Goal: Task Accomplishment & Management: Use online tool/utility

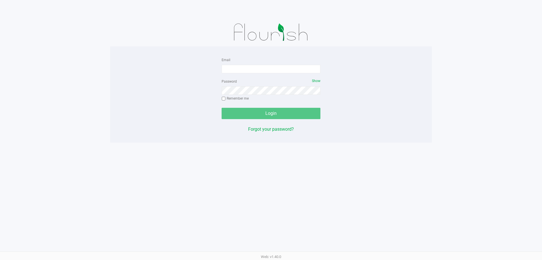
click at [264, 44] on img at bounding box center [271, 32] width 88 height 28
click at [263, 73] on form "Email Password Show Remember me Login" at bounding box center [271, 87] width 99 height 63
click at [261, 73] on form "Email Password Show Remember me Login" at bounding box center [271, 87] width 99 height 63
click at [260, 71] on input "Email" at bounding box center [271, 69] width 99 height 8
type input "[EMAIL_ADDRESS][DOMAIN_NAME]"
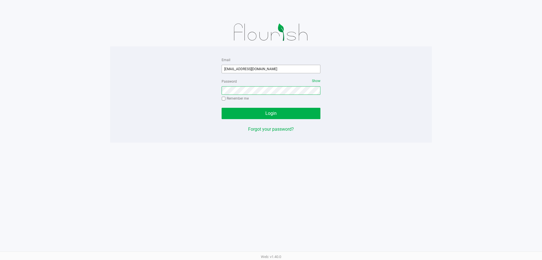
click at [222, 108] on button "Login" at bounding box center [271, 113] width 99 height 11
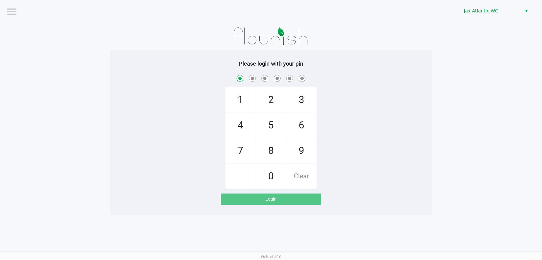
checkbox input "true"
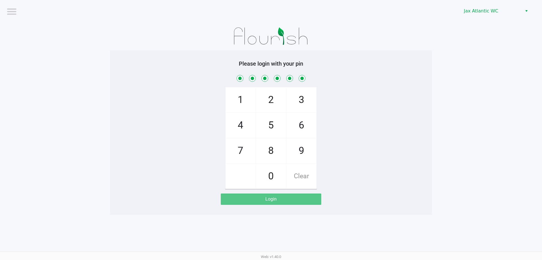
checkbox input "true"
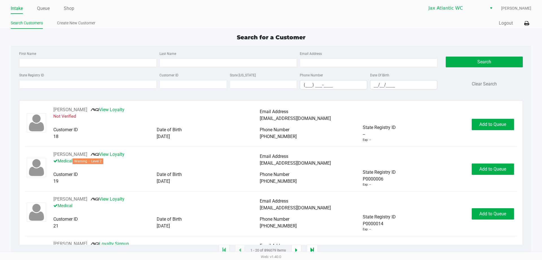
drag, startPoint x: 69, startPoint y: 6, endPoint x: 98, endPoint y: 9, distance: 29.3
click at [69, 6] on link "Shop" at bounding box center [69, 9] width 10 height 8
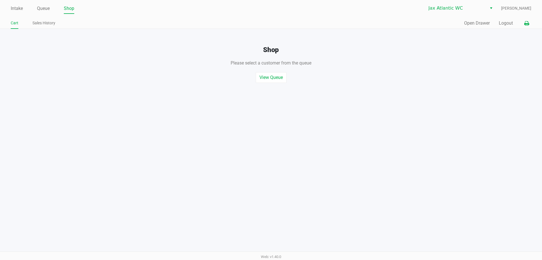
click at [529, 25] on icon at bounding box center [526, 23] width 5 height 4
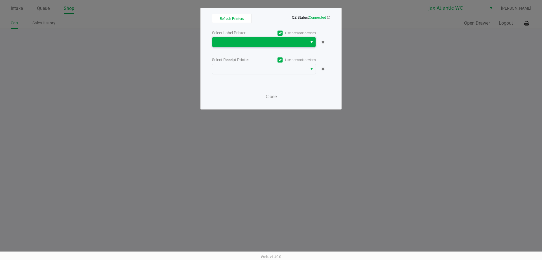
click at [304, 45] on span at bounding box center [260, 42] width 88 height 7
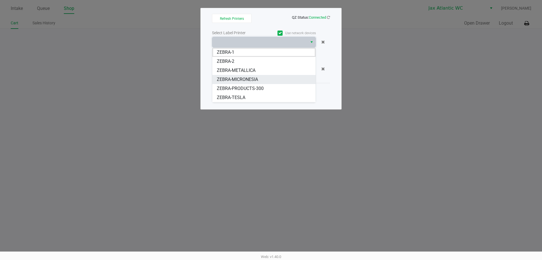
click at [239, 78] on span "ZEBRA-MICRONESIA" at bounding box center [237, 79] width 41 height 7
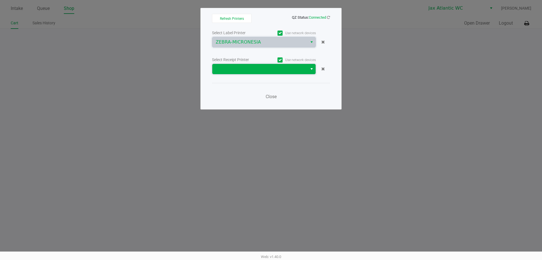
click at [243, 66] on span at bounding box center [260, 69] width 88 height 7
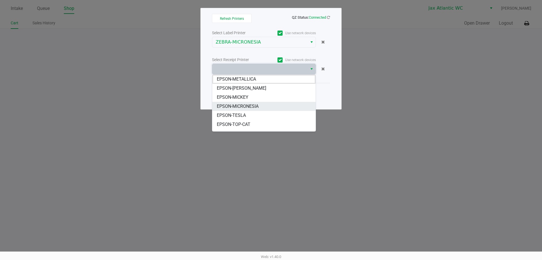
click at [243, 105] on span "EPSON-MICRONESIA" at bounding box center [238, 106] width 42 height 7
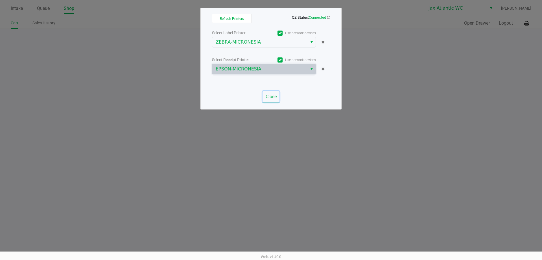
click at [273, 97] on span "Close" at bounding box center [271, 96] width 11 height 5
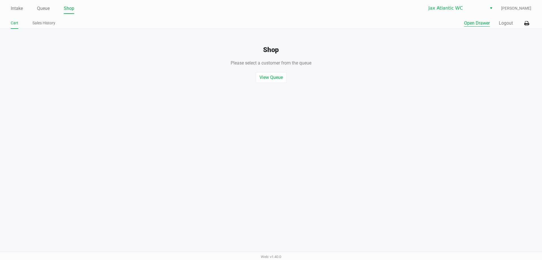
click at [477, 24] on button "Open Drawer" at bounding box center [477, 23] width 26 height 7
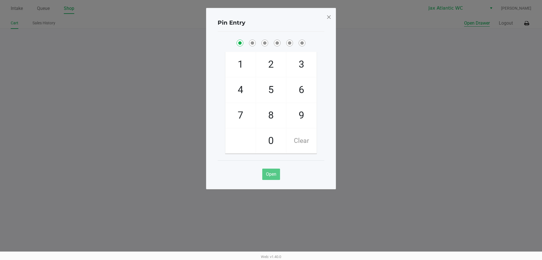
checkbox input "true"
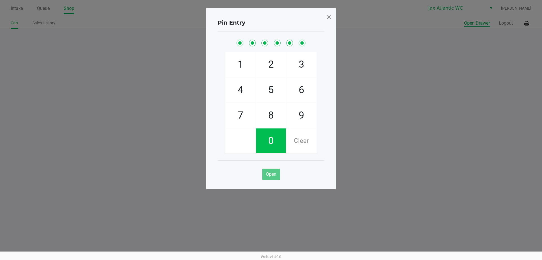
checkbox input "true"
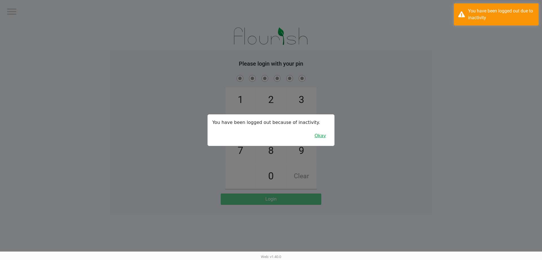
click at [325, 136] on button "Okay" at bounding box center [320, 135] width 19 height 11
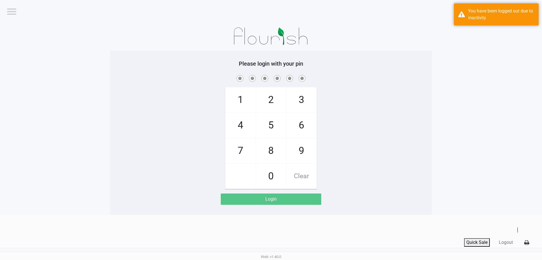
click at [301, 99] on span "3" at bounding box center [302, 99] width 30 height 25
click at [275, 102] on span "2" at bounding box center [271, 99] width 30 height 25
click at [241, 131] on span "4" at bounding box center [241, 125] width 30 height 25
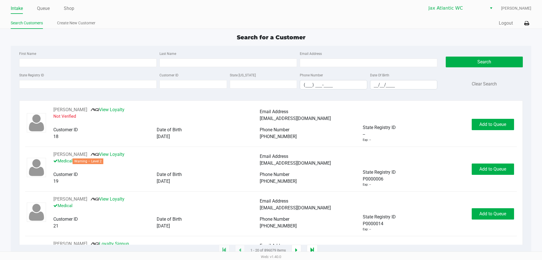
click at [20, 8] on link "Intake" at bounding box center [17, 9] width 12 height 8
click at [115, 6] on ul "Intake Queue Shop" at bounding box center [141, 9] width 260 height 10
click at [166, 34] on div "Search for a Customer" at bounding box center [270, 37] width 529 height 8
drag, startPoint x: 201, startPoint y: 26, endPoint x: 197, endPoint y: 26, distance: 3.7
click at [197, 26] on ul "Search Customers Create New Customer" at bounding box center [141, 24] width 260 height 10
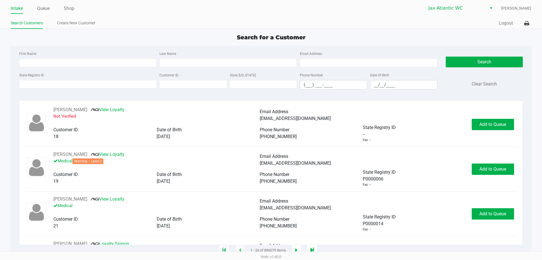
click at [173, 19] on ul "Search Customers Create New Customer" at bounding box center [141, 24] width 260 height 10
click at [106, 86] on input "State Registry ID" at bounding box center [88, 84] width 138 height 8
click at [160, 19] on ul "Search Customers Create New Customer" at bounding box center [141, 24] width 260 height 10
click at [89, 14] on div "Intake Queue Shop Jax Atlantic WC Shiro Faulk Search Customers Create New Custo…" at bounding box center [271, 14] width 542 height 29
click at [99, 12] on ul "Intake Queue Shop" at bounding box center [141, 9] width 260 height 10
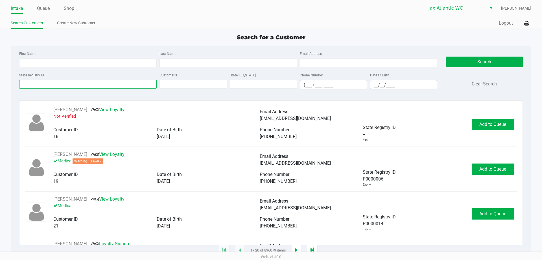
click at [58, 81] on input "State Registry ID" at bounding box center [88, 84] width 138 height 8
click at [60, 86] on input "State Registry ID" at bounding box center [88, 84] width 138 height 8
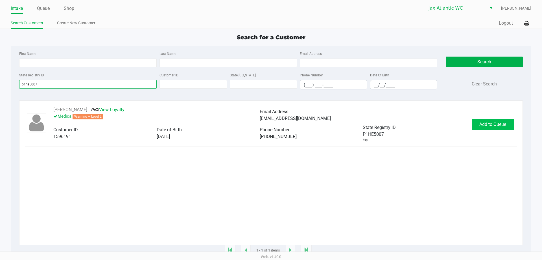
type input "p1he5007"
click at [488, 127] on span "Add to Queue" at bounding box center [493, 123] width 27 height 5
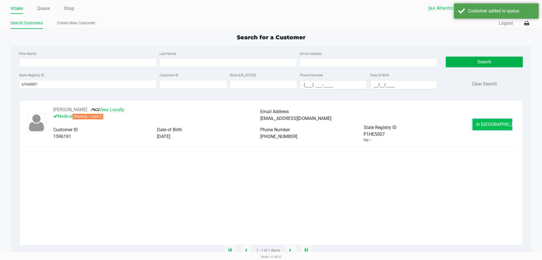
click at [475, 127] on button "In Queue" at bounding box center [493, 124] width 40 height 11
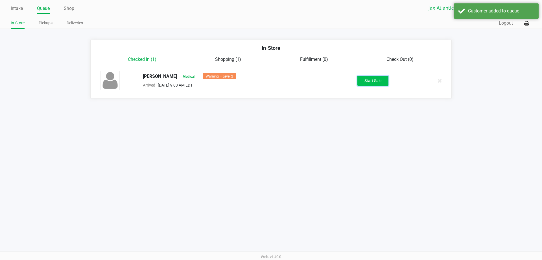
click at [378, 83] on button "Start Sale" at bounding box center [373, 81] width 31 height 10
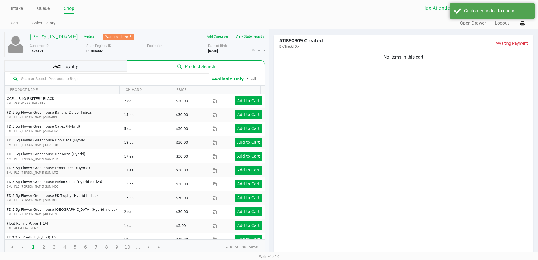
click at [315, 74] on div "No items in this cart" at bounding box center [404, 152] width 260 height 205
click at [304, 49] on div "# 11860309 Created BioTrack ID: - Awaiting Payment" at bounding box center [404, 42] width 260 height 15
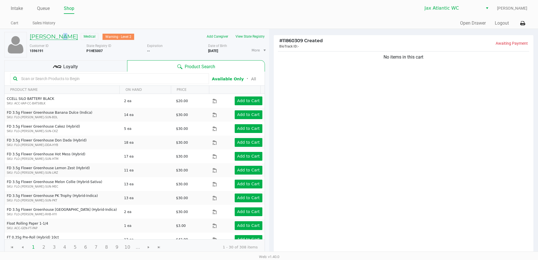
click at [61, 36] on h5 "DAVID COOPER" at bounding box center [54, 36] width 48 height 7
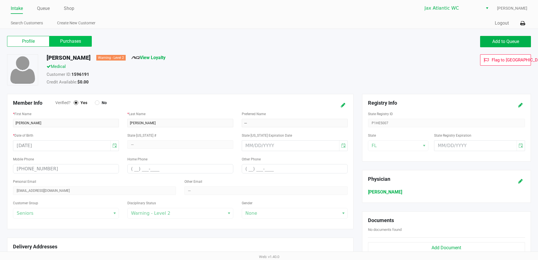
click at [77, 40] on label "Purchases" at bounding box center [70, 41] width 42 height 11
click at [0, 0] on 1 "Purchases" at bounding box center [0, 0] width 0 height 0
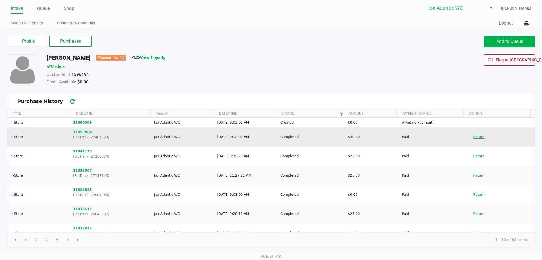
click at [476, 138] on button "Return" at bounding box center [479, 136] width 19 height 9
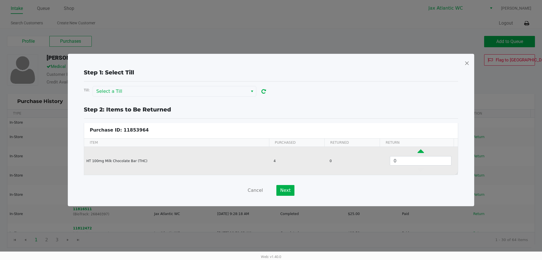
click at [418, 154] on icon "Data table" at bounding box center [421, 152] width 6 height 7
click at [418, 153] on icon "Data table" at bounding box center [421, 152] width 6 height 7
type input "4"
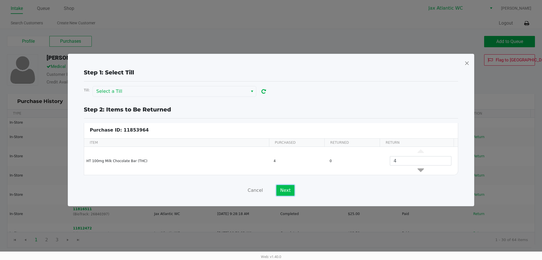
click at [287, 186] on button "Next" at bounding box center [285, 190] width 18 height 11
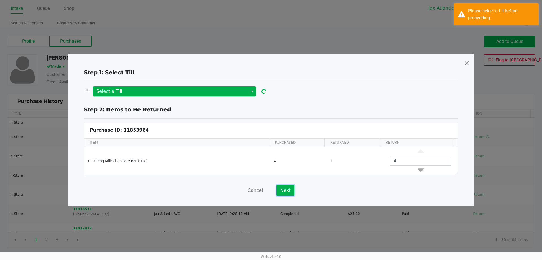
click at [251, 92] on span "Select" at bounding box center [252, 91] width 5 height 7
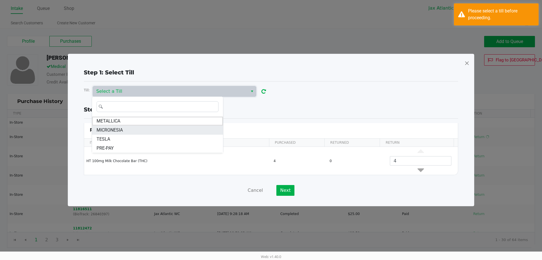
click at [121, 130] on span "MICRONESIA" at bounding box center [110, 130] width 26 height 7
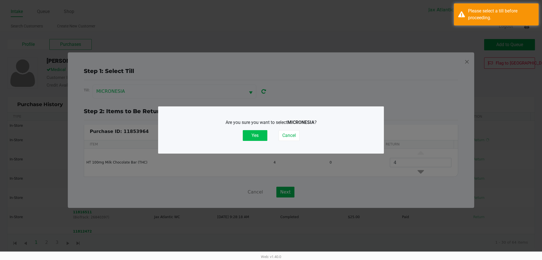
click at [263, 136] on button "Yes" at bounding box center [255, 135] width 25 height 11
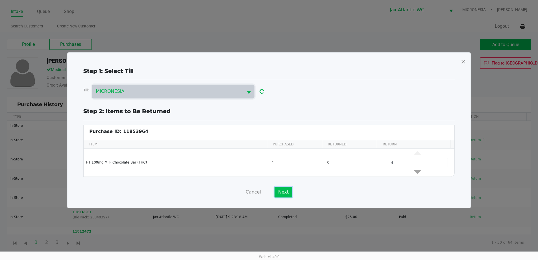
click at [284, 192] on button "Next" at bounding box center [284, 191] width 18 height 11
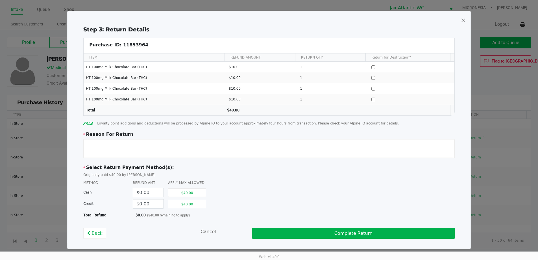
scroll to position [2, 0]
click at [184, 202] on button "$40.00" at bounding box center [187, 203] width 38 height 8
type input "$40.00"
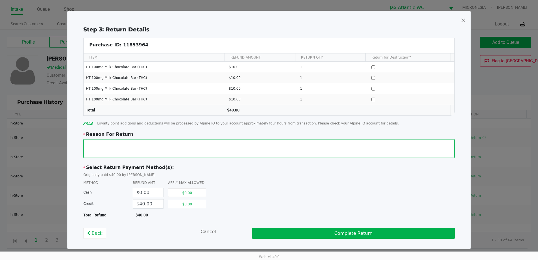
click at [124, 140] on textarea at bounding box center [268, 148] width 371 height 19
type textarea "Unsatisfied with product now"
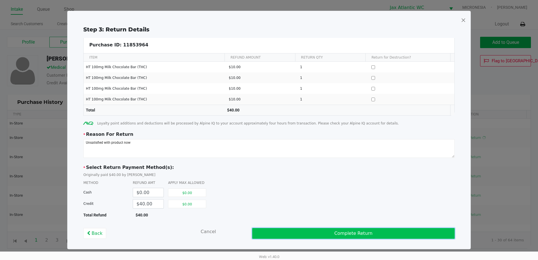
click at [299, 232] on button "Complete Return" at bounding box center [353, 233] width 203 height 11
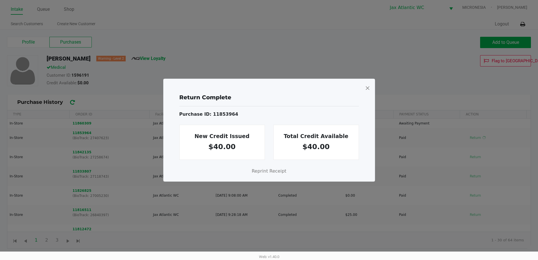
click at [367, 89] on span at bounding box center [367, 87] width 5 height 9
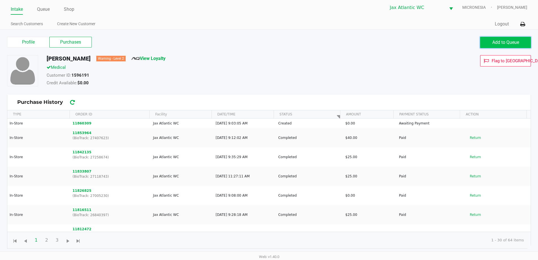
click at [480, 41] on button "Add to Queue" at bounding box center [505, 42] width 51 height 11
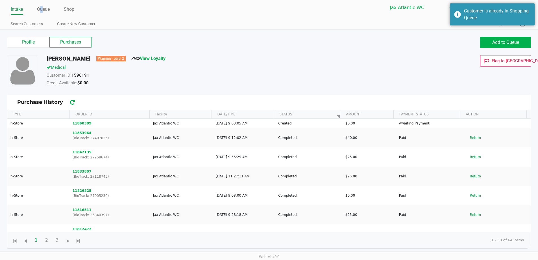
drag, startPoint x: 42, startPoint y: 11, endPoint x: 96, endPoint y: 16, distance: 54.2
click at [42, 11] on link "Queue" at bounding box center [43, 9] width 13 height 8
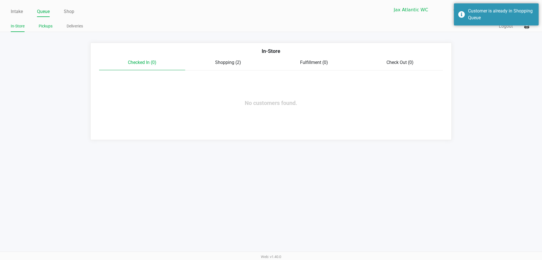
drag, startPoint x: 46, startPoint y: 27, endPoint x: 77, endPoint y: 31, distance: 30.6
click at [47, 27] on link "Pickups" at bounding box center [46, 26] width 14 height 7
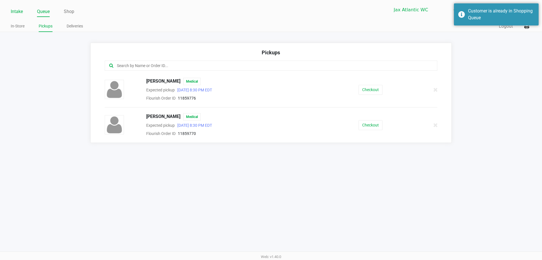
click at [21, 11] on link "Intake" at bounding box center [17, 12] width 12 height 8
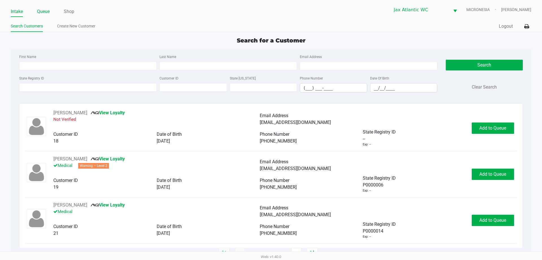
click at [47, 14] on link "Queue" at bounding box center [43, 12] width 13 height 8
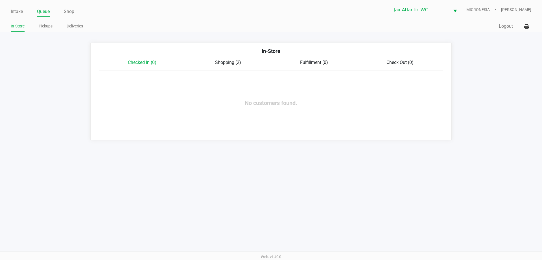
click at [234, 61] on span "Shopping (2)" at bounding box center [228, 62] width 26 height 5
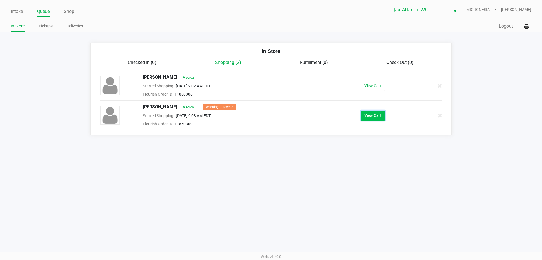
click at [365, 112] on button "View Cart" at bounding box center [373, 115] width 24 height 10
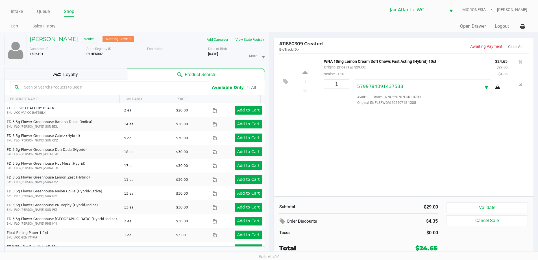
click at [90, 80] on kendo-grid-toolbar "Available Only ᛫ All" at bounding box center [135, 87] width 260 height 16
click at [101, 77] on div "Loyalty" at bounding box center [65, 73] width 123 height 11
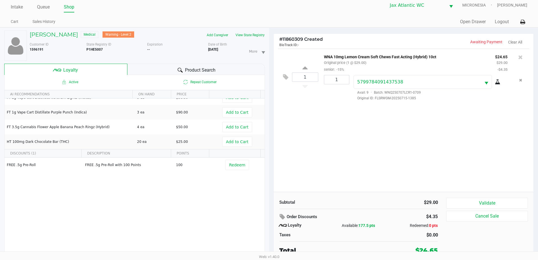
scroll to position [6, 0]
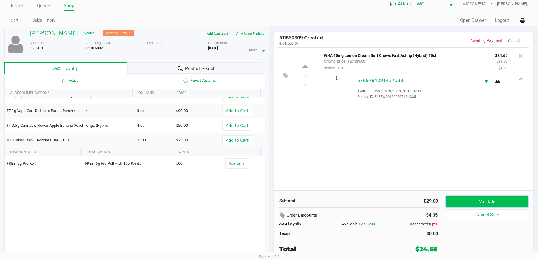
click at [458, 201] on button "Validate" at bounding box center [486, 201] width 81 height 11
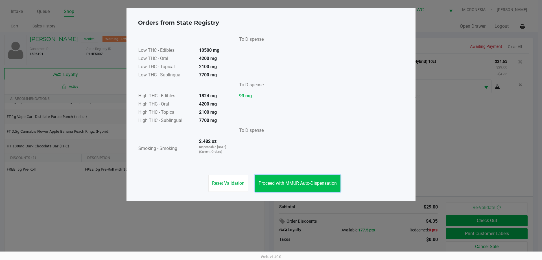
click at [286, 181] on span "Proceed with MMUR Auto-Dispensation" at bounding box center [298, 182] width 78 height 5
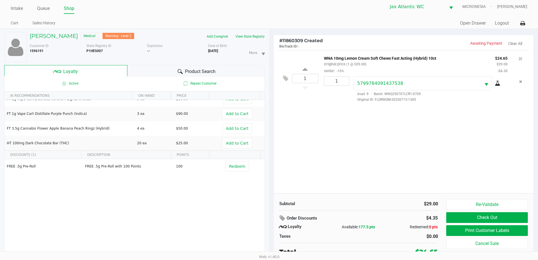
scroll to position [6, 0]
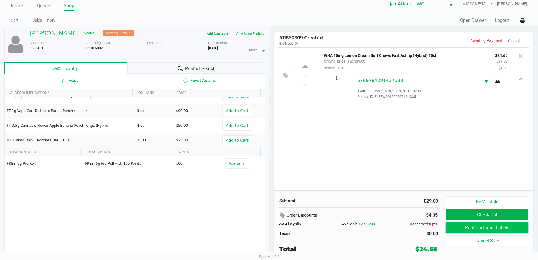
click at [477, 229] on button "Print Customer Labels" at bounding box center [486, 227] width 81 height 11
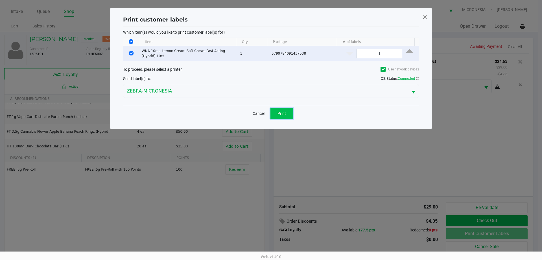
click at [282, 112] on span "Print" at bounding box center [282, 113] width 8 height 5
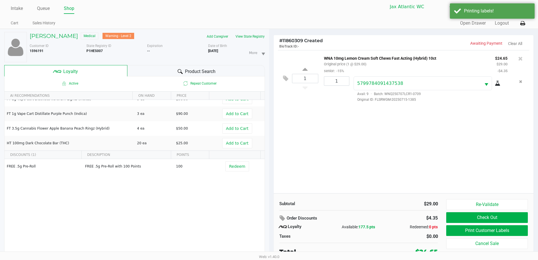
scroll to position [6, 0]
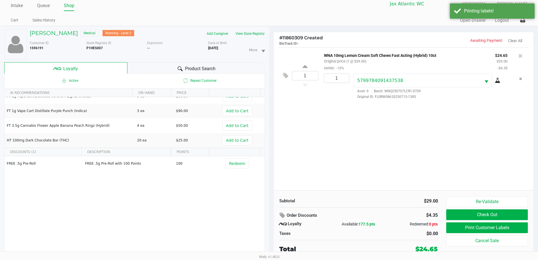
click at [333, 150] on div "1 WNA 10mg Lemon Cream Soft Chews Fast Acting (Hybrid) 10ct Original price (1 @…" at bounding box center [404, 118] width 260 height 143
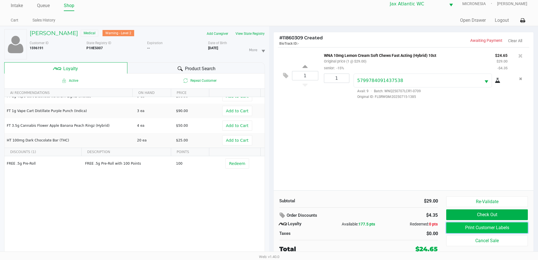
click at [472, 228] on button "Print Customer Labels" at bounding box center [486, 227] width 81 height 11
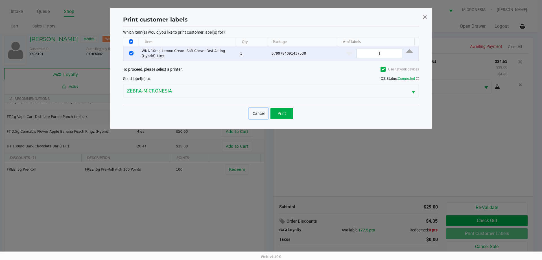
click at [265, 114] on button "Cancel" at bounding box center [258, 113] width 19 height 11
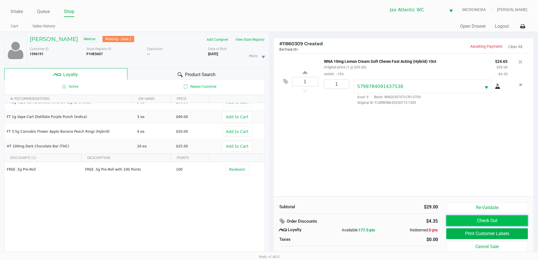
click at [462, 221] on button "Check Out" at bounding box center [486, 220] width 81 height 11
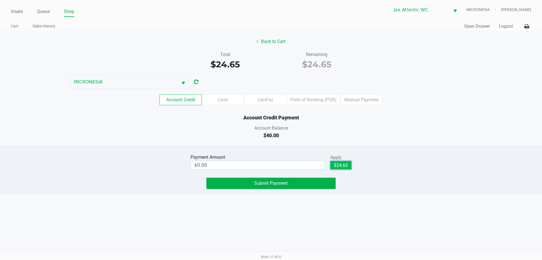
click at [346, 168] on button "$24.65" at bounding box center [340, 165] width 21 height 8
type input "$24.65"
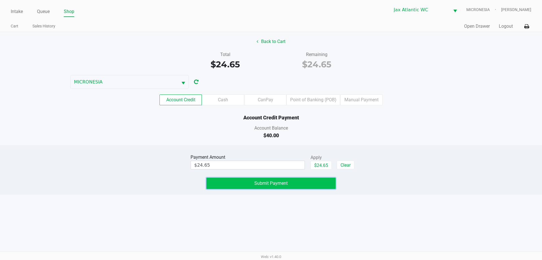
click at [300, 180] on button "Submit Payment" at bounding box center [270, 182] width 129 height 11
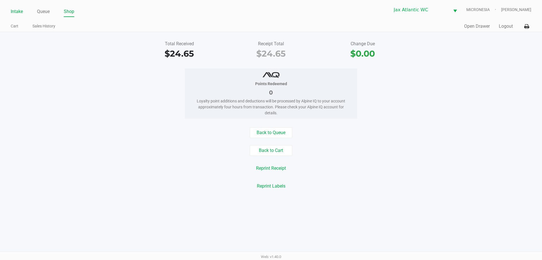
click at [20, 13] on link "Intake" at bounding box center [17, 12] width 12 height 8
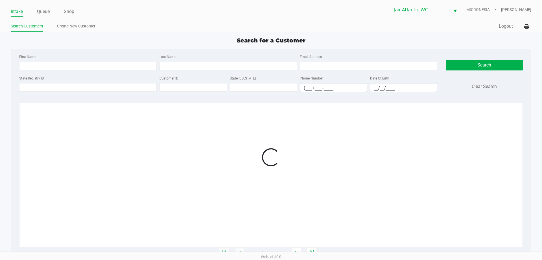
click at [103, 16] on ul "Intake Queue Shop" at bounding box center [141, 12] width 260 height 10
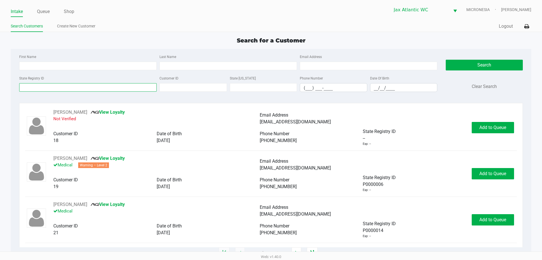
click at [39, 84] on input "State Registry ID" at bounding box center [88, 87] width 138 height 8
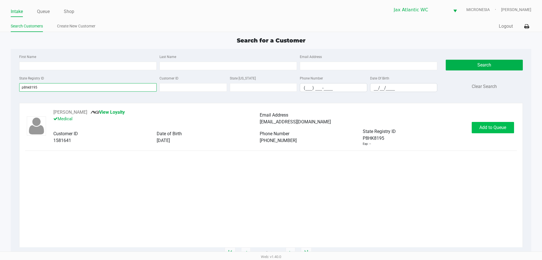
type input "p8hk8195"
click at [489, 127] on span "Add to Queue" at bounding box center [493, 127] width 27 height 5
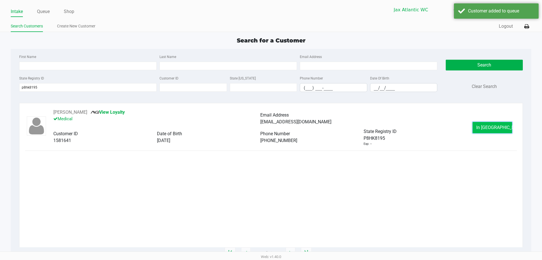
click at [485, 129] on span "In Queue" at bounding box center [499, 127] width 47 height 5
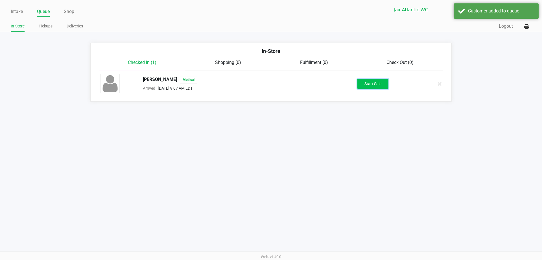
click at [375, 85] on button "Start Sale" at bounding box center [373, 84] width 31 height 10
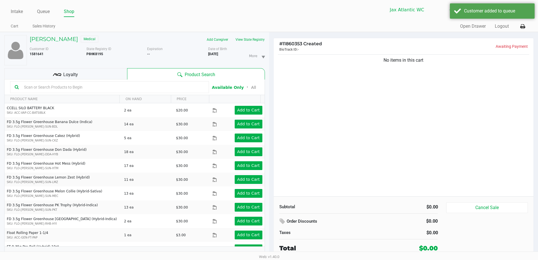
click at [296, 16] on div "Jax Atlantic WC MICRONESIA Shiro Faulk" at bounding box center [398, 10] width 258 height 14
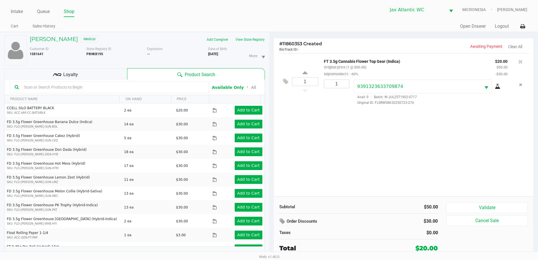
click at [103, 71] on div "Loyalty" at bounding box center [65, 73] width 123 height 11
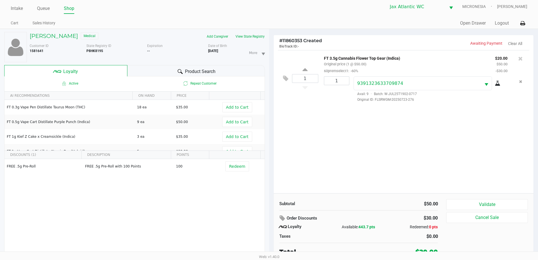
scroll to position [6, 0]
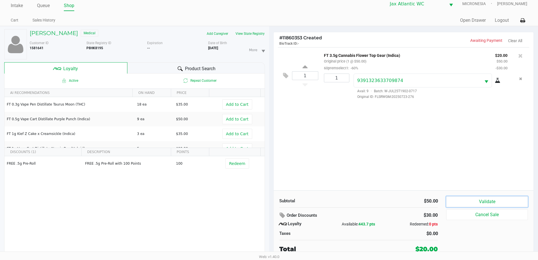
click at [472, 202] on button "Validate" at bounding box center [486, 201] width 81 height 11
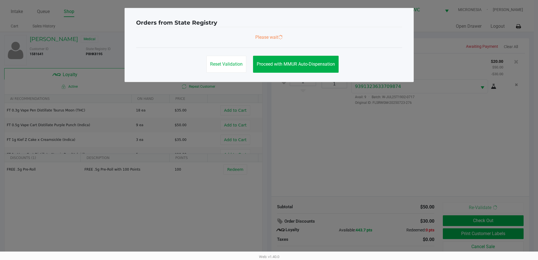
scroll to position [0, 0]
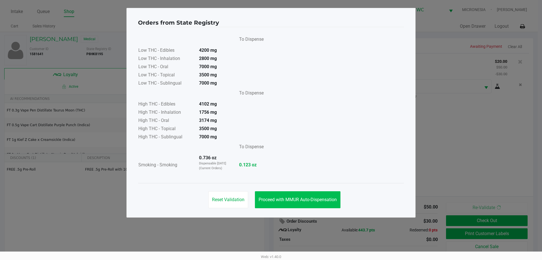
drag, startPoint x: 301, startPoint y: 191, endPoint x: 307, endPoint y: 199, distance: 9.7
click at [301, 192] on div "Reset Validation Proceed with MMUR Auto-Dispensation" at bounding box center [271, 197] width 266 height 29
click at [307, 199] on span "Proceed with MMUR Auto-Dispensation" at bounding box center [298, 199] width 78 height 5
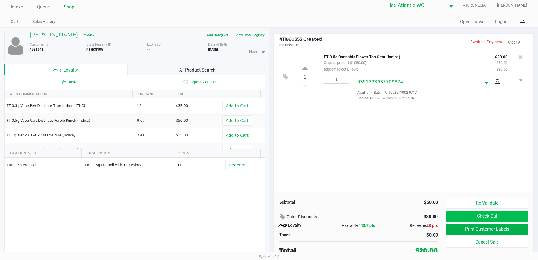
scroll to position [6, 0]
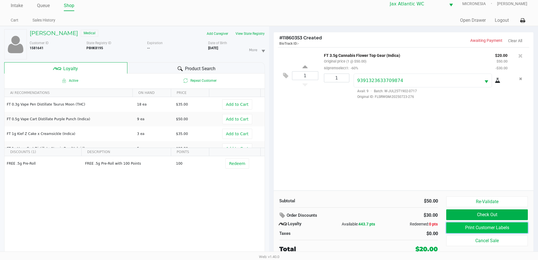
click at [465, 225] on button "Print Customer Labels" at bounding box center [486, 227] width 81 height 11
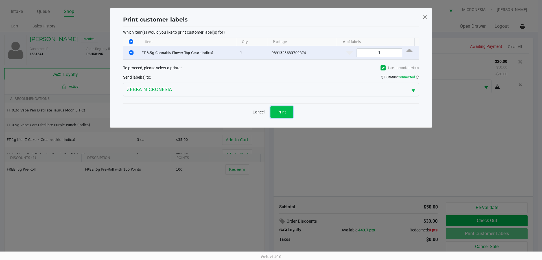
click at [278, 112] on span "Print" at bounding box center [282, 112] width 8 height 5
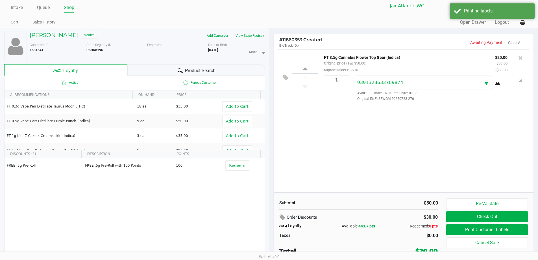
scroll to position [6, 0]
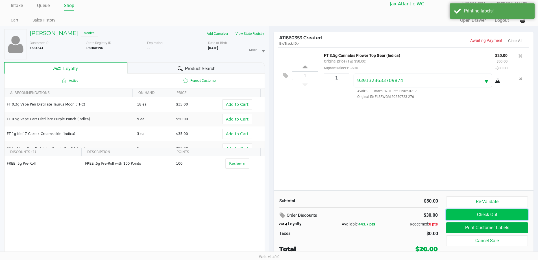
click at [475, 212] on button "Check Out" at bounding box center [486, 214] width 81 height 11
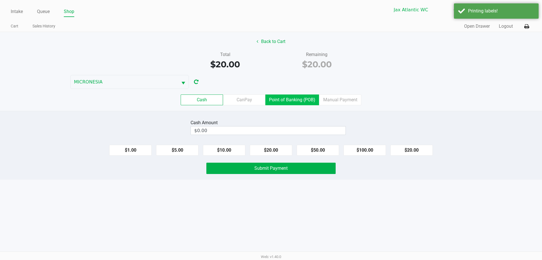
click at [308, 103] on label "Point of Banking (POB)" at bounding box center [292, 99] width 54 height 11
click at [0, 0] on 7 "Point of Banking (POB)" at bounding box center [0, 0] width 0 height 0
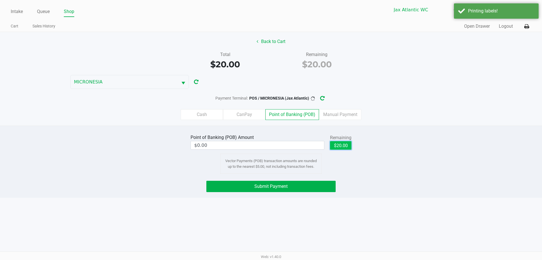
click at [338, 146] on button "$20.00" at bounding box center [340, 145] width 21 height 8
type input "$20.00"
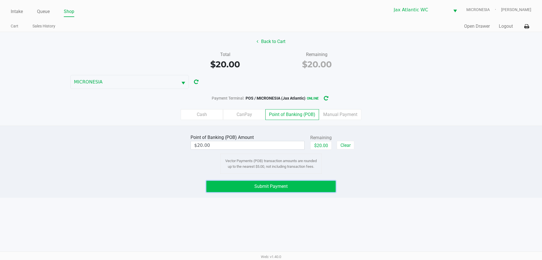
click at [275, 183] on button "Submit Payment" at bounding box center [270, 185] width 129 height 11
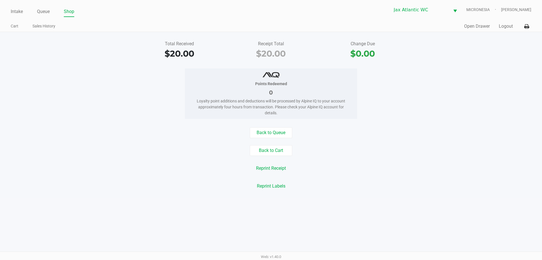
click at [101, 24] on ul "Cart Sales History" at bounding box center [141, 27] width 260 height 10
click at [131, 21] on div "Intake Queue Shop Jax Atlantic WC MICRONESIA Shiro Faulk Cart Sales History Qui…" at bounding box center [271, 16] width 542 height 32
click at [16, 15] on link "Intake" at bounding box center [17, 12] width 12 height 8
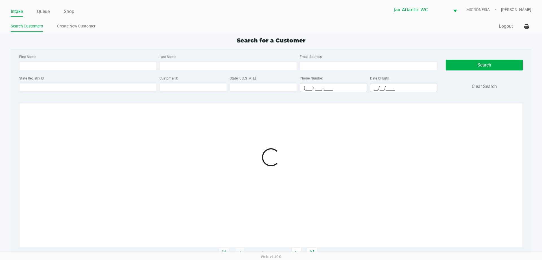
click at [110, 12] on ul "Intake Queue Shop" at bounding box center [141, 12] width 260 height 10
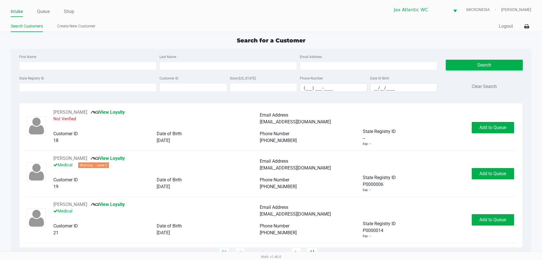
click at [110, 12] on ul "Intake Queue Shop" at bounding box center [141, 12] width 260 height 10
click at [147, 14] on ul "Intake Queue Shop" at bounding box center [141, 12] width 260 height 10
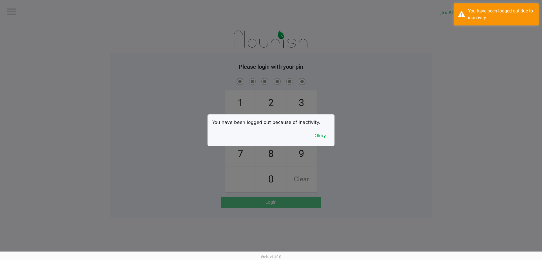
click at [107, 89] on div at bounding box center [271, 130] width 542 height 260
click at [315, 134] on button "Okay" at bounding box center [320, 135] width 19 height 11
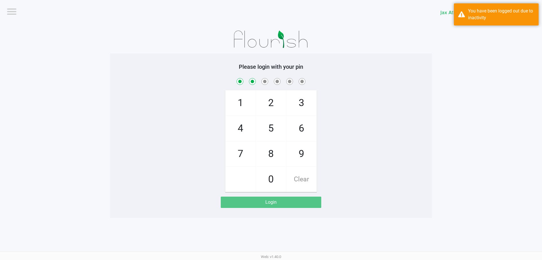
checkbox input "true"
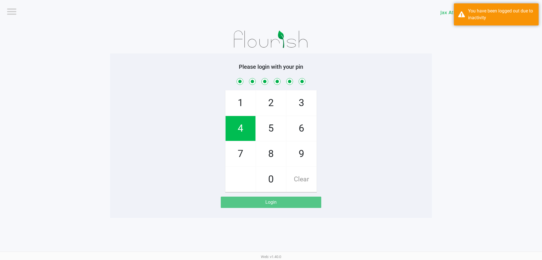
checkbox input "true"
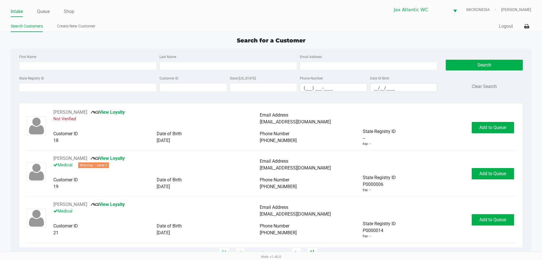
click at [110, 18] on div "Intake Queue Shop Jax Atlantic WC MICRONESIA Shiro Faulk Search Customers Creat…" at bounding box center [271, 16] width 542 height 32
click at [111, 89] on input "State Registry ID" at bounding box center [88, 87] width 138 height 8
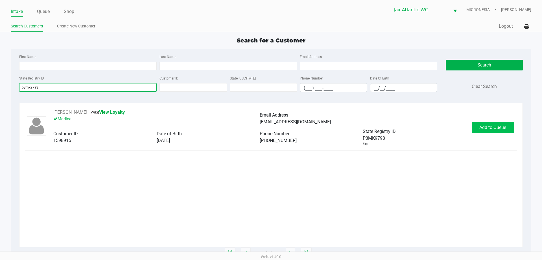
type input "p3mk9793"
click at [484, 129] on span "Add to Queue" at bounding box center [493, 127] width 27 height 5
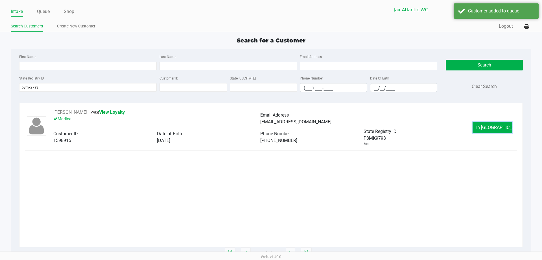
click at [482, 129] on button "In Queue" at bounding box center [493, 127] width 40 height 11
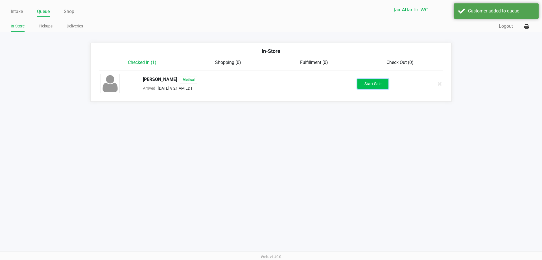
click at [378, 87] on button "Start Sale" at bounding box center [373, 84] width 31 height 10
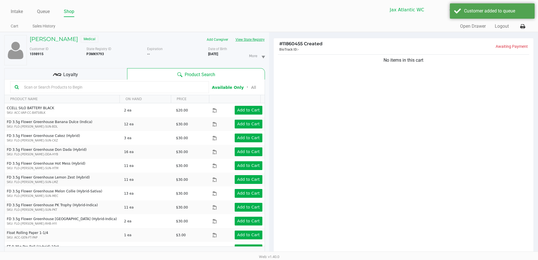
click at [252, 41] on button "View State Registry" at bounding box center [248, 39] width 33 height 9
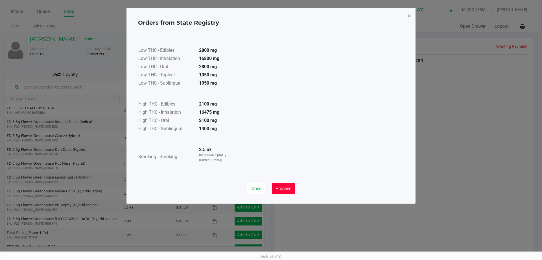
click at [286, 183] on button "Proceed" at bounding box center [283, 188] width 23 height 11
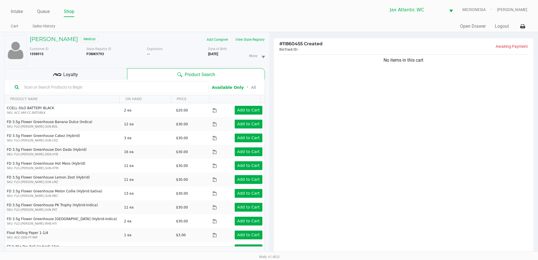
click at [95, 69] on div "Loyalty" at bounding box center [65, 73] width 123 height 11
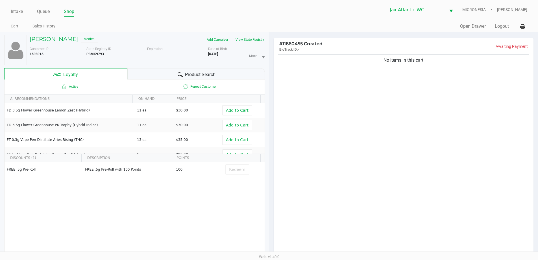
click at [163, 73] on div "Product Search" at bounding box center [196, 73] width 138 height 11
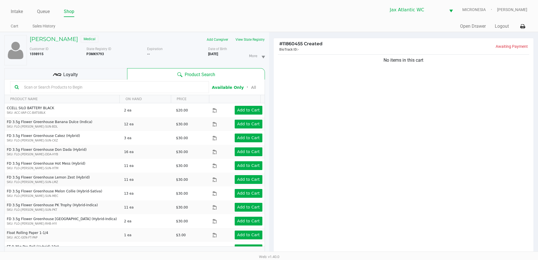
click at [275, 36] on div "# 11860455 Created BioTrack ID: - Awaiting Payment No items in this cart Subtot…" at bounding box center [403, 179] width 269 height 295
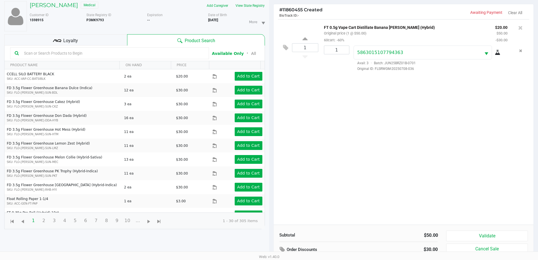
scroll to position [68, 0]
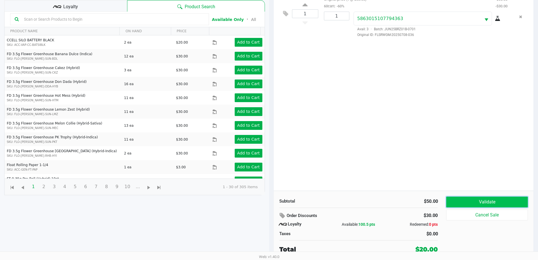
click at [498, 197] on button "Validate" at bounding box center [486, 201] width 81 height 11
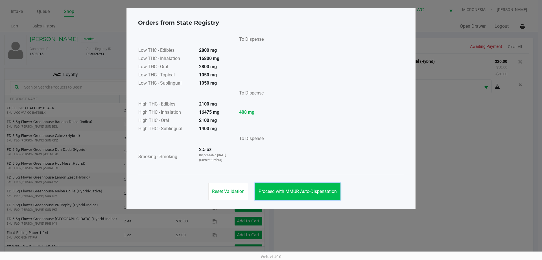
click at [320, 192] on span "Proceed with MMUR Auto-Dispensation" at bounding box center [298, 190] width 78 height 5
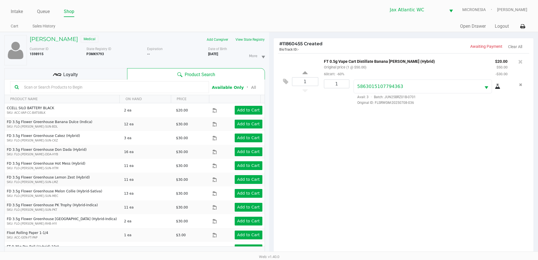
click at [96, 74] on div "Loyalty" at bounding box center [65, 73] width 123 height 11
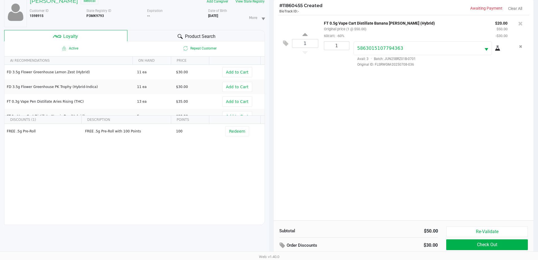
scroll to position [68, 0]
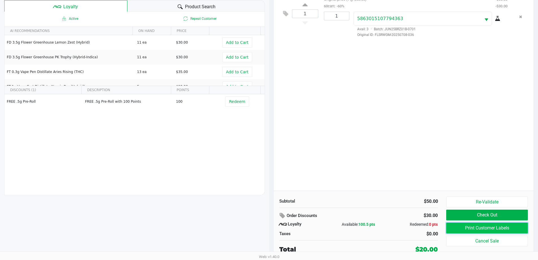
click at [454, 228] on button "Print Customer Labels" at bounding box center [486, 227] width 81 height 11
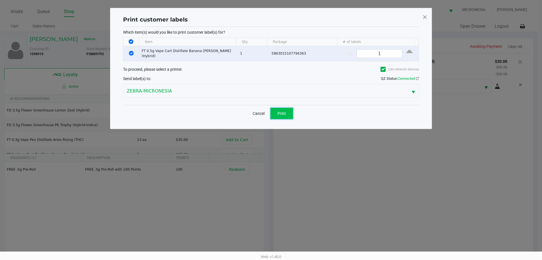
click at [289, 113] on button "Print" at bounding box center [282, 113] width 23 height 11
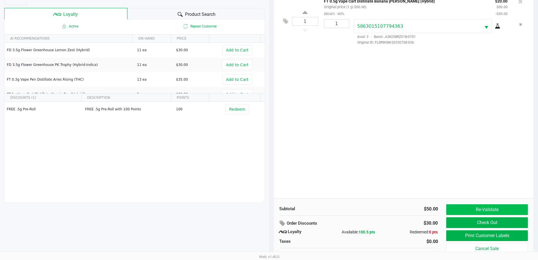
scroll to position [68, 0]
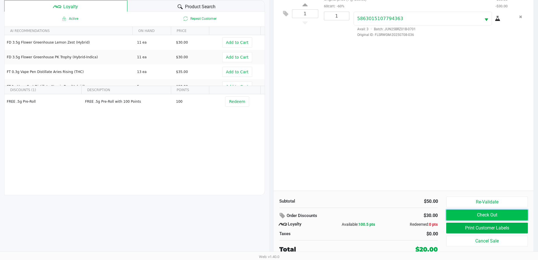
click at [463, 213] on button "Check Out" at bounding box center [486, 214] width 81 height 11
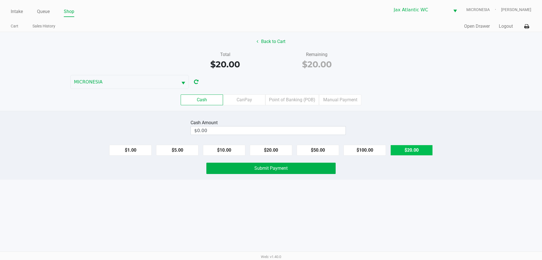
click at [416, 149] on button "$20.00" at bounding box center [412, 150] width 42 height 11
type input "$20.00"
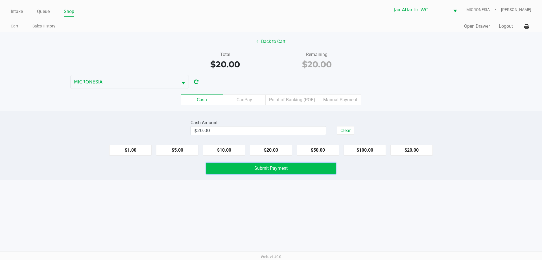
click at [307, 166] on button "Submit Payment" at bounding box center [270, 167] width 129 height 11
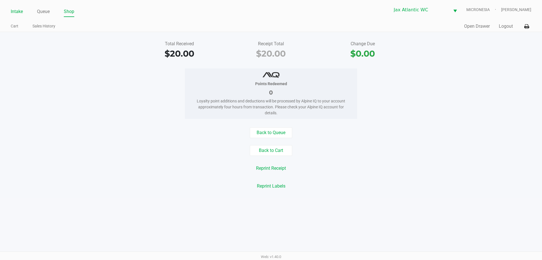
click at [22, 12] on link "Intake" at bounding box center [17, 12] width 12 height 8
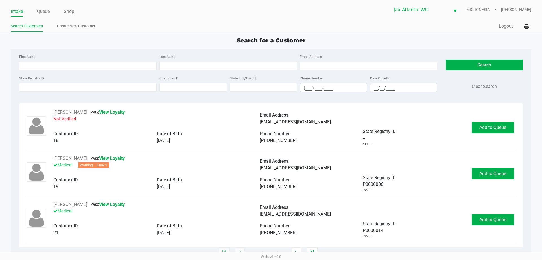
click at [119, 5] on div "Intake Queue Shop Jax Atlantic WC MICRONESIA Shiro Faulk" at bounding box center [271, 10] width 521 height 14
click at [186, 10] on ul "Intake Queue Shop" at bounding box center [141, 12] width 260 height 10
drag, startPoint x: 144, startPoint y: 16, endPoint x: 146, endPoint y: 14, distance: 3.4
click at [145, 16] on ul "Intake Queue Shop" at bounding box center [141, 12] width 260 height 10
click at [149, 9] on ul "Intake Queue Shop" at bounding box center [141, 12] width 260 height 10
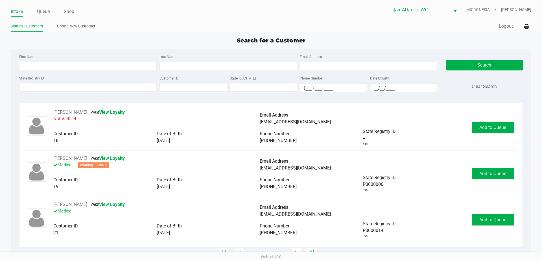
click at [174, 6] on div "Intake Queue Shop Jax Atlantic WC MICRONESIA Shiro Faulk" at bounding box center [271, 10] width 521 height 14
click at [170, 6] on div "Intake Queue Shop Jax Atlantic WC MICRONESIA Shiro Faulk" at bounding box center [271, 10] width 521 height 14
click at [146, 19] on div "Intake Queue Shop Jax Atlantic WC MICRONESIA Shiro Faulk Search Customers Creat…" at bounding box center [271, 16] width 542 height 32
click at [136, 90] on input "State Registry ID" at bounding box center [88, 87] width 138 height 8
click at [141, 21] on div "Search Customers Create New Customer" at bounding box center [141, 26] width 260 height 10
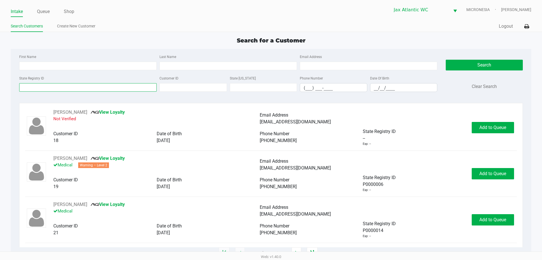
click at [51, 87] on input "State Registry ID" at bounding box center [88, 87] width 138 height 8
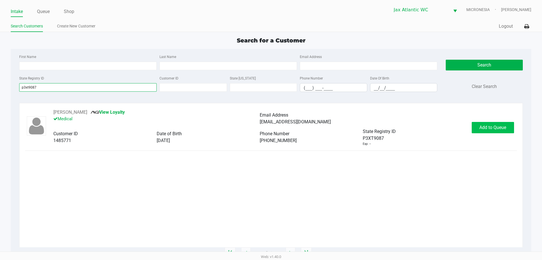
type input "p3xt9087"
click at [476, 127] on button "Add to Queue" at bounding box center [493, 127] width 42 height 11
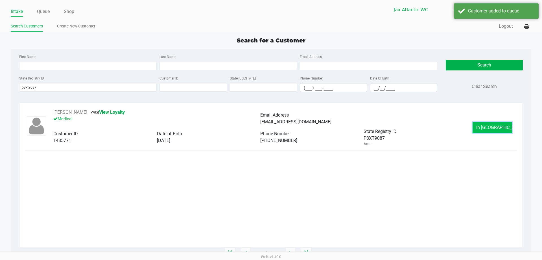
click at [480, 127] on button "In Queue" at bounding box center [493, 127] width 40 height 11
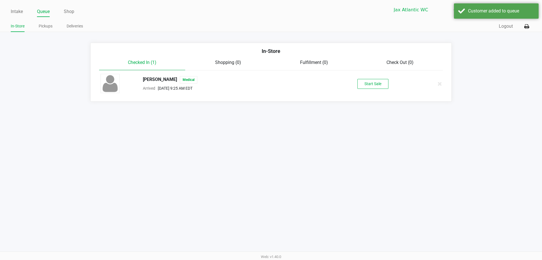
click at [393, 87] on div "Start Sale" at bounding box center [372, 84] width 87 height 10
click at [377, 86] on button "Start Sale" at bounding box center [373, 84] width 31 height 10
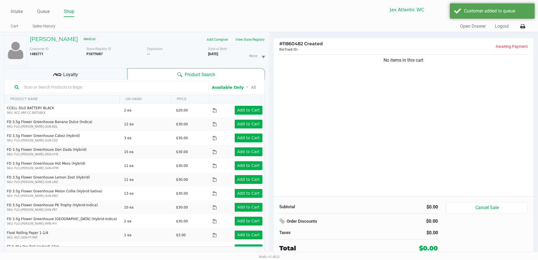
click at [95, 74] on div "Loyalty" at bounding box center [65, 73] width 123 height 11
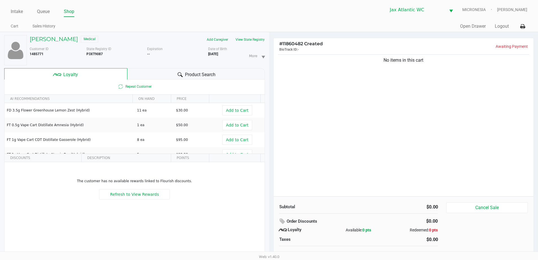
click at [217, 77] on div "Product Search" at bounding box center [196, 73] width 138 height 11
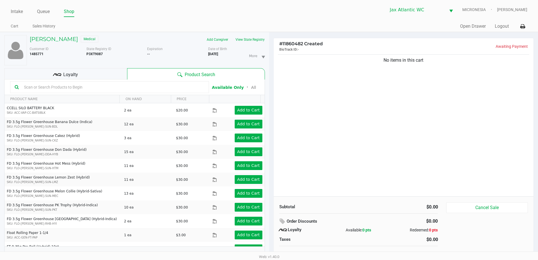
click at [123, 88] on input "text" at bounding box center [113, 87] width 183 height 8
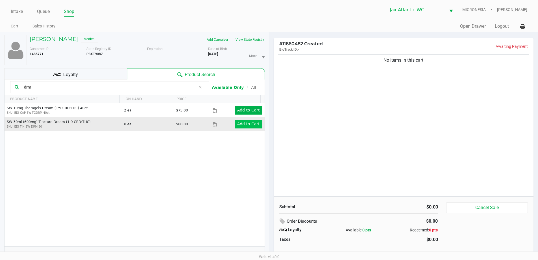
type input "drm"
click at [242, 125] on app-button-loader "Add to Cart" at bounding box center [248, 123] width 23 height 5
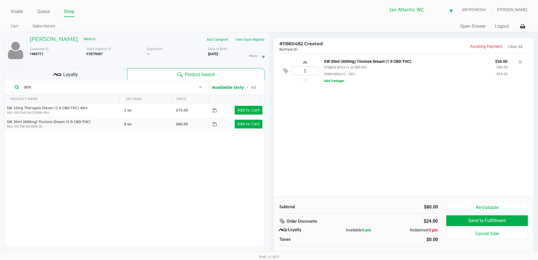
click at [338, 107] on div "1 SW 30ml (600mg) Tincture Dream (1:9 CBD:THC) Original price (1 @ $80.00) 30ti…" at bounding box center [404, 124] width 260 height 143
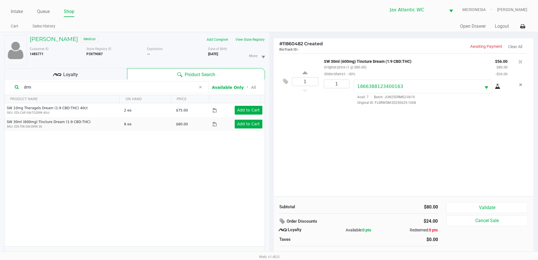
click at [90, 75] on div "Loyalty" at bounding box center [65, 73] width 123 height 11
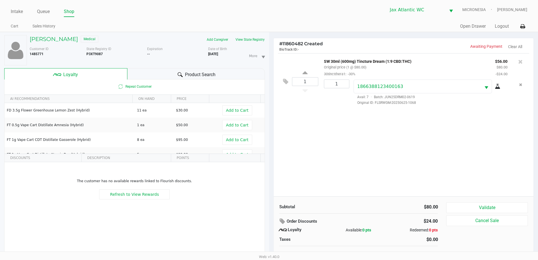
click at [354, 127] on div "1 SW 30ml (600mg) Tincture Dream (1:9 CBD:THC) Original price (1 @ $80.00) 30ti…" at bounding box center [404, 124] width 260 height 143
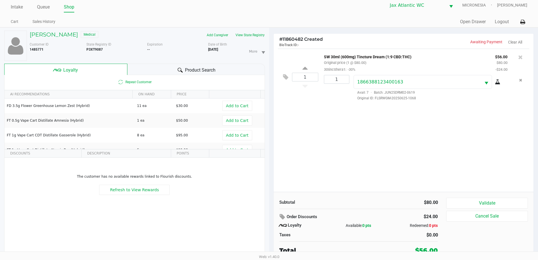
scroll to position [6, 0]
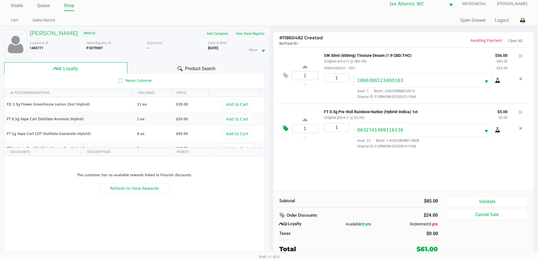
click at [284, 129] on icon at bounding box center [285, 128] width 5 height 6
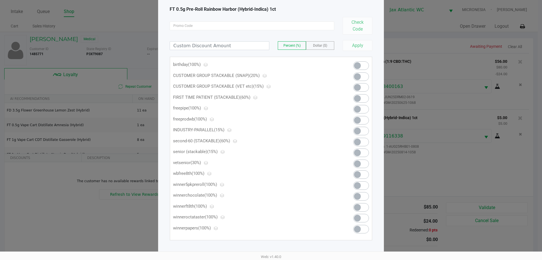
scroll to position [34, 0]
click at [419, 162] on ngb-modal-window "Manage Line Discounts × FT 0.5g Pre-Roll Rainbow Harbor (Hybrid-Indica) 1ct Che…" at bounding box center [271, 130] width 542 height 260
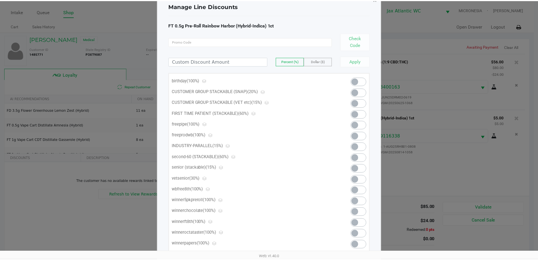
scroll to position [0, 0]
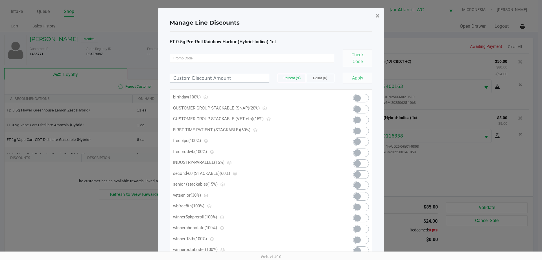
click at [374, 15] on button "×" at bounding box center [377, 16] width 13 height 16
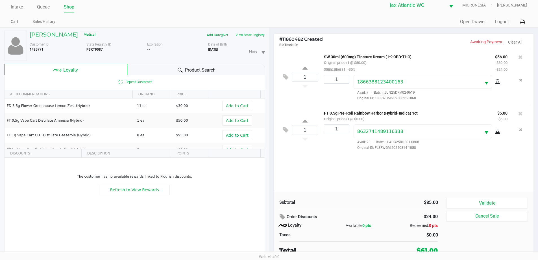
scroll to position [6, 0]
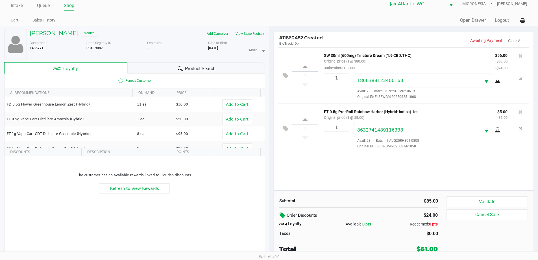
click at [281, 212] on icon at bounding box center [283, 215] width 7 height 6
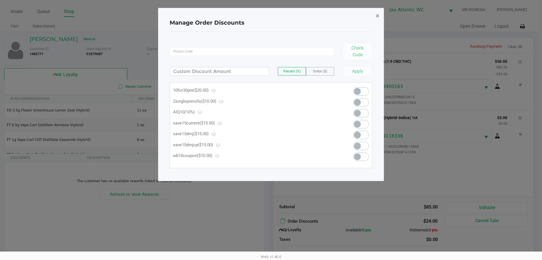
click at [379, 16] on span "×" at bounding box center [378, 16] width 4 height 8
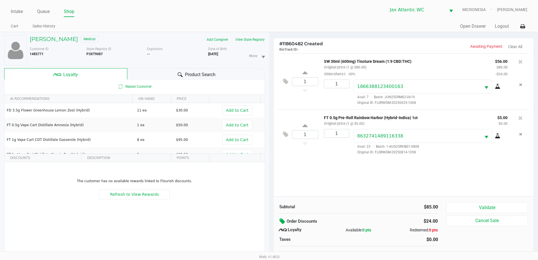
click at [379, 171] on div "1 SW 30ml (600mg) Tincture Dream (1:9 CBD:THC) Original price (1 @ $80.00) 30ti…" at bounding box center [404, 124] width 260 height 143
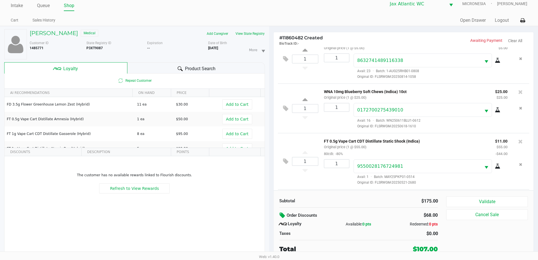
scroll to position [119, 0]
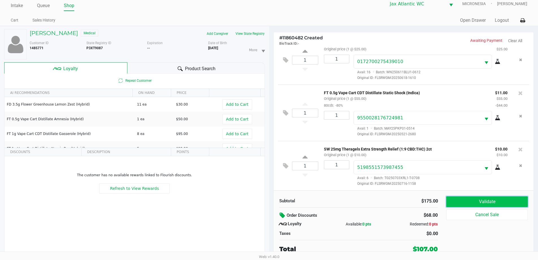
click at [494, 197] on button "Validate" at bounding box center [486, 201] width 81 height 11
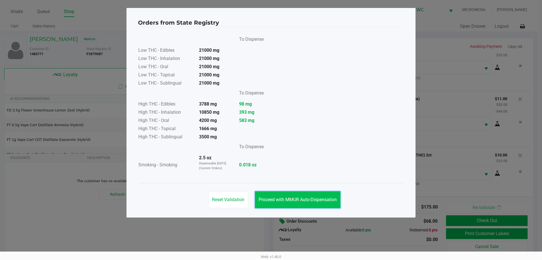
click at [299, 194] on button "Proceed with MMUR Auto-Dispensation" at bounding box center [298, 199] width 86 height 17
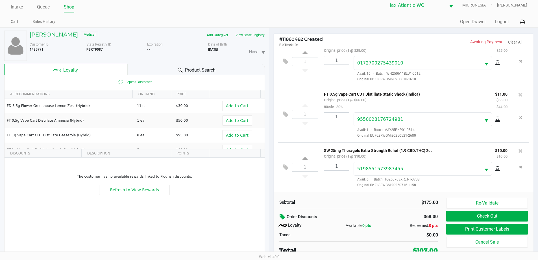
scroll to position [6, 0]
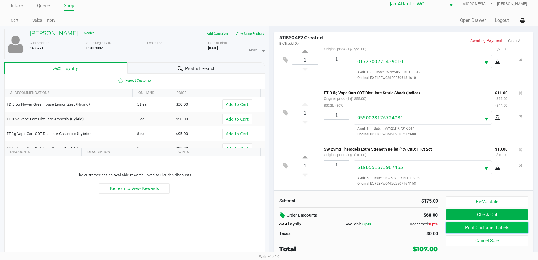
click at [469, 227] on button "Print Customer Labels" at bounding box center [486, 227] width 81 height 11
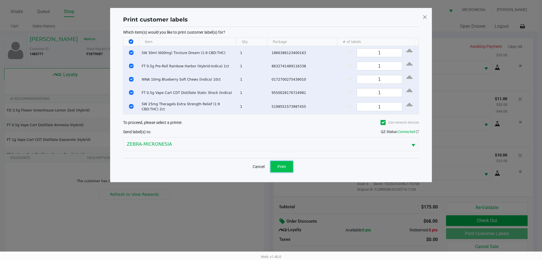
click at [288, 168] on button "Print" at bounding box center [282, 166] width 23 height 11
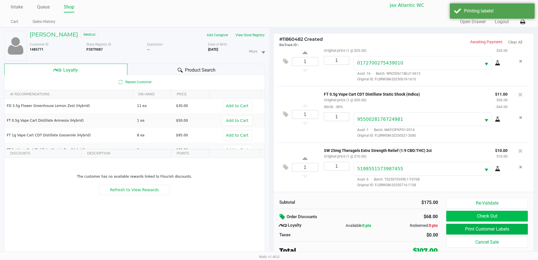
scroll to position [6, 0]
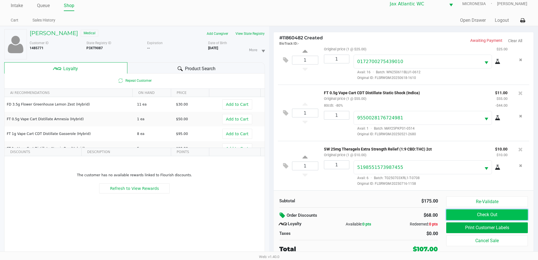
click at [488, 218] on button "Check Out" at bounding box center [486, 214] width 81 height 11
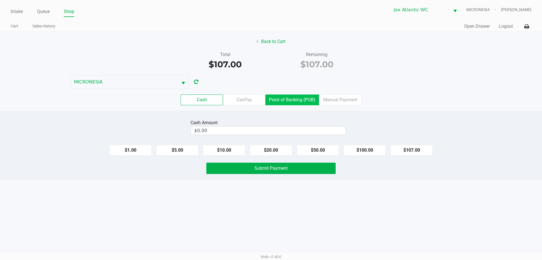
click at [303, 99] on label "Point of Banking (POB)" at bounding box center [292, 99] width 54 height 11
click at [0, 0] on 7 "Point of Banking (POB)" at bounding box center [0, 0] width 0 height 0
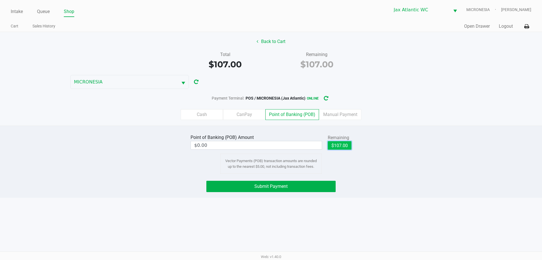
click at [347, 147] on button "$107.00" at bounding box center [340, 145] width 24 height 8
type input "$107.00"
click at [252, 196] on div "Point of Banking (POB) Amount $107.00 Remaining $107.00 Clear Vector Payments (…" at bounding box center [271, 161] width 542 height 72
click at [284, 190] on button "Submit Payment" at bounding box center [270, 185] width 129 height 11
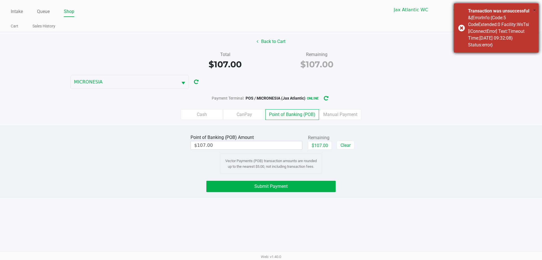
click at [535, 10] on span "×" at bounding box center [534, 10] width 3 height 7
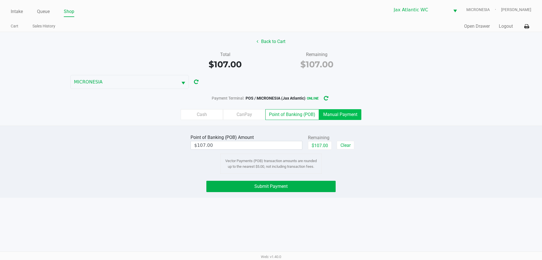
click at [347, 115] on label "Manual Payment" at bounding box center [340, 114] width 42 height 11
click at [0, 0] on 8 "Manual Payment" at bounding box center [0, 0] width 0 height 0
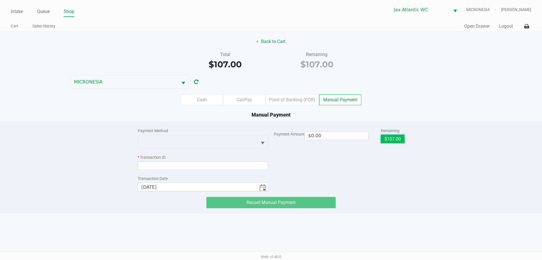
click at [391, 140] on button "$107.00" at bounding box center [393, 138] width 24 height 8
type input "$107.00"
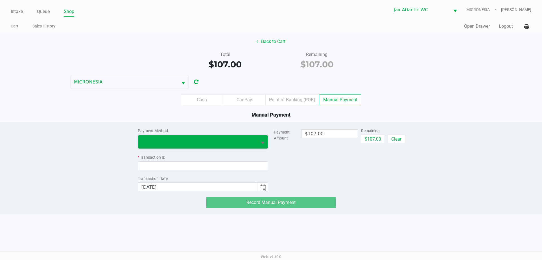
click at [252, 146] on span at bounding box center [197, 141] width 119 height 13
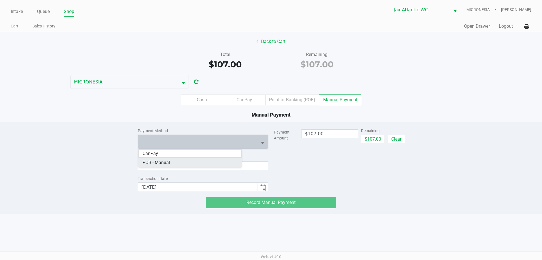
click at [171, 164] on Manual "POB - Manual" at bounding box center [190, 162] width 104 height 9
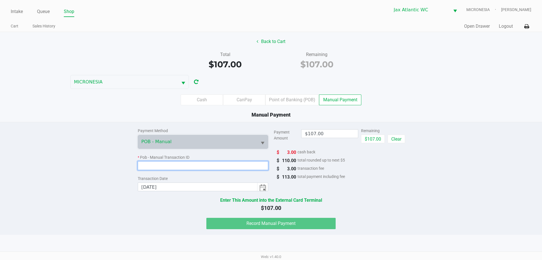
click at [180, 169] on input at bounding box center [203, 165] width 131 height 9
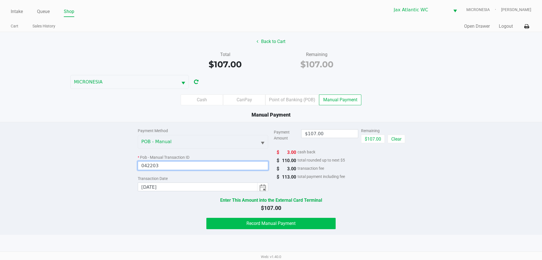
type input "042203"
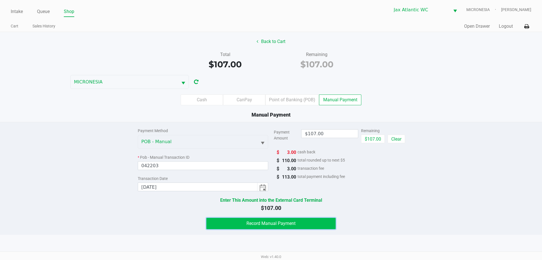
click at [260, 225] on span "Record Manual Payment" at bounding box center [271, 222] width 49 height 5
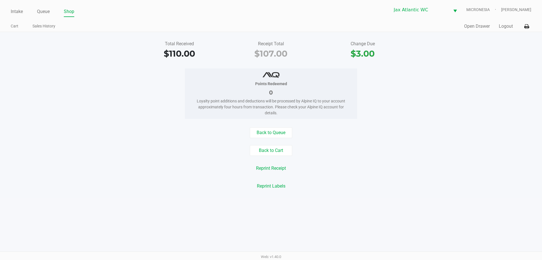
click at [140, 14] on ul "Intake Queue Shop" at bounding box center [141, 12] width 260 height 10
click at [17, 13] on link "Intake" at bounding box center [17, 12] width 12 height 8
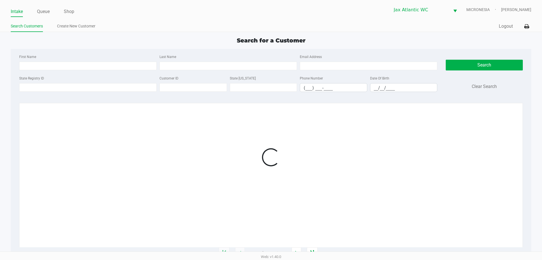
click at [111, 21] on div "Intake Queue Shop Jax Atlantic WC MICRONESIA Shiro Faulk Search Customers Creat…" at bounding box center [271, 16] width 542 height 32
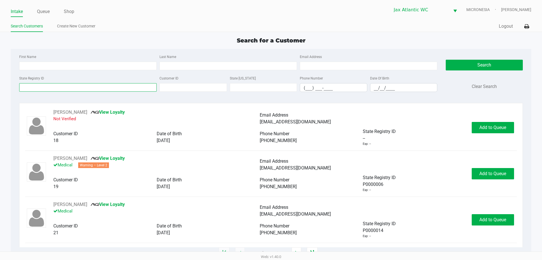
click at [121, 88] on input "State Registry ID" at bounding box center [88, 87] width 138 height 8
click at [138, 38] on div "Search for a Customer" at bounding box center [270, 40] width 529 height 8
click at [132, 84] on input "State Registry ID" at bounding box center [88, 87] width 138 height 8
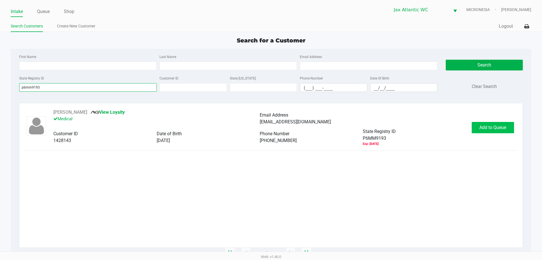
type input "p6mm9193"
click at [504, 129] on span "Add to Queue" at bounding box center [493, 127] width 27 height 5
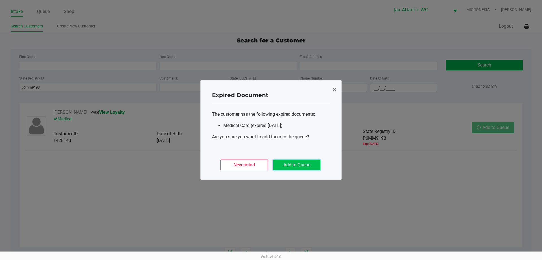
click at [289, 166] on button "Add to Queue" at bounding box center [296, 164] width 47 height 11
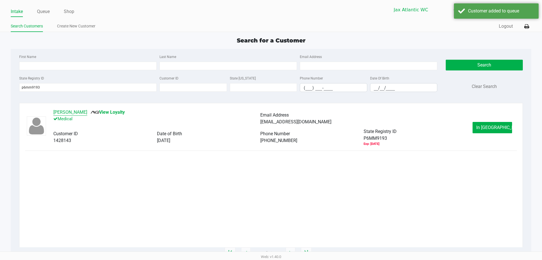
click at [77, 109] on button "STEPHANIE STRACKE" at bounding box center [70, 112] width 34 height 7
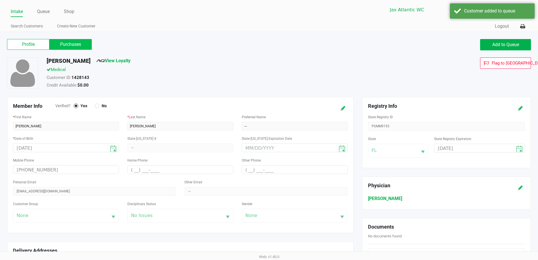
click at [73, 45] on label "Purchases" at bounding box center [70, 44] width 42 height 11
click at [0, 0] on 1 "Purchases" at bounding box center [0, 0] width 0 height 0
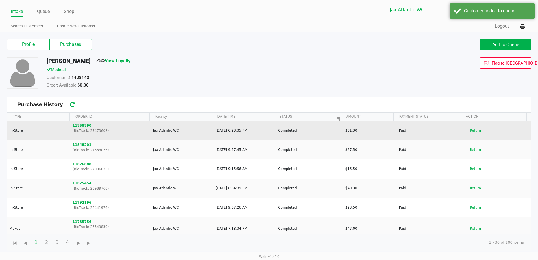
click at [472, 130] on button "Return" at bounding box center [475, 130] width 19 height 9
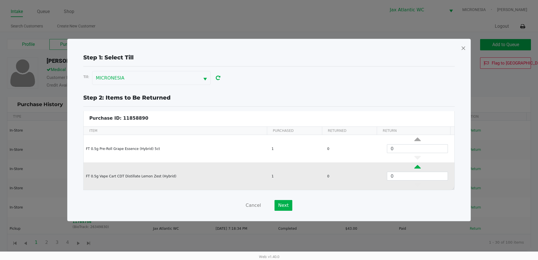
click at [414, 166] on icon "Data table" at bounding box center [417, 167] width 6 height 7
type input "1"
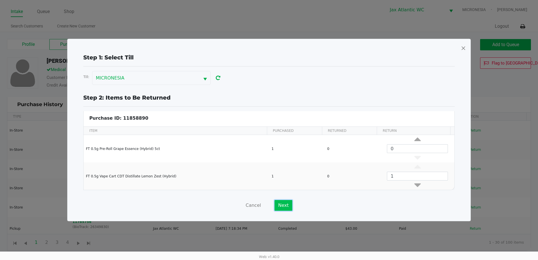
click at [286, 204] on button "Next" at bounding box center [284, 205] width 18 height 11
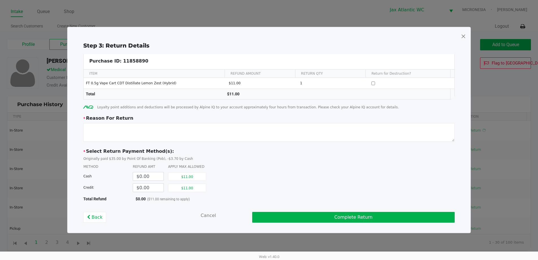
click at [182, 192] on div "$11.00" at bounding box center [189, 187] width 42 height 11
click at [181, 186] on button "$11.00" at bounding box center [187, 187] width 38 height 8
type input "$11.00"
click at [158, 140] on textarea at bounding box center [268, 132] width 371 height 19
type textarea "not working for batteries"
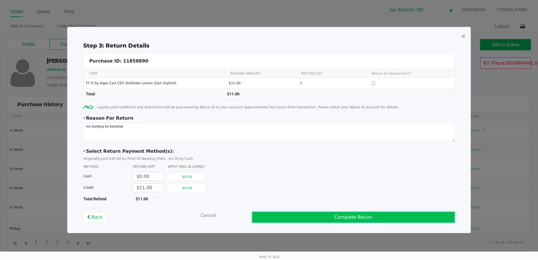
click at [331, 216] on button "Complete Return" at bounding box center [353, 217] width 203 height 11
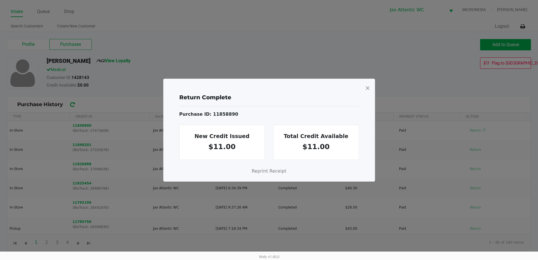
click at [367, 88] on span at bounding box center [367, 87] width 5 height 9
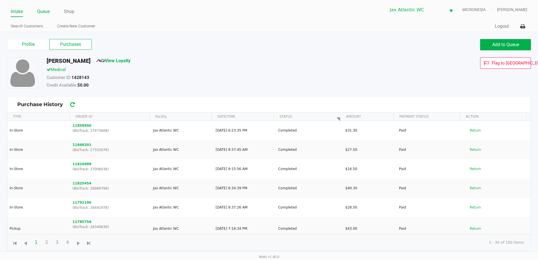
click at [43, 10] on link "Queue" at bounding box center [43, 12] width 13 height 8
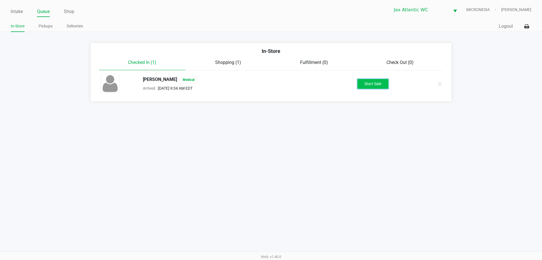
click at [383, 83] on button "Start Sale" at bounding box center [373, 84] width 31 height 10
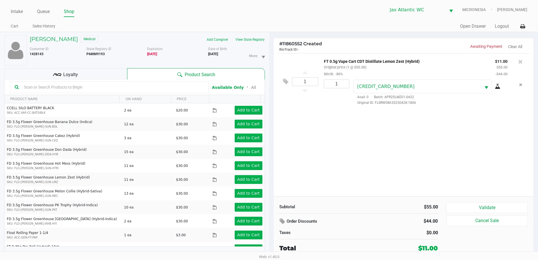
drag, startPoint x: 101, startPoint y: 73, endPoint x: 277, endPoint y: 149, distance: 192.4
click at [101, 73] on div "Loyalty" at bounding box center [65, 73] width 123 height 11
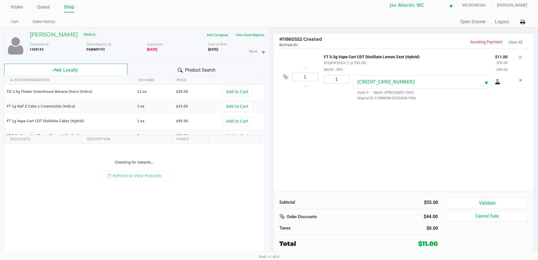
scroll to position [6, 0]
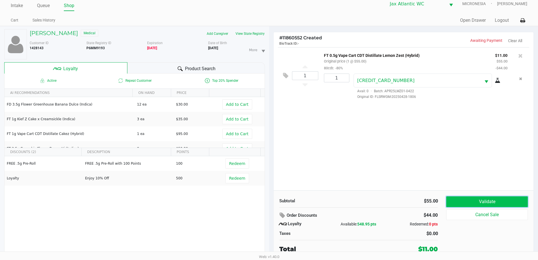
click at [457, 201] on button "Validate" at bounding box center [486, 201] width 81 height 11
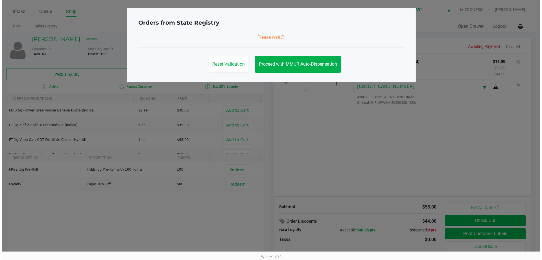
scroll to position [0, 0]
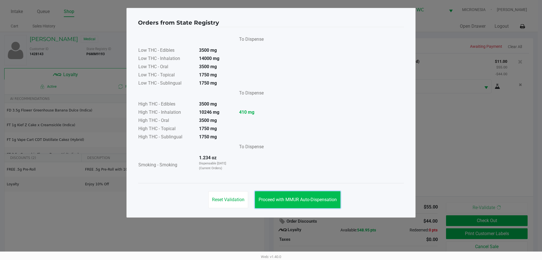
click at [291, 197] on span "Proceed with MMUR Auto-Dispensation" at bounding box center [298, 199] width 78 height 5
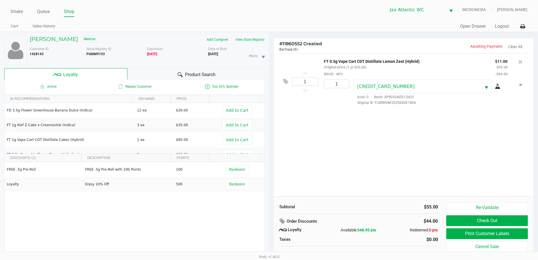
click at [446, 234] on div "Subtotal $55.00 Order Discounts $44.00 Loyalty Available: 548.95 pts Redeemed: …" at bounding box center [404, 230] width 260 height 69
click at [453, 231] on button "Print Customer Labels" at bounding box center [486, 233] width 81 height 11
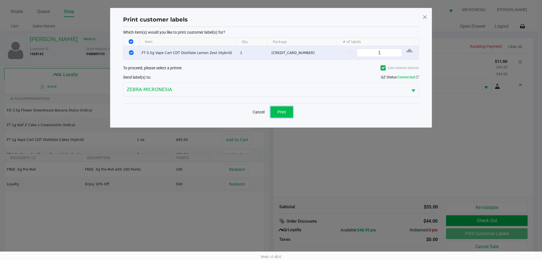
drag, startPoint x: 276, startPoint y: 111, endPoint x: 339, endPoint y: 128, distance: 64.3
click at [277, 111] on button "Print" at bounding box center [282, 111] width 23 height 11
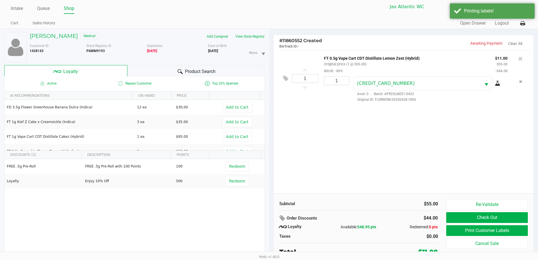
scroll to position [6, 0]
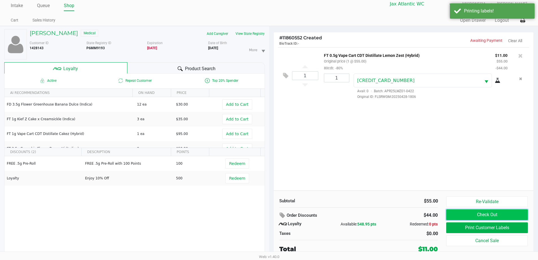
click at [465, 214] on button "Check Out" at bounding box center [486, 214] width 81 height 11
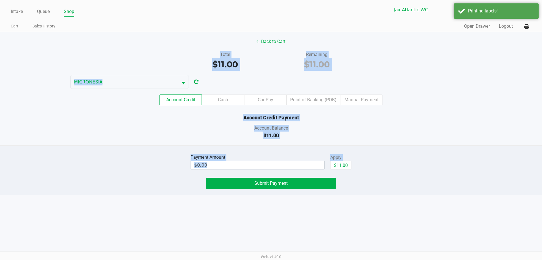
click at [330, 135] on div "$11.00" at bounding box center [271, 135] width 551 height 8
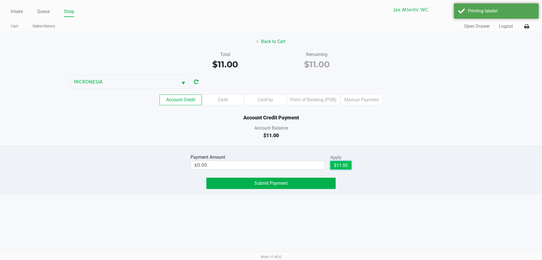
click at [343, 167] on button "$11.00" at bounding box center [340, 165] width 21 height 8
type input "$11.00"
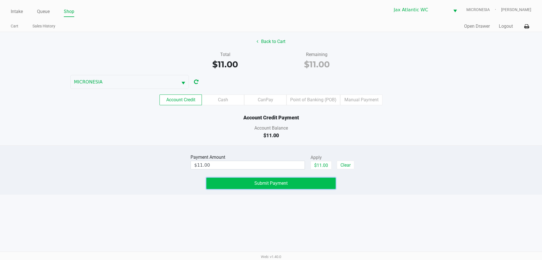
click at [307, 179] on button "Submit Payment" at bounding box center [270, 182] width 129 height 11
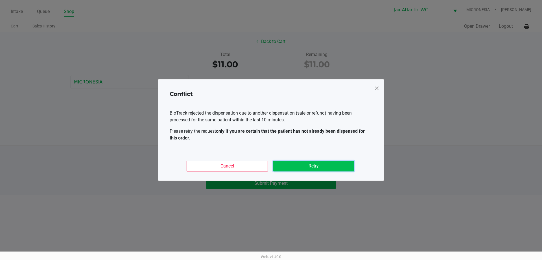
click at [308, 170] on button "Retry" at bounding box center [313, 165] width 81 height 11
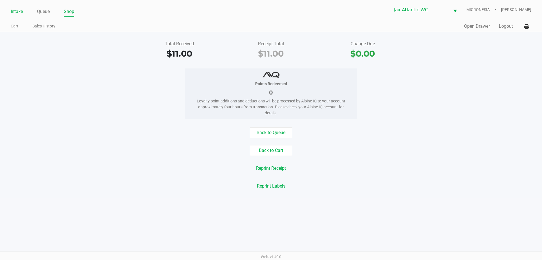
click at [21, 9] on link "Intake" at bounding box center [17, 12] width 12 height 8
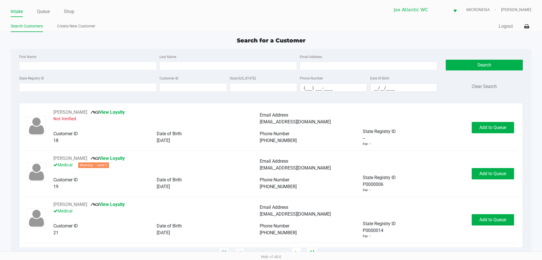
click at [131, 19] on div "Intake Queue Shop Jax Atlantic WC MICRONESIA Shiro Faulk Search Customers Creat…" at bounding box center [271, 16] width 542 height 32
click at [134, 85] on input "State Registry ID" at bounding box center [88, 87] width 138 height 8
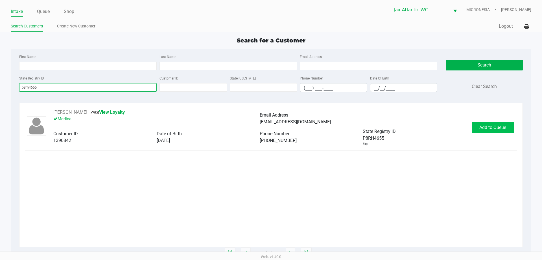
type input "p8rh4655"
click at [498, 132] on button "Add to Queue" at bounding box center [493, 127] width 42 height 11
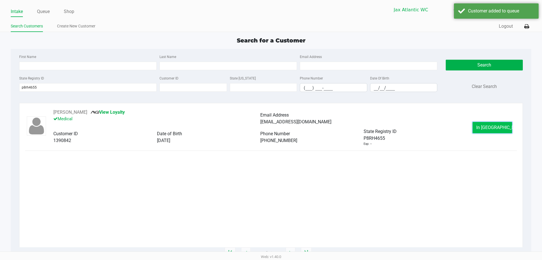
click at [483, 130] on button "In Queue" at bounding box center [493, 127] width 40 height 11
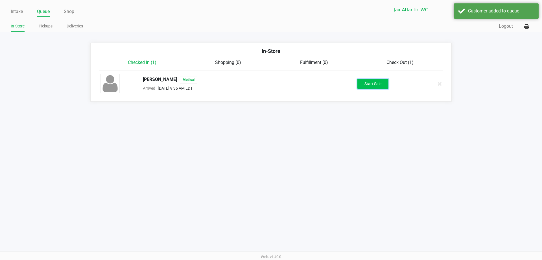
click at [373, 87] on button "Start Sale" at bounding box center [373, 84] width 31 height 10
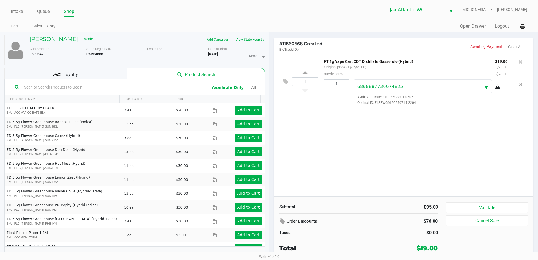
click at [95, 75] on div "Loyalty" at bounding box center [65, 73] width 123 height 11
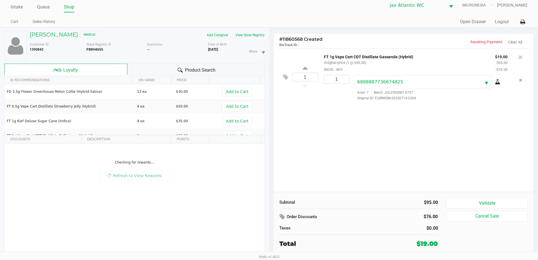
scroll to position [6, 0]
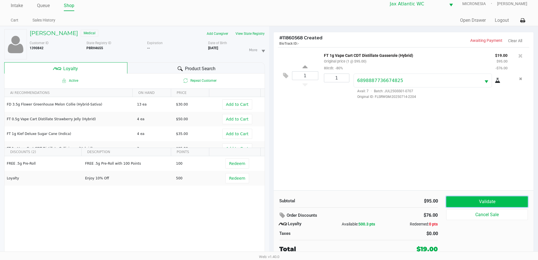
click at [474, 202] on button "Validate" at bounding box center [486, 201] width 81 height 11
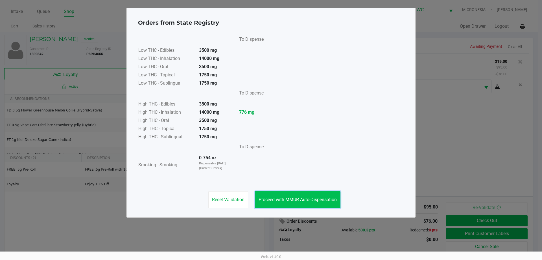
click at [306, 193] on button "Proceed with MMUR Auto-Dispensation" at bounding box center [298, 199] width 86 height 17
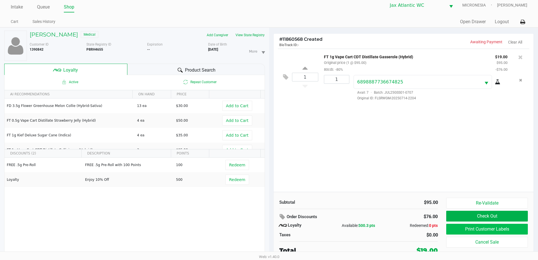
scroll to position [6, 0]
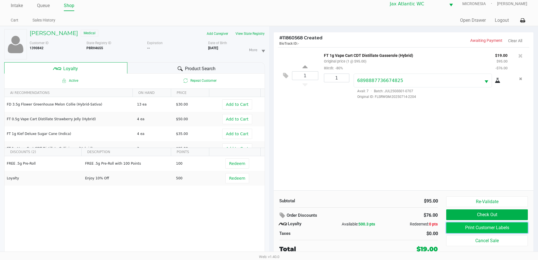
click at [465, 228] on button "Print Customer Labels" at bounding box center [486, 227] width 81 height 11
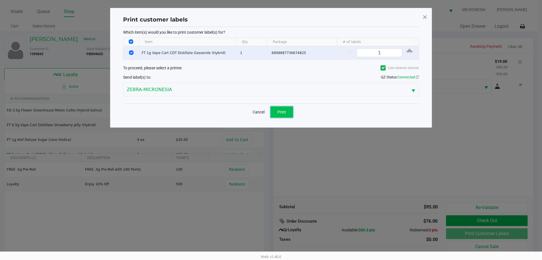
click at [282, 111] on span "Print" at bounding box center [282, 112] width 8 height 5
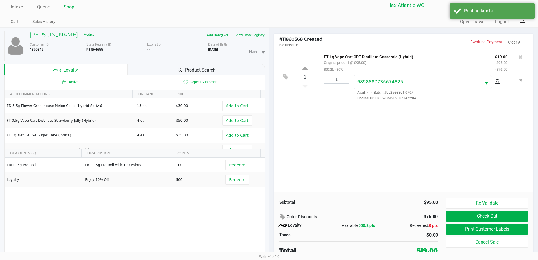
scroll to position [6, 0]
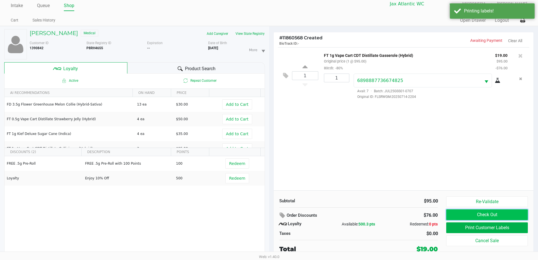
click at [456, 213] on button "Check Out" at bounding box center [486, 214] width 81 height 11
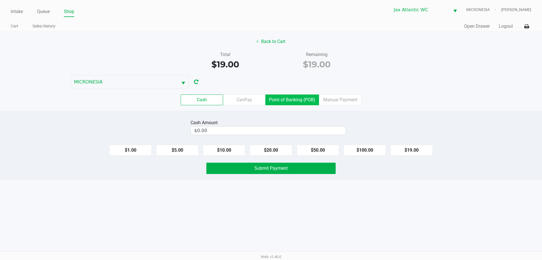
click at [296, 100] on label "Point of Banking (POB)" at bounding box center [292, 99] width 54 height 11
click at [0, 0] on 7 "Point of Banking (POB)" at bounding box center [0, 0] width 0 height 0
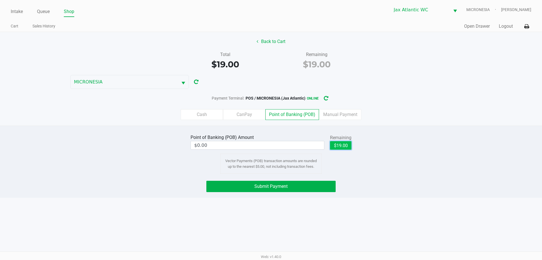
click at [338, 145] on button "$19.00" at bounding box center [340, 145] width 21 height 8
type input "$19.00"
click at [293, 183] on button "Submit Payment" at bounding box center [270, 185] width 129 height 11
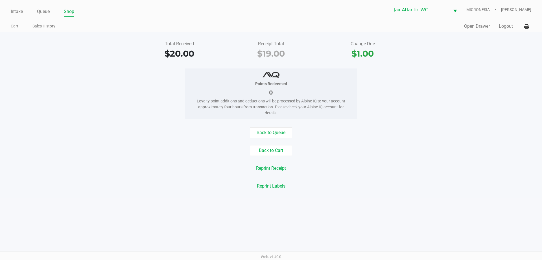
drag, startPoint x: 124, startPoint y: 21, endPoint x: 21, endPoint y: 22, distance: 102.5
click at [123, 21] on div "Intake Queue Shop Jax Atlantic WC MICRONESIA Shiro Faulk Cart Sales History Qui…" at bounding box center [271, 16] width 542 height 32
drag, startPoint x: 17, startPoint y: 10, endPoint x: 56, endPoint y: 14, distance: 39.7
click at [17, 10] on link "Intake" at bounding box center [17, 12] width 12 height 8
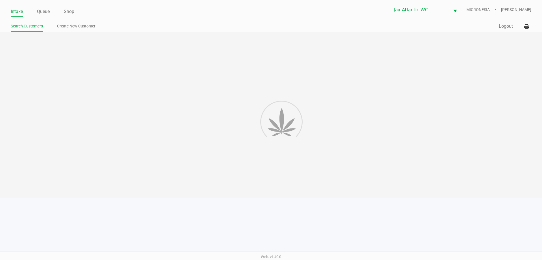
click at [170, 22] on ul "Search Customers Create New Customer" at bounding box center [141, 27] width 260 height 10
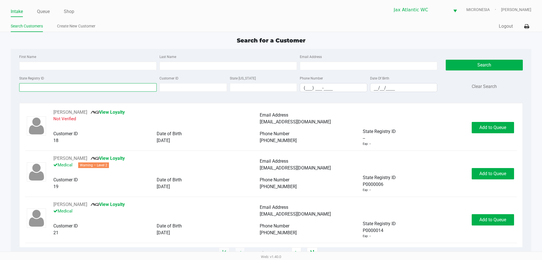
click at [110, 90] on input "State Registry ID" at bounding box center [88, 87] width 138 height 8
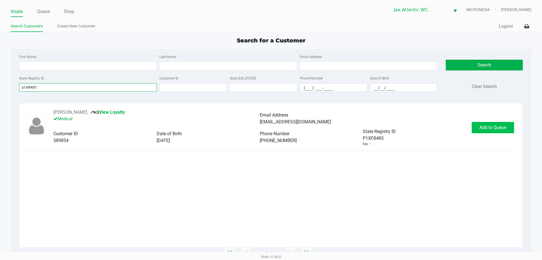
type input "p1xf8485"
click at [494, 128] on span "Add to Queue" at bounding box center [493, 127] width 27 height 5
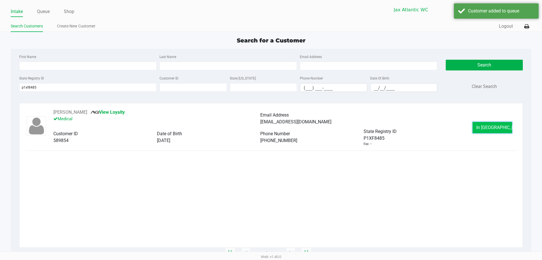
click at [481, 127] on button "In Queue" at bounding box center [493, 127] width 40 height 11
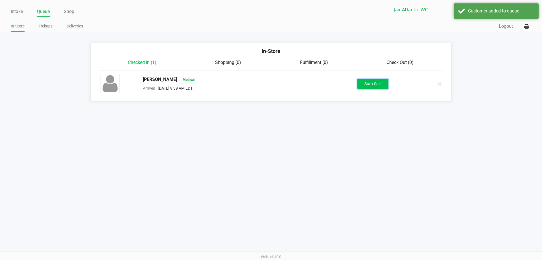
click at [369, 84] on button "Start Sale" at bounding box center [373, 84] width 31 height 10
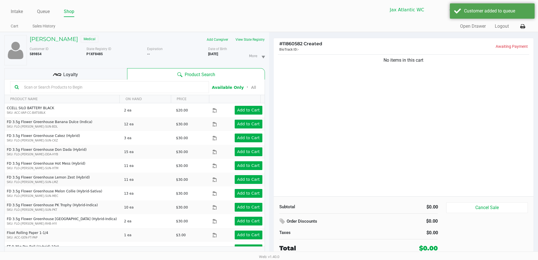
drag, startPoint x: 273, startPoint y: 34, endPoint x: 271, endPoint y: 34, distance: 2.8
click at [273, 34] on div "# 11860582 Created BioTrack ID: - Awaiting Payment No items in this cart Subtot…" at bounding box center [403, 148] width 269 height 233
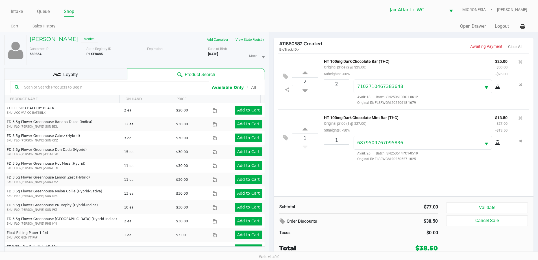
click at [89, 76] on div "Loyalty" at bounding box center [65, 73] width 123 height 11
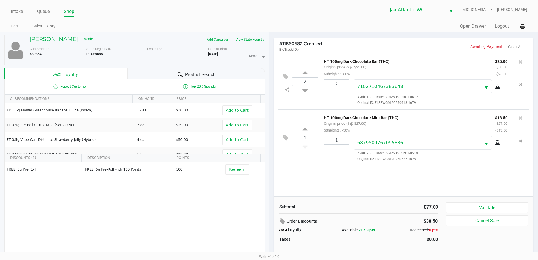
click at [286, 115] on div "1 HT 100mg Dark Chocolate Mint Bar (THC) Original price (1 @ $27.00) 50heights:…" at bounding box center [404, 137] width 252 height 56
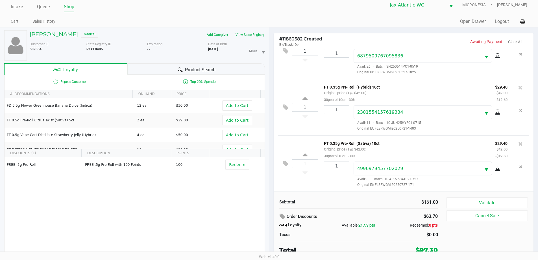
scroll to position [6, 0]
click at [313, 177] on div "1 FT 0.35g Pre-Roll (Sativa) 10ct Original price (1 @ $42.00) 30preroll10ct: -3…" at bounding box center [404, 162] width 252 height 56
click at [298, 119] on div "1 FT 0.35g Pre-Roll (Hybrid) 10ct Original price (1 @ $42.00) 30preroll10ct: -3…" at bounding box center [404, 106] width 252 height 56
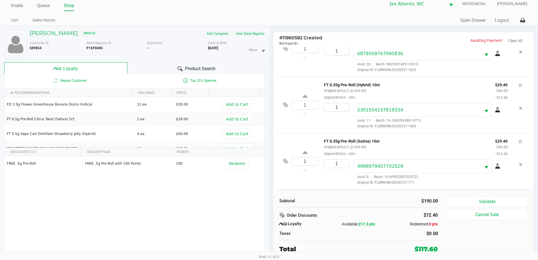
scroll to position [140, 0]
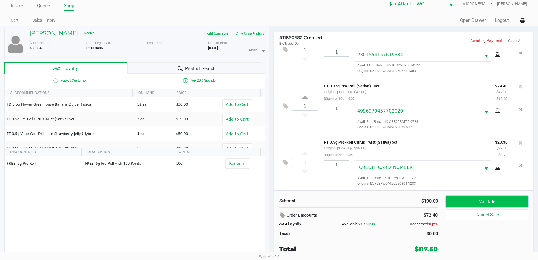
click at [479, 204] on button "Validate" at bounding box center [486, 201] width 81 height 11
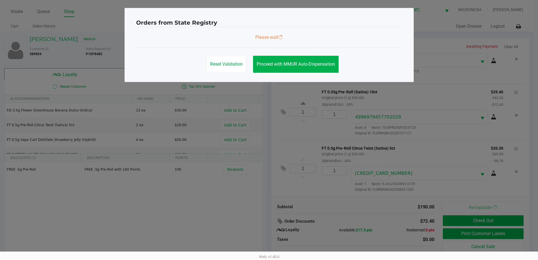
scroll to position [0, 0]
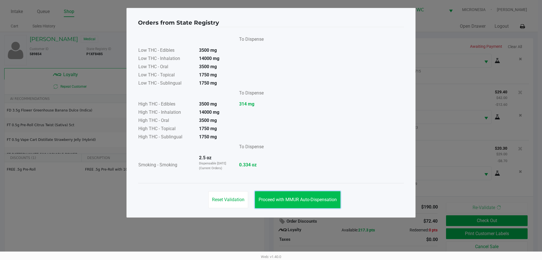
click at [319, 200] on span "Proceed with MMUR Auto-Dispensation" at bounding box center [298, 199] width 78 height 5
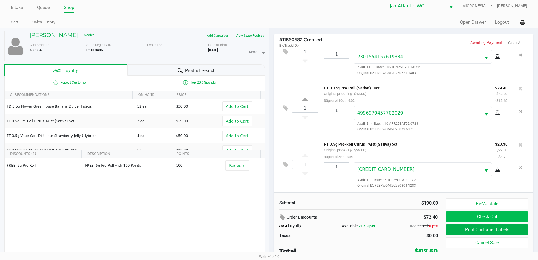
scroll to position [6, 0]
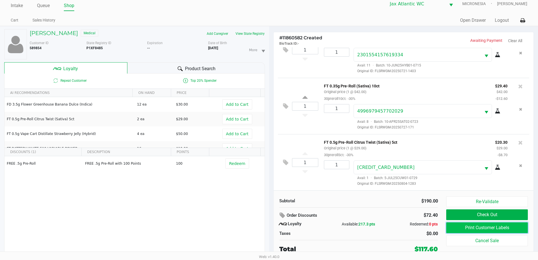
click at [468, 227] on button "Print Customer Labels" at bounding box center [486, 227] width 81 height 11
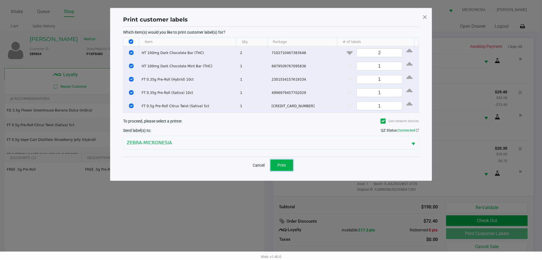
click at [279, 162] on button "Print" at bounding box center [282, 164] width 23 height 11
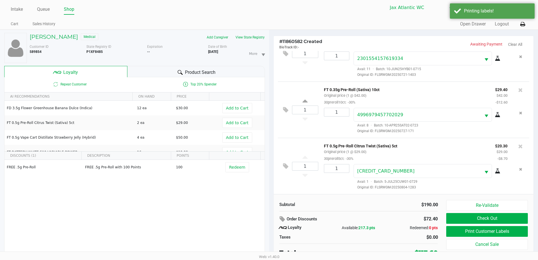
scroll to position [6, 0]
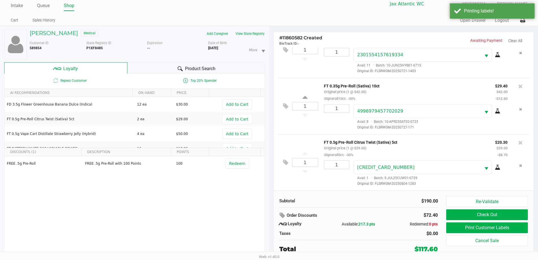
click at [316, 140] on div "1 FT 0.5g Pre-Roll Citrus Twist (Sativa) 5ct Original price (1 @ $29.00) 30prer…" at bounding box center [404, 162] width 252 height 56
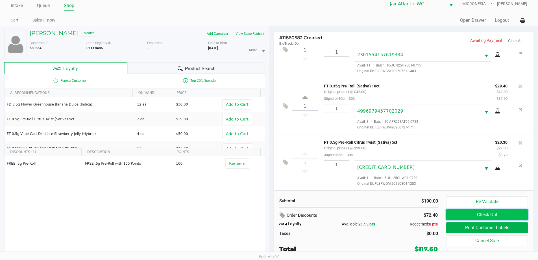
click at [483, 217] on button "Check Out" at bounding box center [486, 214] width 81 height 11
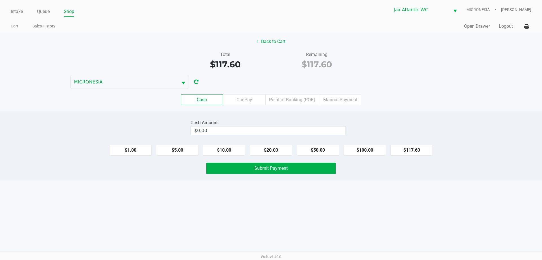
click at [262, 135] on div "Cash Amount $0.00" at bounding box center [268, 127] width 155 height 18
click at [262, 133] on input "0" at bounding box center [268, 130] width 155 height 8
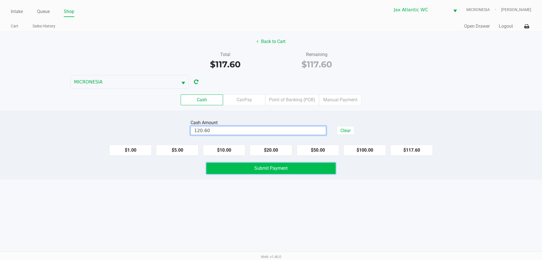
type input "$120.60"
click at [244, 170] on button "Submit Payment" at bounding box center [270, 167] width 129 height 11
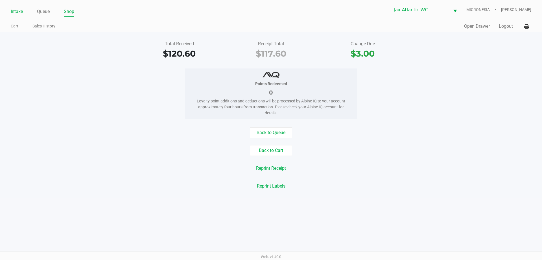
click at [16, 9] on link "Intake" at bounding box center [17, 12] width 12 height 8
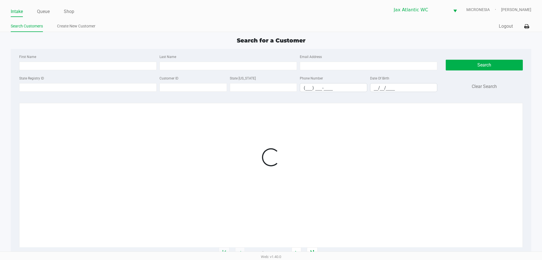
click at [105, 17] on div "Intake Queue Shop Jax Atlantic WC MICRONESIA Shiro Faulk Search Customers Creat…" at bounding box center [271, 16] width 542 height 32
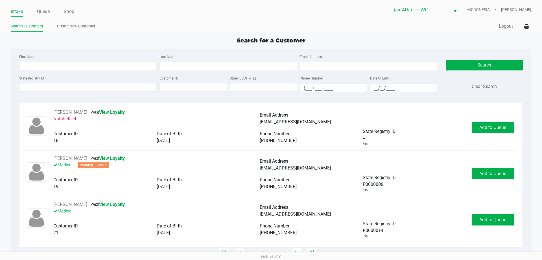
click at [242, 20] on div "Intake Queue Shop Jax Atlantic WC MICRONESIA Shiro Faulk Search Customers Creat…" at bounding box center [271, 16] width 542 height 32
click at [163, 10] on ul "Intake Queue Shop" at bounding box center [141, 12] width 260 height 10
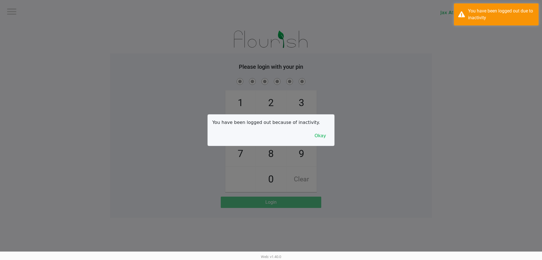
click at [43, 10] on div at bounding box center [271, 130] width 542 height 260
click at [315, 135] on button "Okay" at bounding box center [320, 135] width 19 height 11
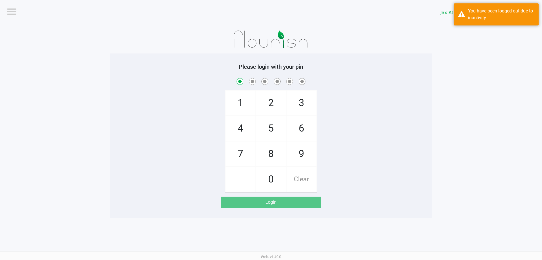
checkbox input "true"
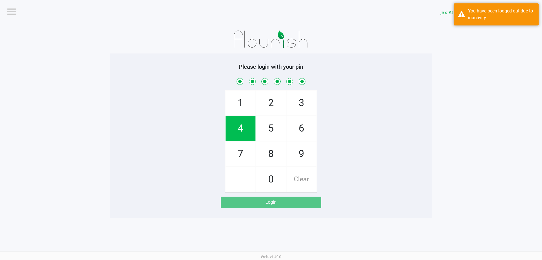
checkbox input "true"
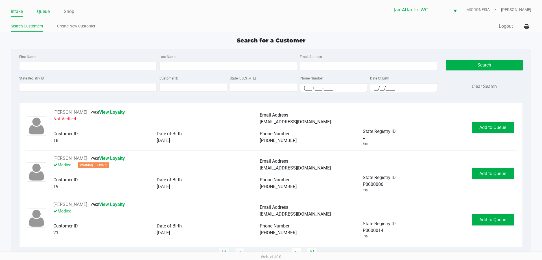
click at [43, 14] on link "Queue" at bounding box center [43, 12] width 13 height 8
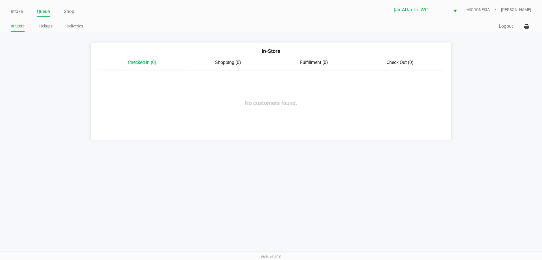
click at [51, 193] on div "Intake Queue Shop Jax Atlantic WC MICRONESIA Shiro Faulk In-Store Pickups Deliv…" at bounding box center [271, 130] width 542 height 260
click at [46, 29] on link "Pickups" at bounding box center [46, 26] width 14 height 7
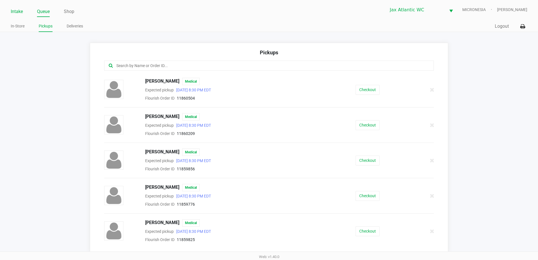
click at [13, 10] on link "Intake" at bounding box center [17, 12] width 12 height 8
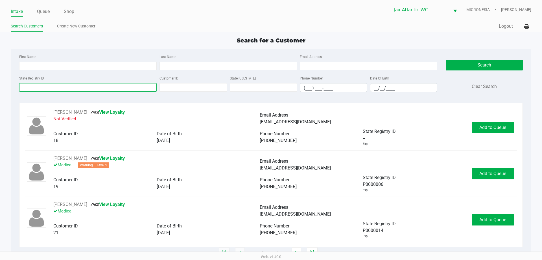
click at [55, 86] on input "State Registry ID" at bounding box center [88, 87] width 138 height 8
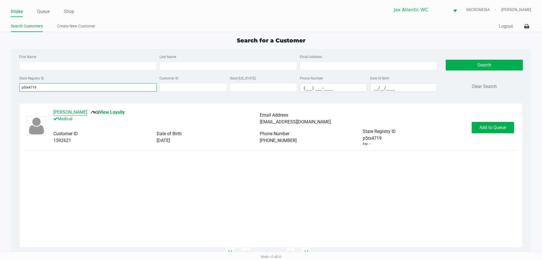
type input "p5rx4719"
click at [69, 112] on button "Hunter Simmons" at bounding box center [70, 112] width 34 height 7
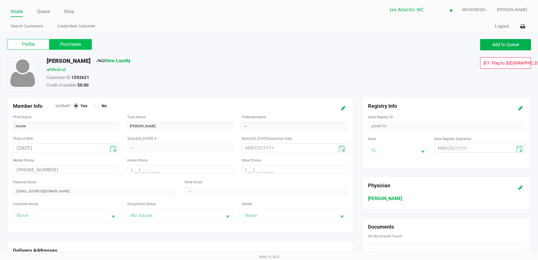
click at [73, 47] on label "Purchases" at bounding box center [70, 44] width 42 height 11
click at [0, 0] on 1 "Purchases" at bounding box center [0, 0] width 0 height 0
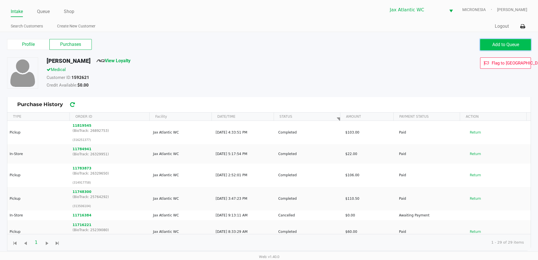
click at [491, 40] on button "Add to Queue" at bounding box center [505, 44] width 51 height 11
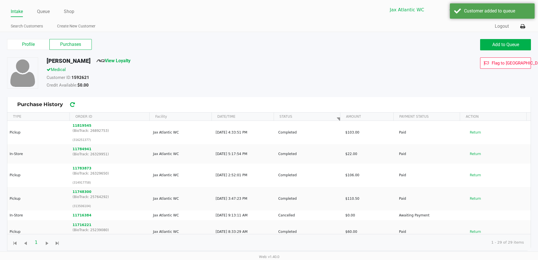
drag, startPoint x: 42, startPoint y: 13, endPoint x: 59, endPoint y: 17, distance: 16.9
click at [42, 13] on link "Queue" at bounding box center [43, 12] width 13 height 8
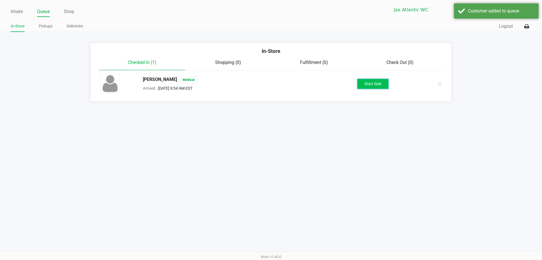
click at [369, 81] on button "Start Sale" at bounding box center [373, 84] width 31 height 10
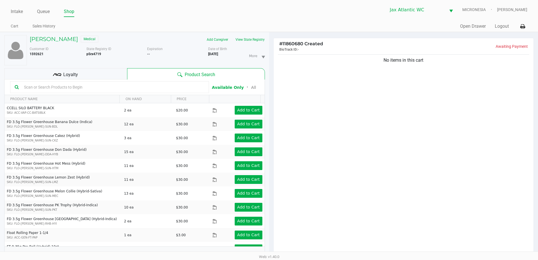
click at [284, 22] on div "Quick Sale Open Drawer Logout" at bounding box center [398, 26] width 258 height 10
click at [278, 22] on div "Quick Sale Open Drawer Logout" at bounding box center [398, 26] width 258 height 10
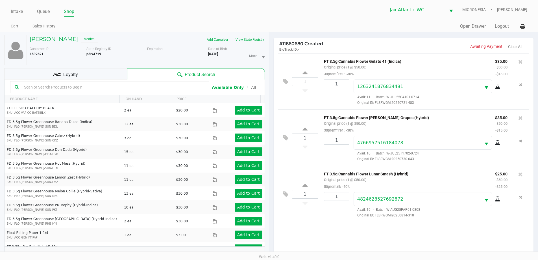
click at [94, 72] on div "Loyalty" at bounding box center [65, 73] width 123 height 11
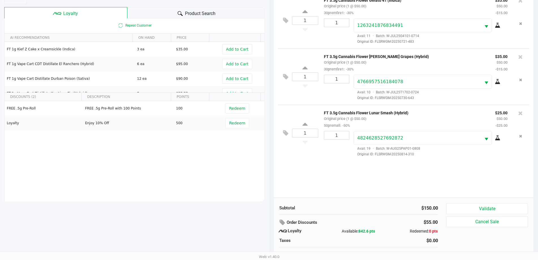
scroll to position [68, 0]
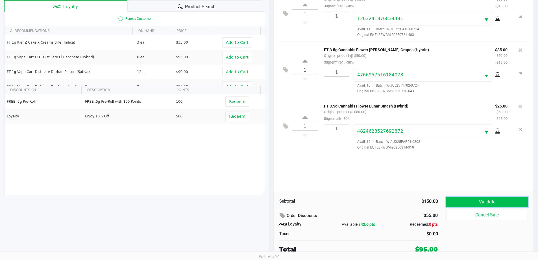
click at [475, 200] on button "Validate" at bounding box center [486, 201] width 81 height 11
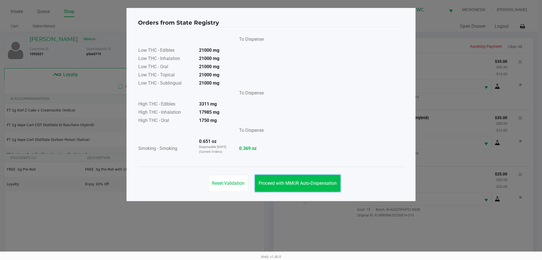
click at [277, 187] on button "Proceed with MMUR Auto-Dispensation" at bounding box center [298, 183] width 86 height 17
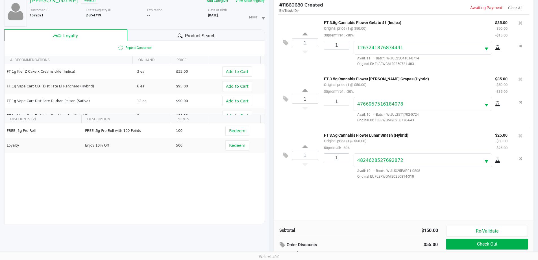
scroll to position [68, 0]
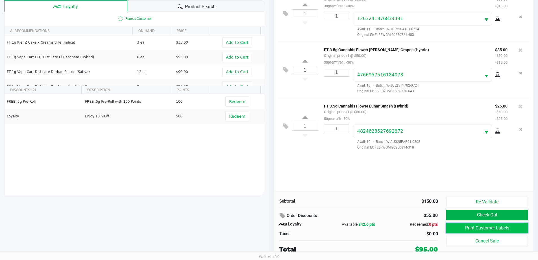
click at [451, 223] on button "Print Customer Labels" at bounding box center [486, 227] width 81 height 11
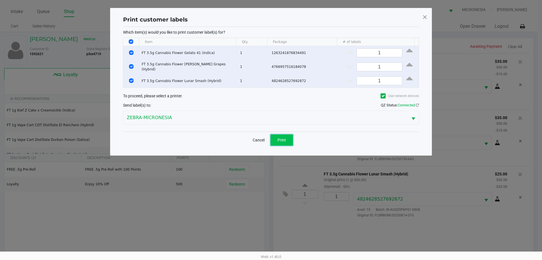
click at [289, 138] on button "Print" at bounding box center [282, 139] width 23 height 11
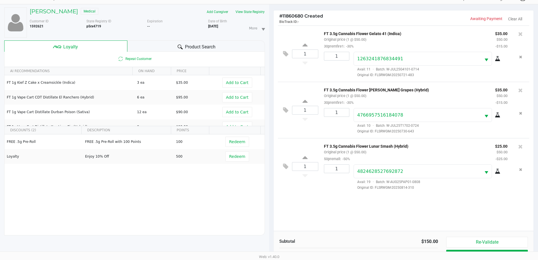
scroll to position [68, 0]
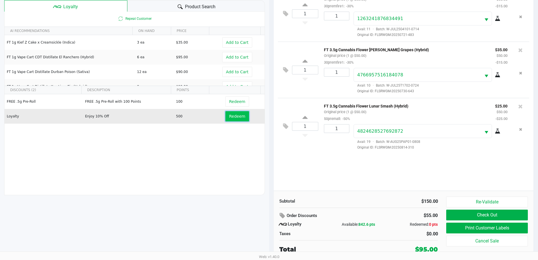
click at [236, 118] on span "Redeem" at bounding box center [237, 116] width 16 height 5
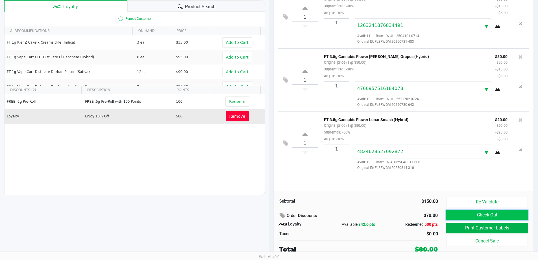
click at [461, 214] on button "Check Out" at bounding box center [486, 214] width 81 height 11
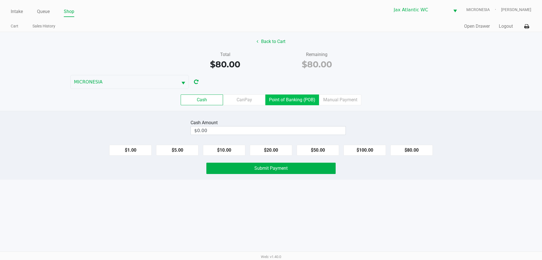
click at [284, 104] on label "Point of Banking (POB)" at bounding box center [292, 99] width 54 height 11
click at [0, 0] on 7 "Point of Banking (POB)" at bounding box center [0, 0] width 0 height 0
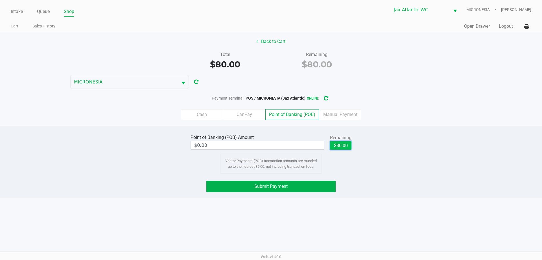
click at [344, 146] on button "$80.00" at bounding box center [340, 145] width 21 height 8
type input "$80.00"
click at [290, 187] on button "Submit Payment" at bounding box center [270, 185] width 129 height 11
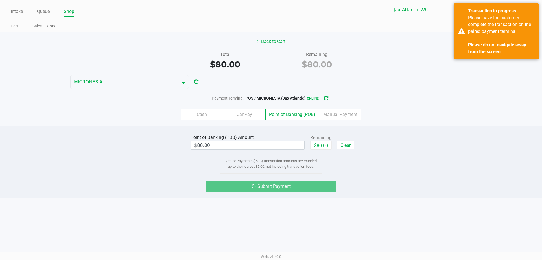
click at [294, 27] on div "Quick Sale Open Drawer Logout" at bounding box center [401, 26] width 260 height 10
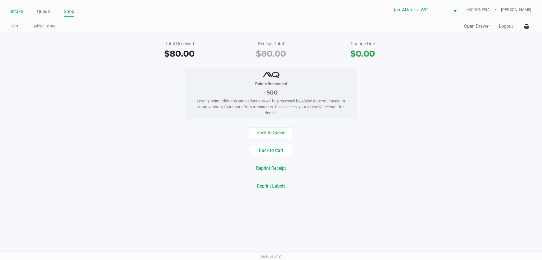
drag, startPoint x: 16, startPoint y: 10, endPoint x: 32, endPoint y: 11, distance: 16.1
click at [16, 10] on link "Intake" at bounding box center [17, 12] width 12 height 8
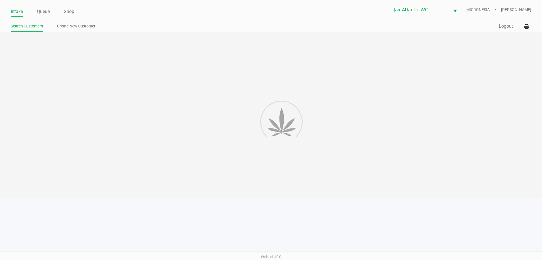
click at [104, 19] on div "Intake Queue Shop Jax Atlantic WC MICRONESIA Shiro Faulk Search Customers Creat…" at bounding box center [271, 16] width 542 height 32
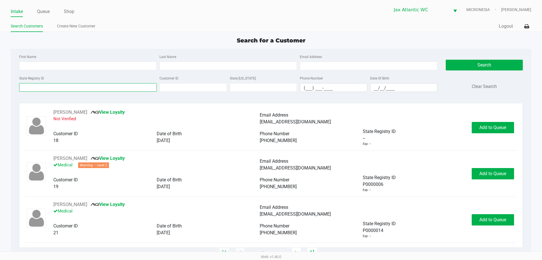
click at [107, 91] on input "State Registry ID" at bounding box center [88, 87] width 138 height 8
click at [188, 28] on ul "Search Customers Create New Customer" at bounding box center [141, 27] width 260 height 10
type input "MAXIMILLIAN"
type input "FOODY"
type input "06/11/1993"
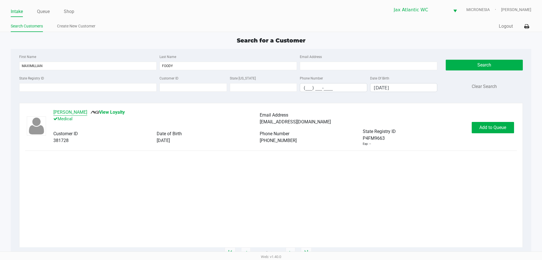
click at [72, 114] on button "MAX FOODY" at bounding box center [70, 112] width 34 height 7
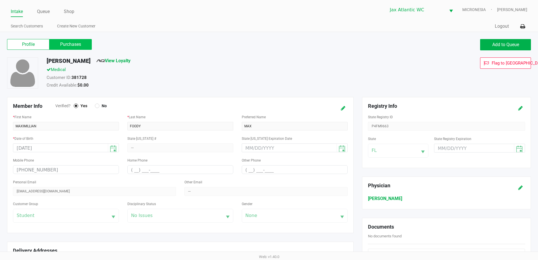
click at [76, 43] on label "Purchases" at bounding box center [70, 44] width 42 height 11
click at [0, 0] on 1 "Purchases" at bounding box center [0, 0] width 0 height 0
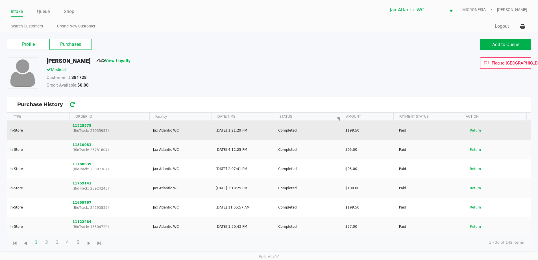
click at [476, 129] on button "Return" at bounding box center [475, 130] width 19 height 9
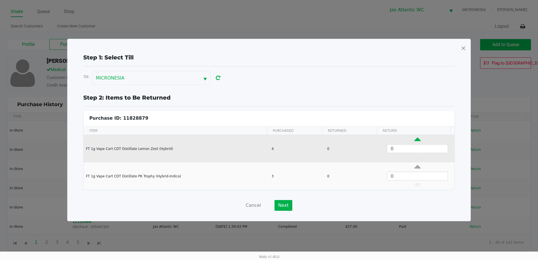
click at [414, 141] on icon "Data table" at bounding box center [417, 140] width 6 height 7
type input "1"
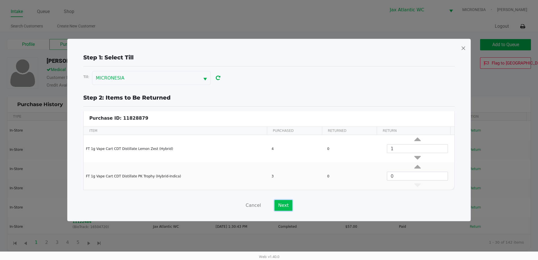
click at [280, 206] on button "Next" at bounding box center [284, 205] width 18 height 11
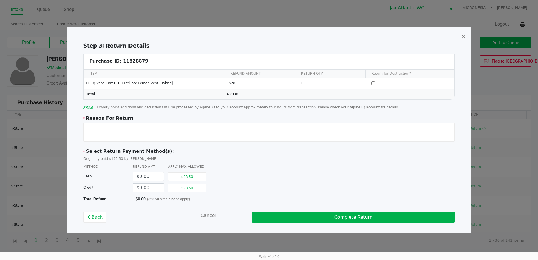
scroll to position [2, 0]
click at [213, 135] on textarea at bounding box center [268, 132] width 371 height 19
type textarea "wasnt pulling on any battery used"
click at [192, 191] on button "$28.50" at bounding box center [187, 187] width 38 height 8
type input "$28.50"
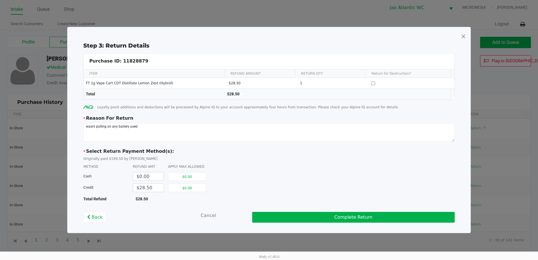
click at [268, 211] on div "Step 3: Return Details Purchase ID: 11828879 ITEM REFUND AMOUNT RETURN QTY Retu…" at bounding box center [269, 131] width 394 height 181
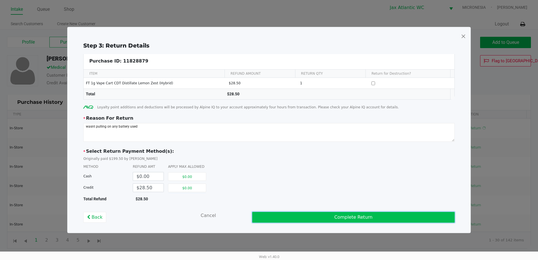
click at [271, 215] on button "Complete Return" at bounding box center [353, 217] width 203 height 11
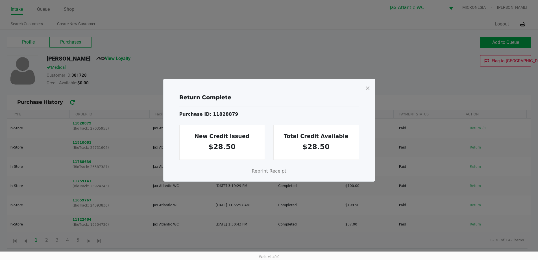
click at [370, 89] on span at bounding box center [367, 87] width 5 height 9
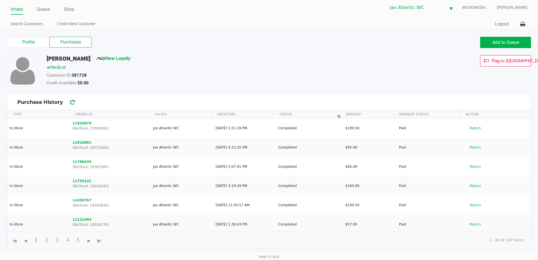
click at [521, 32] on div "Profile Purchases Add to Queue MAX FOODY View Loyalty Medical Customer ID: 3817…" at bounding box center [269, 142] width 538 height 224
click at [508, 42] on span "Add to Queue" at bounding box center [505, 42] width 27 height 5
click at [507, 42] on span "Add to Queue" at bounding box center [505, 42] width 27 height 5
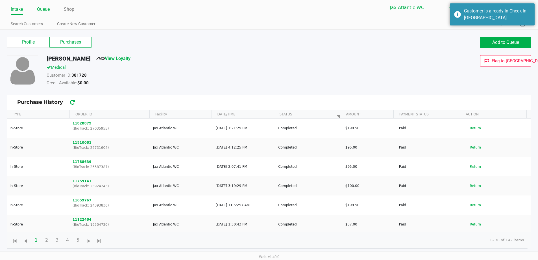
click at [44, 6] on link "Queue" at bounding box center [43, 9] width 13 height 8
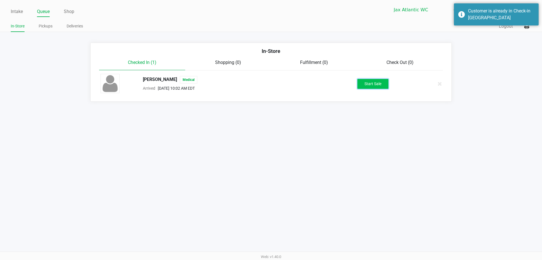
click at [370, 80] on button "Start Sale" at bounding box center [373, 84] width 31 height 10
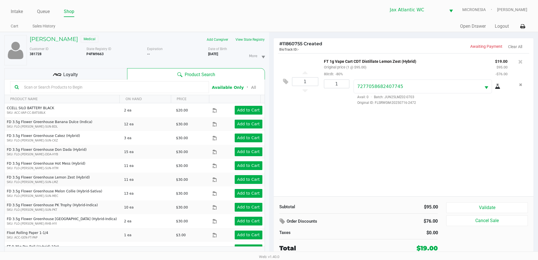
click at [112, 74] on div "Loyalty" at bounding box center [65, 73] width 123 height 11
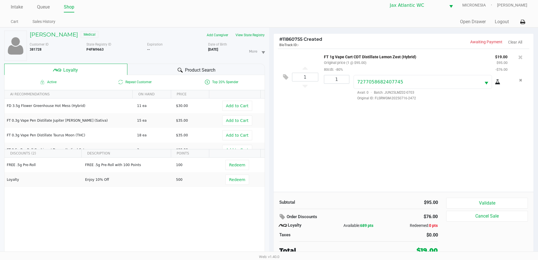
scroll to position [6, 0]
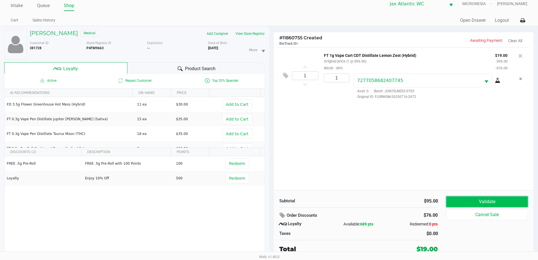
click at [463, 200] on button "Validate" at bounding box center [486, 201] width 81 height 11
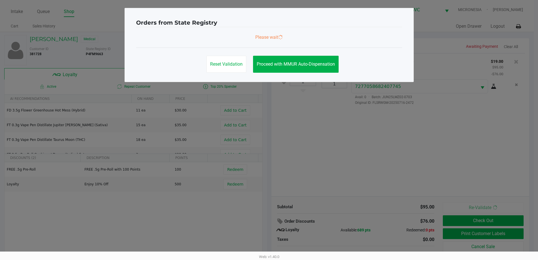
scroll to position [0, 0]
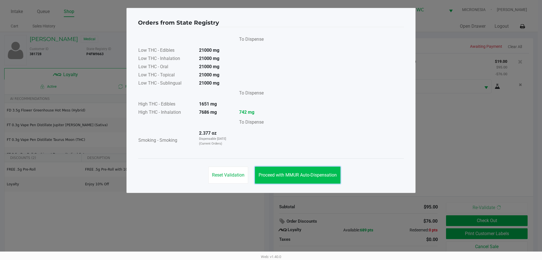
click at [290, 175] on span "Proceed with MMUR Auto-Dispensation" at bounding box center [298, 174] width 78 height 5
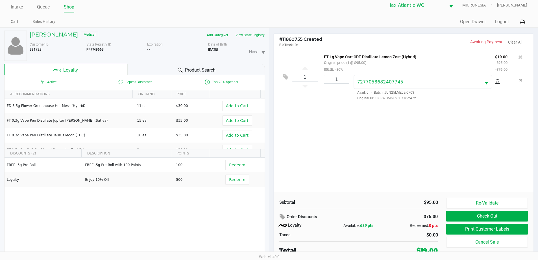
scroll to position [6, 0]
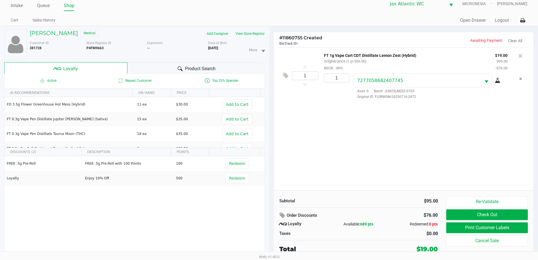
click at [356, 119] on div "1 FT 1g Vape Cart CDT Distillate Lemon Zest (Hybrid) Original price (1 @ $95.00…" at bounding box center [404, 118] width 260 height 143
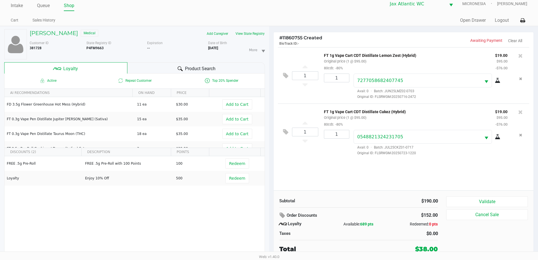
click at [320, 171] on div "1 FT 1g Vape Cart CDT Distillate Lemon Zest (Hybrid) Original price (1 @ $95.00…" at bounding box center [404, 118] width 260 height 143
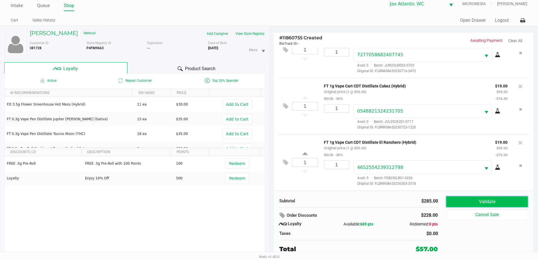
click at [463, 200] on button "Validate" at bounding box center [486, 201] width 81 height 11
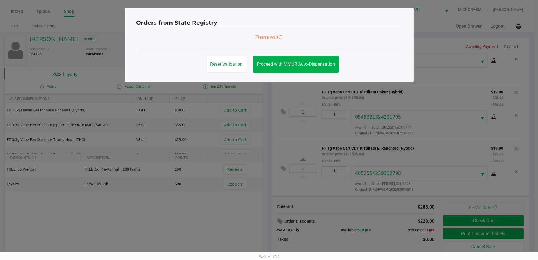
scroll to position [0, 0]
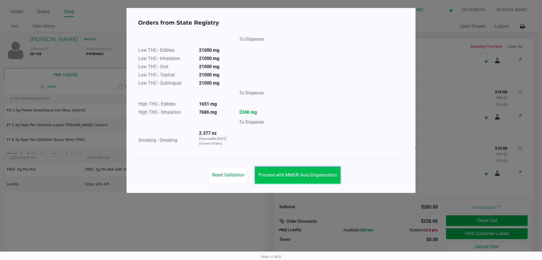
click at [314, 175] on span "Proceed with MMUR Auto-Dispensation" at bounding box center [298, 174] width 78 height 5
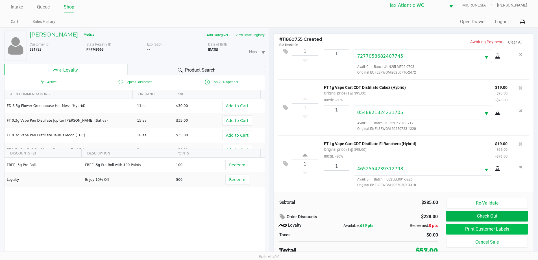
scroll to position [6, 0]
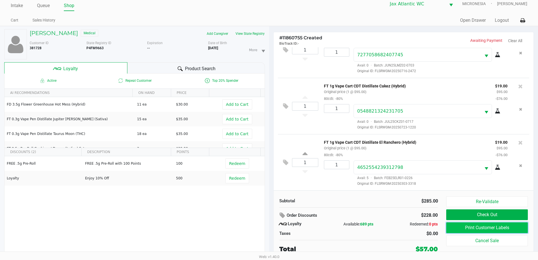
click at [462, 229] on button "Print Customer Labels" at bounding box center [486, 227] width 81 height 11
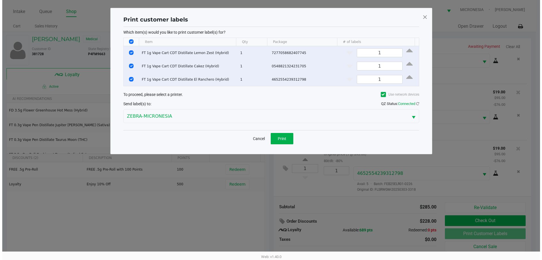
scroll to position [0, 0]
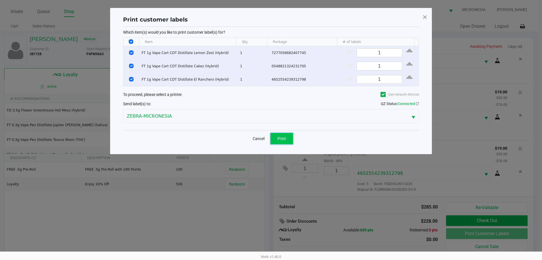
click at [289, 138] on button "Print" at bounding box center [282, 138] width 23 height 11
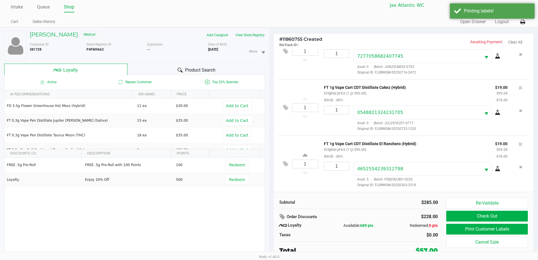
scroll to position [6, 0]
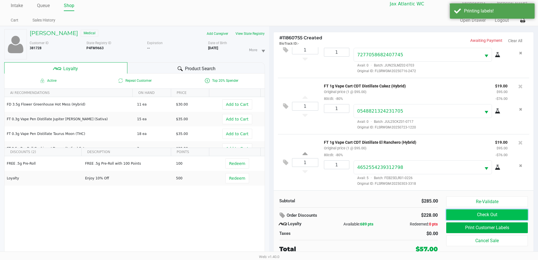
click at [460, 214] on button "Check Out" at bounding box center [486, 214] width 81 height 11
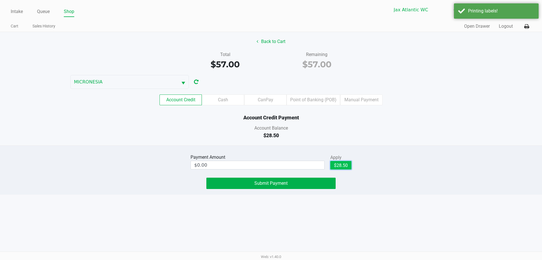
click at [340, 164] on button "$28.50" at bounding box center [340, 165] width 21 height 8
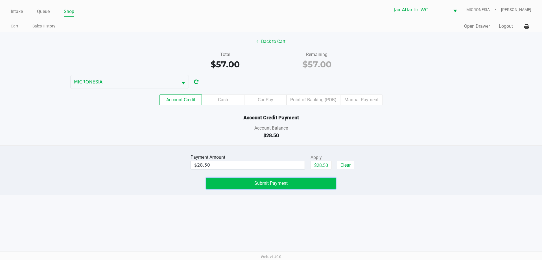
click at [294, 184] on button "Submit Payment" at bounding box center [270, 182] width 129 height 11
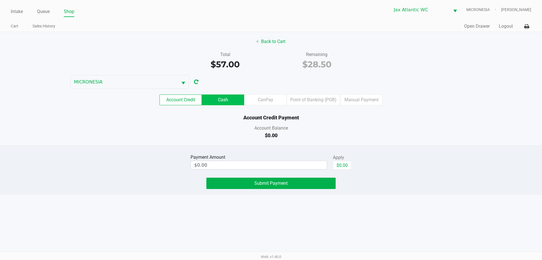
click at [222, 97] on label "Cash" at bounding box center [223, 99] width 42 height 11
click at [0, 0] on 1 "Cash" at bounding box center [0, 0] width 0 height 0
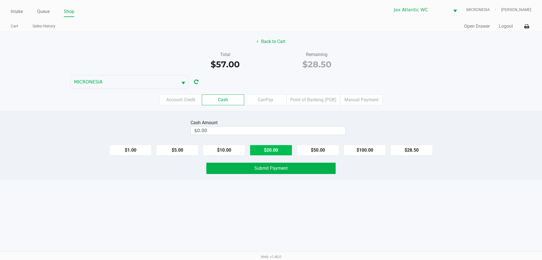
click at [269, 150] on button "$20.00" at bounding box center [271, 150] width 42 height 11
type input "$40.00"
click at [270, 169] on span "Submit Payment" at bounding box center [270, 167] width 33 height 5
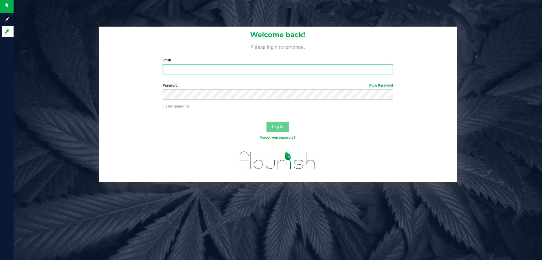
click at [239, 71] on input "Email" at bounding box center [278, 69] width 230 height 10
type input "Mfaulk@Liveparallel.com"
click at [267, 121] on button "Log In" at bounding box center [278, 126] width 23 height 10
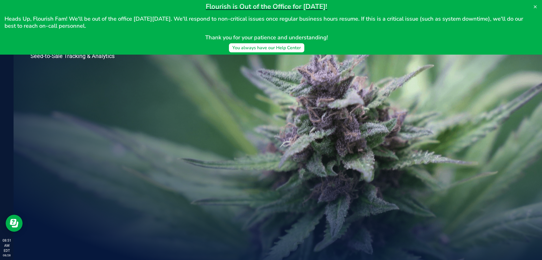
click at [212, 58] on div "Welcome to Flourish Software Seed-to-Sale Tracking & Analytics" at bounding box center [278, 137] width 529 height 246
click at [533, 5] on button at bounding box center [535, 6] width 9 height 9
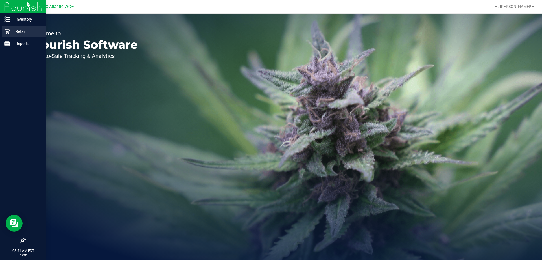
click at [7, 32] on icon at bounding box center [7, 32] width 6 height 6
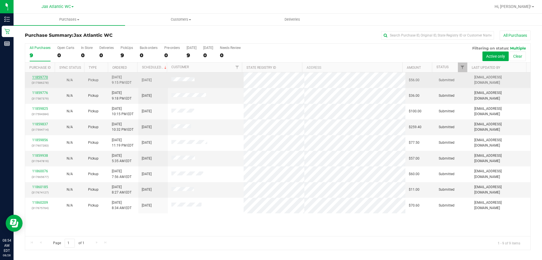
click at [45, 77] on link "11859770" at bounding box center [40, 77] width 16 height 4
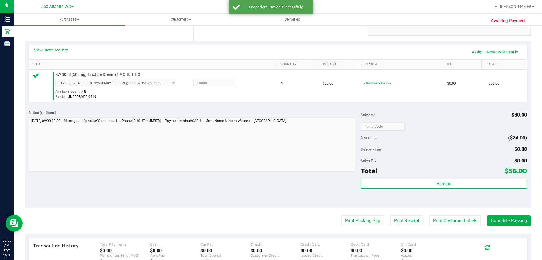
scroll to position [169, 0]
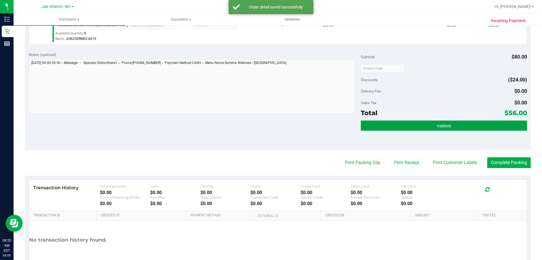
click at [405, 126] on button "Validate" at bounding box center [444, 125] width 166 height 10
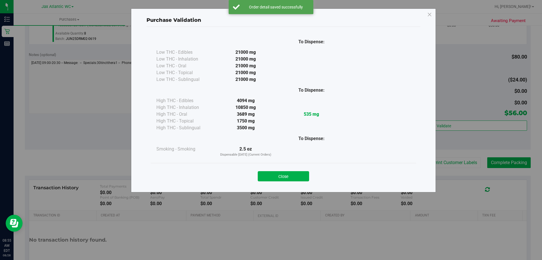
drag, startPoint x: 293, startPoint y: 170, endPoint x: 289, endPoint y: 170, distance: 3.1
click at [291, 168] on div "Close" at bounding box center [283, 174] width 257 height 14
click at [289, 170] on div "Close" at bounding box center [283, 174] width 257 height 14
click at [291, 173] on button "Close" at bounding box center [283, 176] width 51 height 10
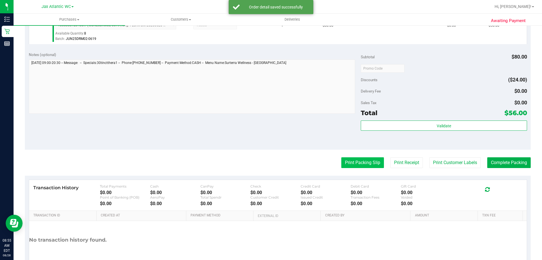
click at [357, 166] on button "Print Packing Slip" at bounding box center [362, 162] width 43 height 11
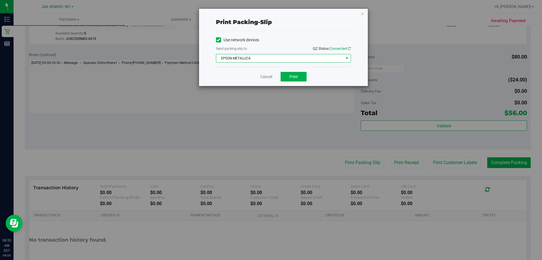
click at [285, 59] on span "EPSON-METALLICA" at bounding box center [279, 58] width 127 height 8
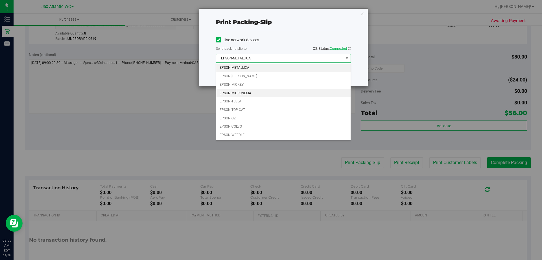
click at [246, 92] on li "EPSON-MICRONESIA" at bounding box center [283, 93] width 134 height 8
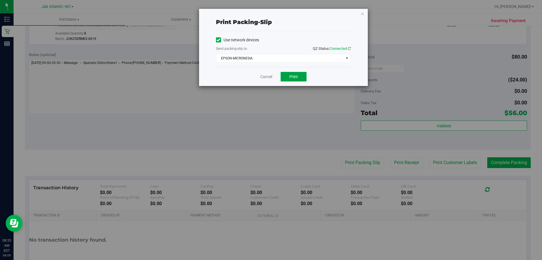
click at [296, 79] on button "Print" at bounding box center [294, 77] width 26 height 10
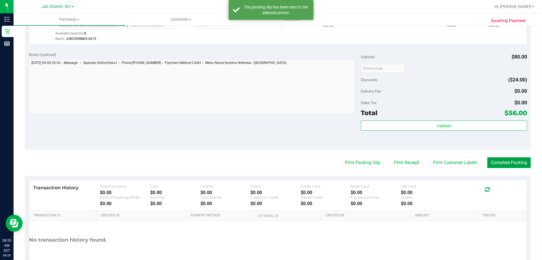
click at [506, 163] on button "Complete Packing" at bounding box center [508, 162] width 43 height 11
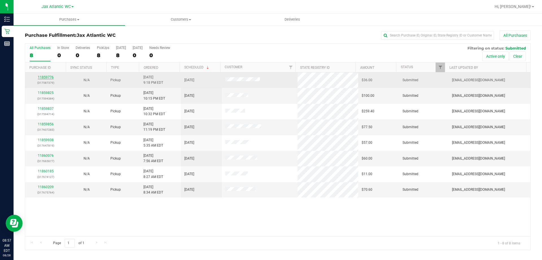
click at [50, 76] on link "11859776" at bounding box center [46, 77] width 16 height 4
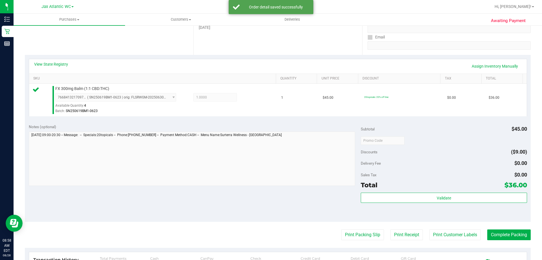
scroll to position [113, 0]
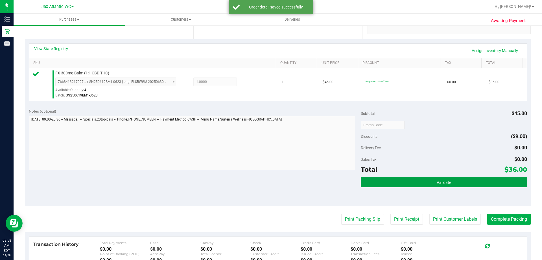
click at [437, 183] on span "Validate" at bounding box center [444, 182] width 14 height 5
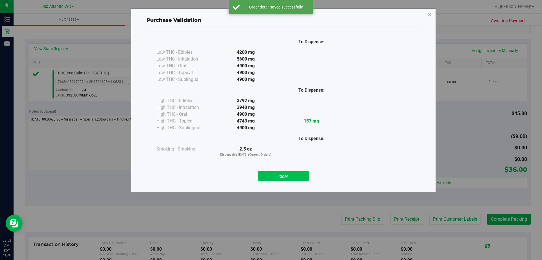
click at [305, 177] on button "Close" at bounding box center [283, 176] width 51 height 10
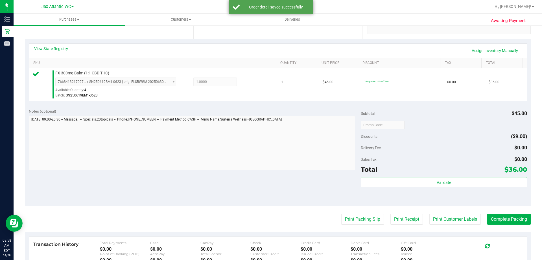
click at [346, 212] on purchase-details "Back Edit Purchase Cancel Purchase View Profile # 11859776 BioTrack ID: - Submi…" at bounding box center [278, 128] width 506 height 420
click at [346, 217] on button "Print Packing Slip" at bounding box center [362, 219] width 43 height 11
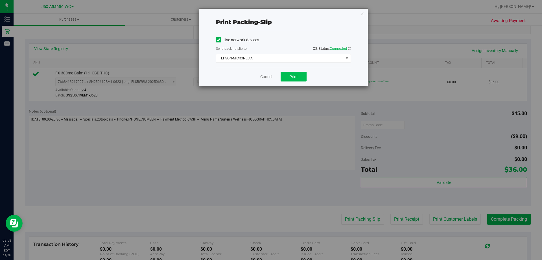
click at [288, 82] on div "Cancel Print" at bounding box center [283, 76] width 135 height 19
click at [290, 80] on button "Print" at bounding box center [294, 77] width 26 height 10
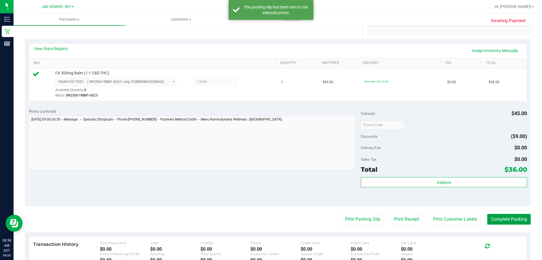
click at [513, 223] on button "Complete Packing" at bounding box center [508, 219] width 43 height 11
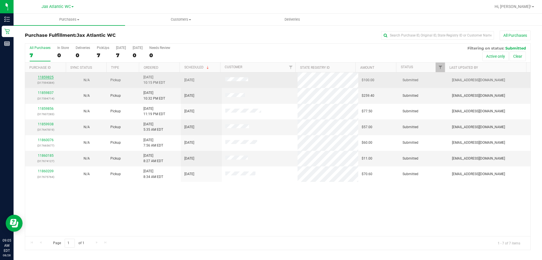
click at [50, 78] on link "11859825" at bounding box center [46, 77] width 16 height 4
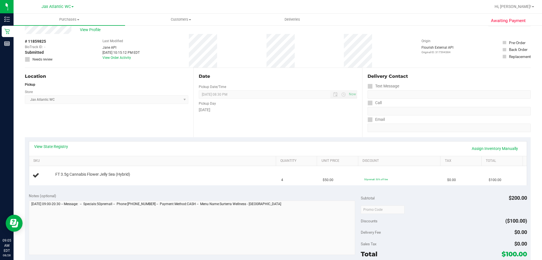
scroll to position [28, 0]
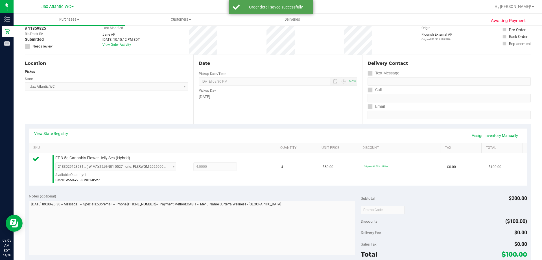
drag, startPoint x: 203, startPoint y: 118, endPoint x: 209, endPoint y: 123, distance: 7.8
click at [203, 120] on div "Date Pickup Date/Time 08/28/2025 Now 08/28/2025 08:30 PM Now Pickup Day Thursday" at bounding box center [277, 89] width 169 height 69
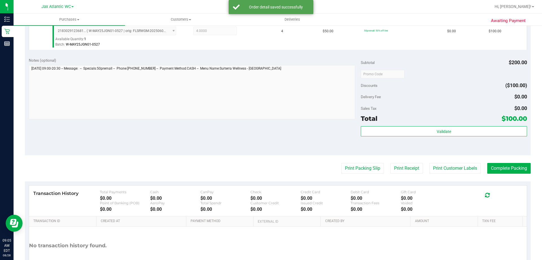
scroll to position [169, 0]
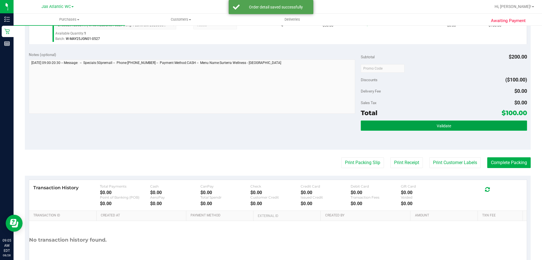
drag, startPoint x: 413, startPoint y: 125, endPoint x: 406, endPoint y: 125, distance: 6.8
click at [412, 125] on button "Validate" at bounding box center [444, 125] width 166 height 10
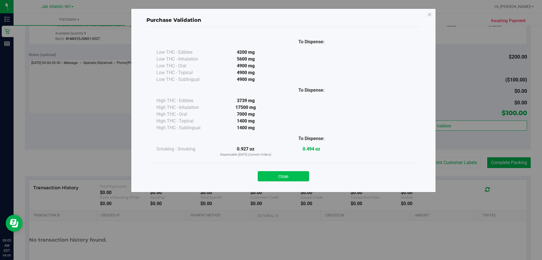
click at [305, 175] on button "Close" at bounding box center [283, 176] width 51 height 10
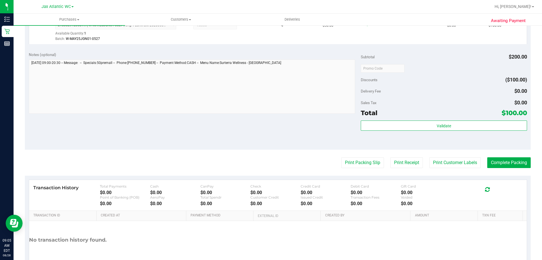
click at [362, 156] on purchase-details "Back Edit Purchase Cancel Purchase View Profile # 11859825 BioTrack ID: - Submi…" at bounding box center [278, 71] width 506 height 420
click at [344, 162] on button "Print Packing Slip" at bounding box center [362, 162] width 43 height 11
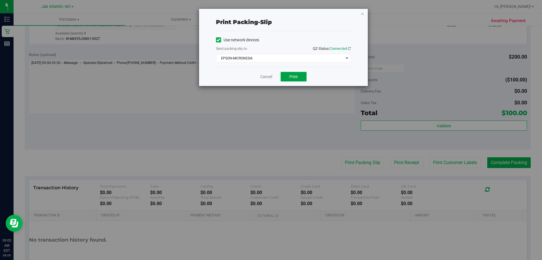
click at [293, 79] on button "Print" at bounding box center [294, 77] width 26 height 10
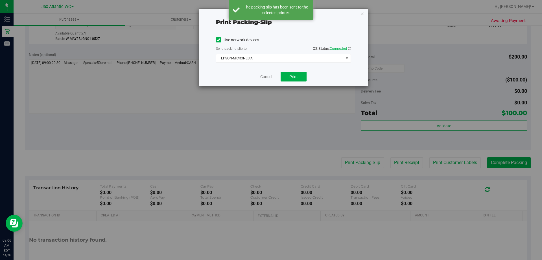
click at [360, 11] on div "Print packing-slip Use network devices Send packing-slip to: QZ Status: Connect…" at bounding box center [283, 47] width 169 height 77
click at [362, 12] on icon "button" at bounding box center [363, 13] width 4 height 7
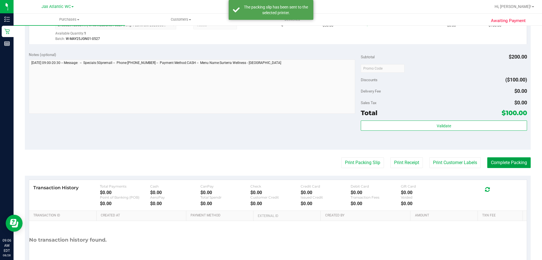
click at [505, 158] on button "Complete Packing" at bounding box center [508, 162] width 43 height 11
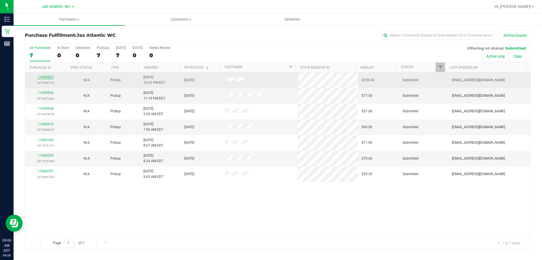
click at [51, 77] on link "11859837" at bounding box center [46, 77] width 16 height 4
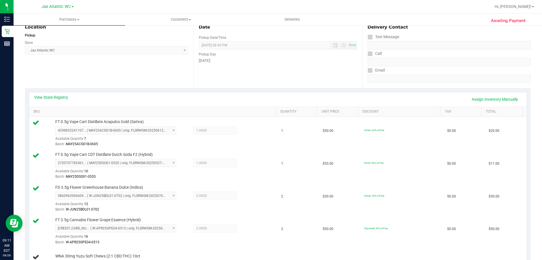
scroll to position [56, 0]
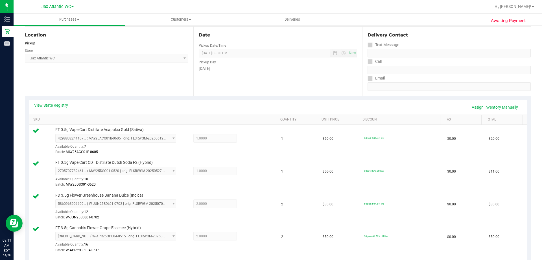
click at [55, 107] on link "View State Registry" at bounding box center [51, 105] width 34 height 6
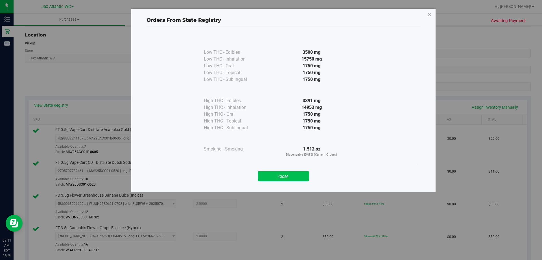
click at [261, 178] on button "Close" at bounding box center [283, 176] width 51 height 10
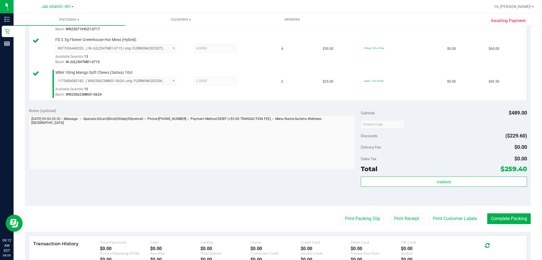
scroll to position [367, 0]
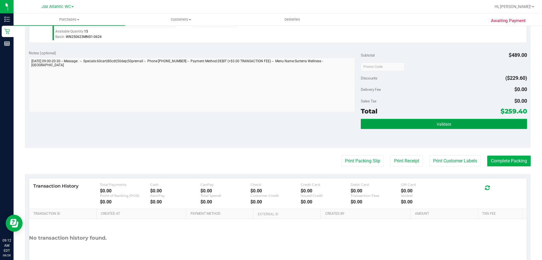
click at [440, 125] on span "Validate" at bounding box center [444, 124] width 14 height 5
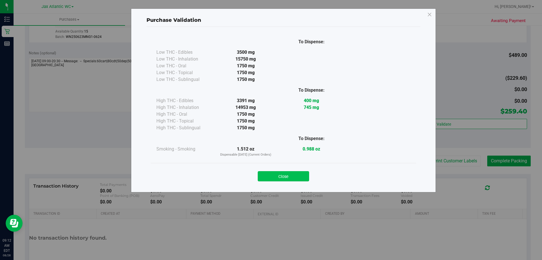
click at [298, 173] on button "Close" at bounding box center [283, 176] width 51 height 10
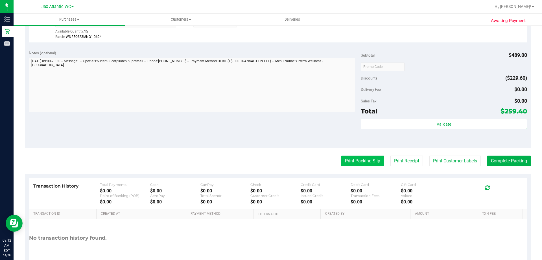
click at [356, 161] on button "Print Packing Slip" at bounding box center [362, 160] width 43 height 11
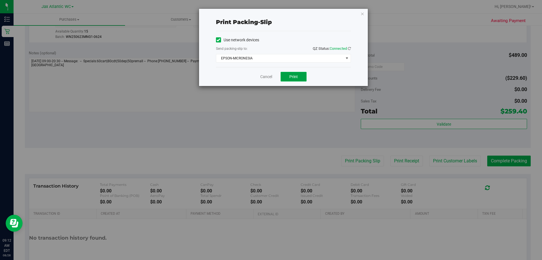
click at [297, 76] on span "Print" at bounding box center [293, 76] width 8 height 5
click at [267, 75] on link "Cancel" at bounding box center [266, 77] width 12 height 6
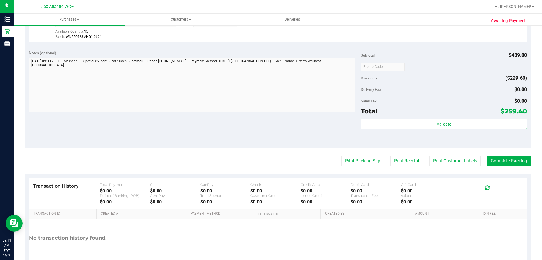
click at [507, 158] on button "Complete Packing" at bounding box center [508, 160] width 43 height 11
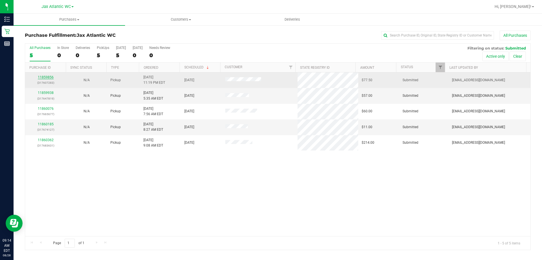
click at [47, 75] on link "11859856" at bounding box center [46, 77] width 16 height 4
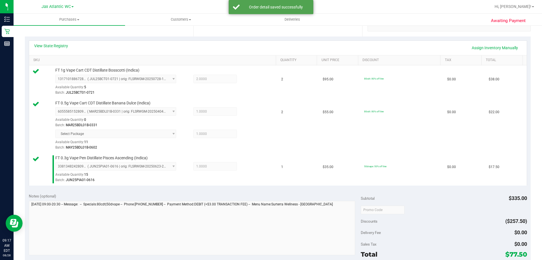
scroll to position [226, 0]
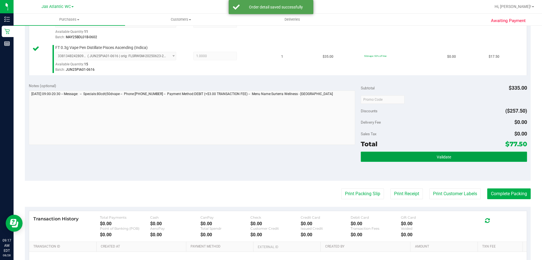
drag, startPoint x: 418, startPoint y: 158, endPoint x: 414, endPoint y: 157, distance: 3.8
click at [417, 158] on button "Validate" at bounding box center [444, 156] width 166 height 10
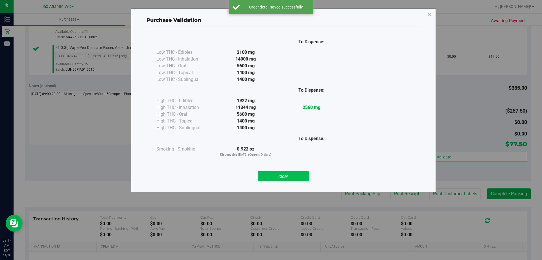
click at [300, 175] on button "Close" at bounding box center [283, 176] width 51 height 10
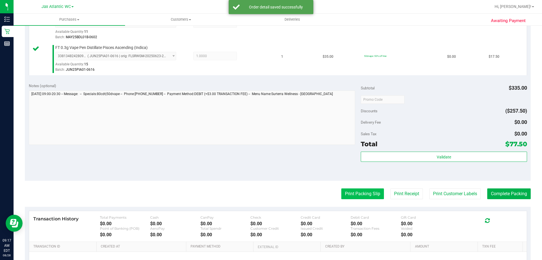
click at [346, 192] on button "Print Packing Slip" at bounding box center [362, 193] width 43 height 11
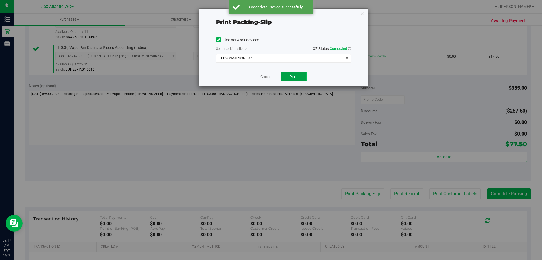
click at [293, 73] on button "Print" at bounding box center [294, 77] width 26 height 10
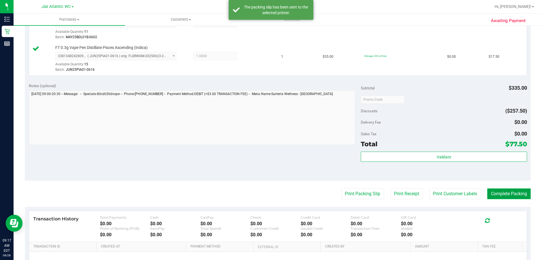
click at [501, 191] on button "Complete Packing" at bounding box center [508, 193] width 43 height 11
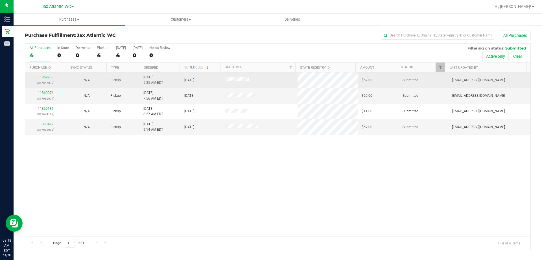
click at [49, 77] on link "11859938" at bounding box center [46, 77] width 16 height 4
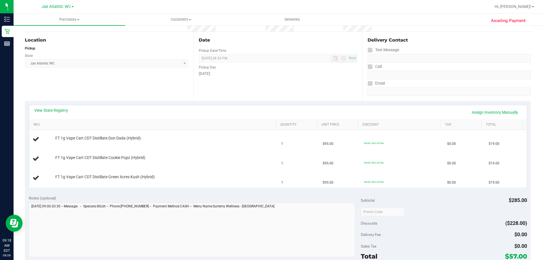
scroll to position [56, 0]
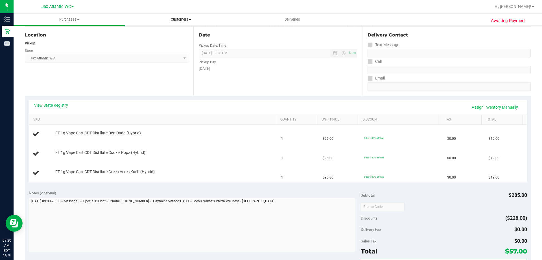
click at [219, 19] on span "Customers" at bounding box center [180, 19] width 111 height 5
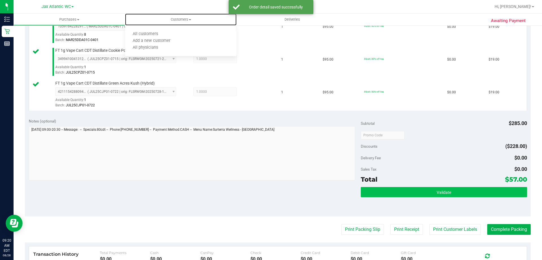
scroll to position [198, 0]
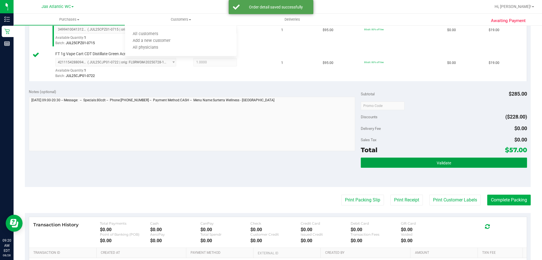
click at [418, 160] on button "Validate" at bounding box center [444, 162] width 166 height 10
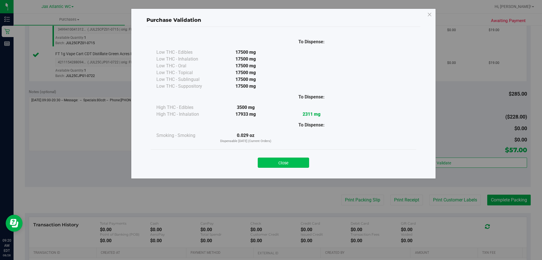
click at [286, 165] on button "Close" at bounding box center [283, 162] width 51 height 10
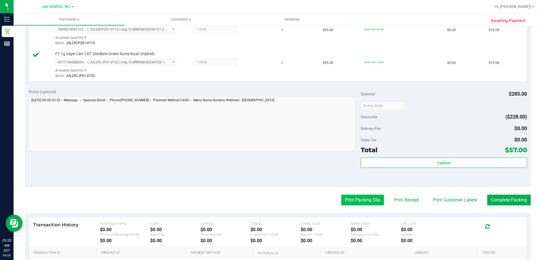
click at [341, 195] on button "Print Packing Slip" at bounding box center [362, 199] width 43 height 11
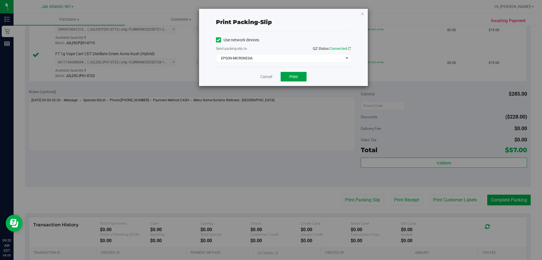
click at [293, 77] on span "Print" at bounding box center [293, 76] width 8 height 5
click at [266, 75] on link "Cancel" at bounding box center [266, 77] width 12 height 6
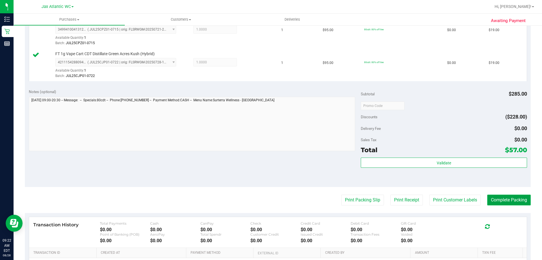
click at [524, 202] on button "Complete Packing" at bounding box center [508, 199] width 43 height 11
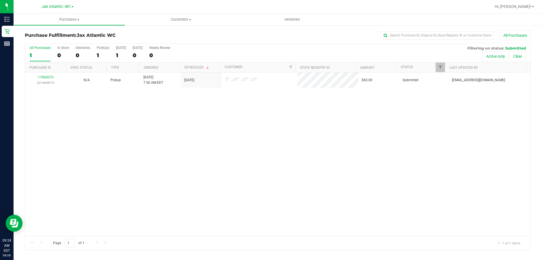
click at [272, 10] on div at bounding box center [296, 6] width 390 height 11
click at [204, 9] on div at bounding box center [296, 6] width 390 height 11
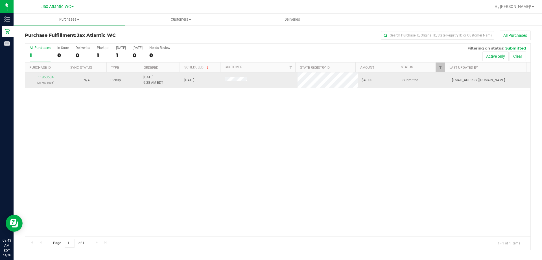
click at [52, 77] on link "11860504" at bounding box center [46, 77] width 16 height 4
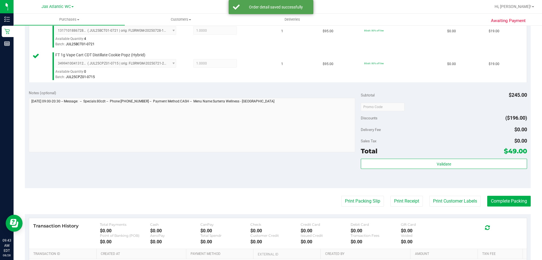
scroll to position [198, 0]
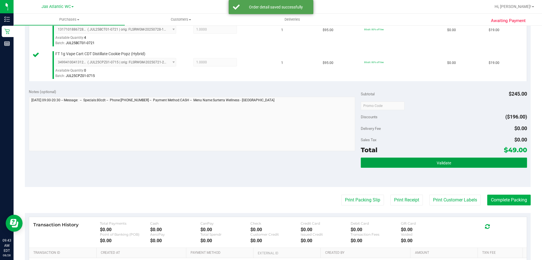
click at [408, 158] on button "Validate" at bounding box center [444, 162] width 166 height 10
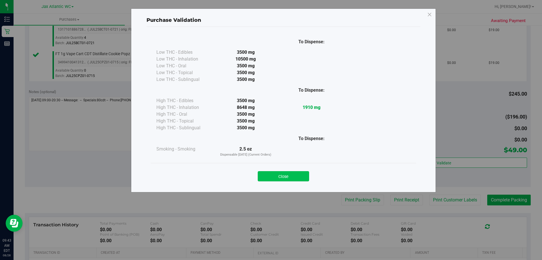
click at [296, 174] on button "Close" at bounding box center [283, 176] width 51 height 10
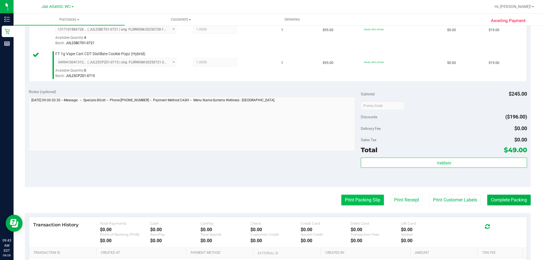
click at [341, 200] on button "Print Packing Slip" at bounding box center [362, 199] width 43 height 11
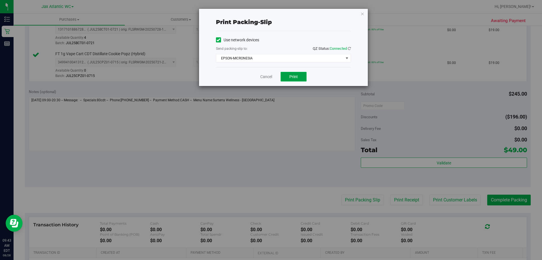
click at [288, 76] on button "Print" at bounding box center [294, 77] width 26 height 10
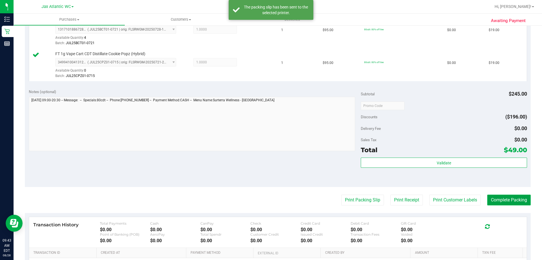
click at [493, 199] on button "Complete Packing" at bounding box center [508, 199] width 43 height 11
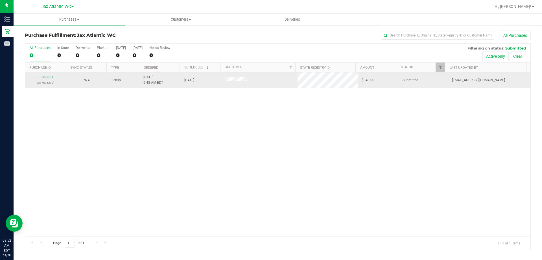
click at [48, 77] on link "11860631" at bounding box center [46, 77] width 16 height 4
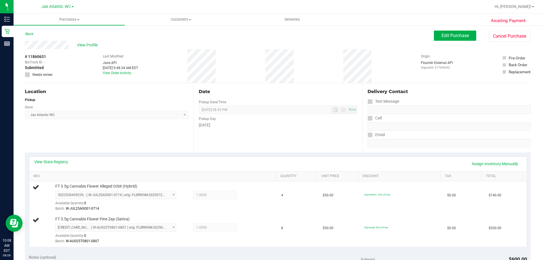
click at [135, 133] on div "Location Pickup Store Jax Atlantic WC Select Store Bonita Springs WC Boynton Be…" at bounding box center [109, 117] width 169 height 69
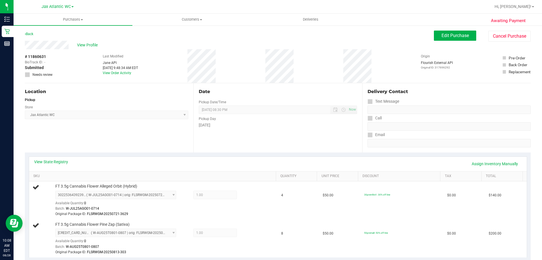
scroll to position [85, 0]
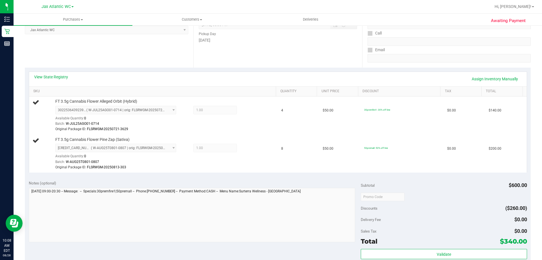
click at [496, 84] on div "View State Registry Assign Inventory Manually" at bounding box center [278, 79] width 498 height 14
click at [495, 79] on link "Assign Inventory Manually" at bounding box center [495, 79] width 54 height 10
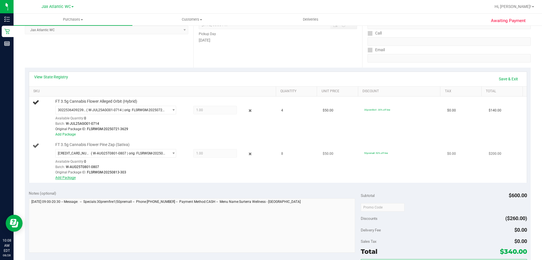
click at [71, 177] on link "Add Package" at bounding box center [65, 177] width 20 height 4
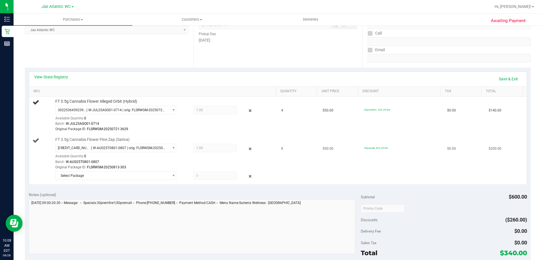
click at [94, 180] on div "Select Package 2742312311656225" at bounding box center [164, 176] width 218 height 10
click at [96, 176] on span "Select Package" at bounding box center [112, 175] width 113 height 8
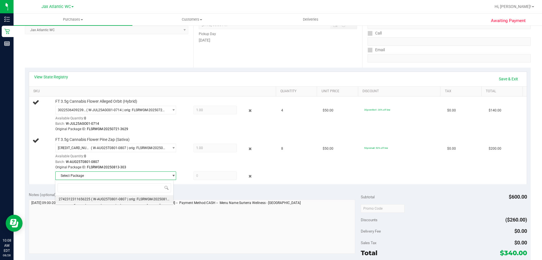
click at [95, 197] on span "( W-AUG25T0801-0807 | orig: FLSRWGM-20250813-358 )" at bounding box center [134, 199] width 87 height 4
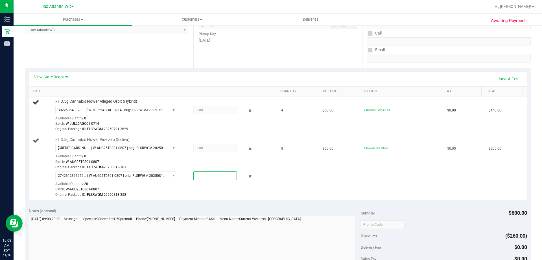
click at [217, 177] on span at bounding box center [214, 175] width 43 height 8
type input "7"
type input "7.0000"
click at [187, 189] on div "Batch: W-AUG25T0801-0807" at bounding box center [164, 188] width 218 height 5
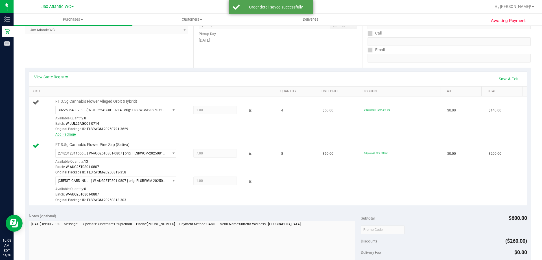
click at [65, 134] on link "Add Package" at bounding box center [65, 134] width 20 height 4
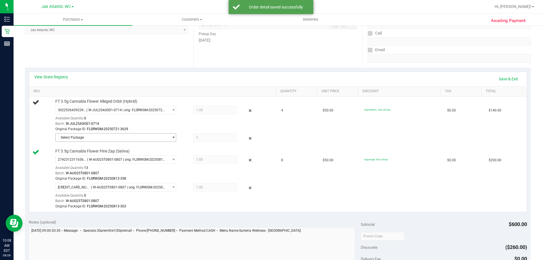
click at [82, 134] on span "Select Package" at bounding box center [112, 137] width 113 height 8
click at [81, 154] on span at bounding box center [114, 149] width 118 height 13
click at [80, 157] on li "8680488675194221 ( W-JUL25AGO01-0714 | orig: FLSRWGM-20250721-3640 )" at bounding box center [114, 161] width 118 height 8
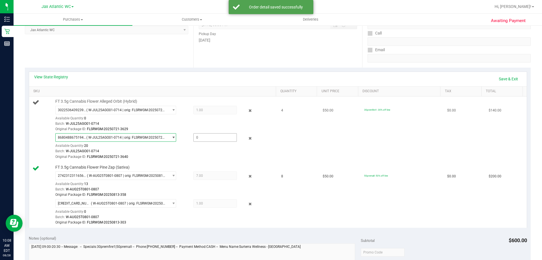
click at [202, 137] on span at bounding box center [214, 137] width 43 height 8
type input "3"
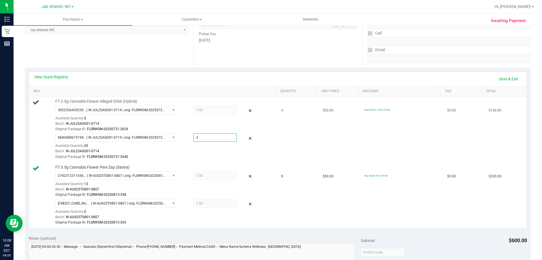
type input "3.0000"
click at [178, 154] on div "Original Package ID: FLSRWGM-20250721-3640" at bounding box center [164, 156] width 218 height 5
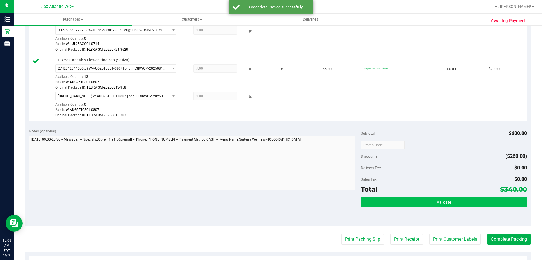
scroll to position [226, 0]
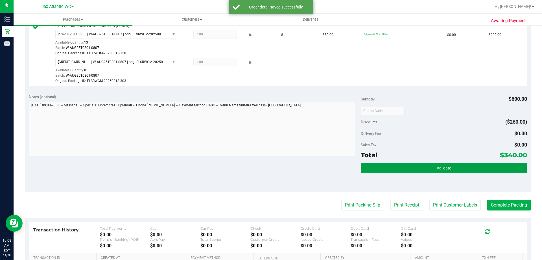
click at [432, 169] on button "Validate" at bounding box center [444, 167] width 166 height 10
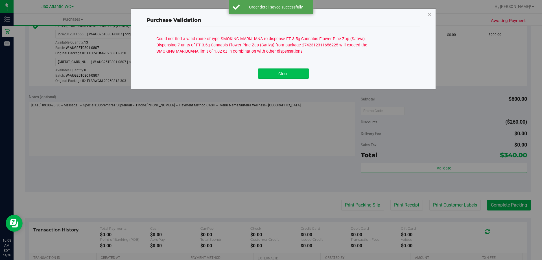
click at [273, 73] on button "Close" at bounding box center [283, 73] width 51 height 10
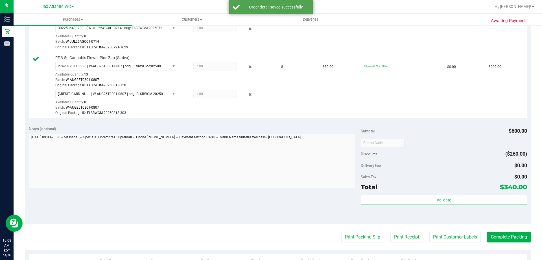
scroll to position [113, 0]
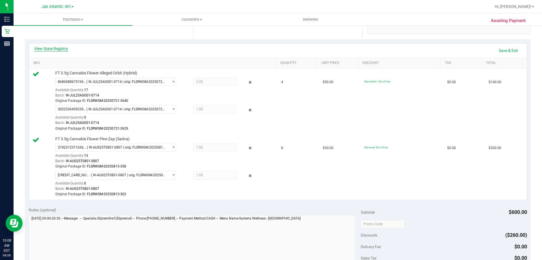
click at [57, 49] on link "View State Registry" at bounding box center [51, 49] width 34 height 6
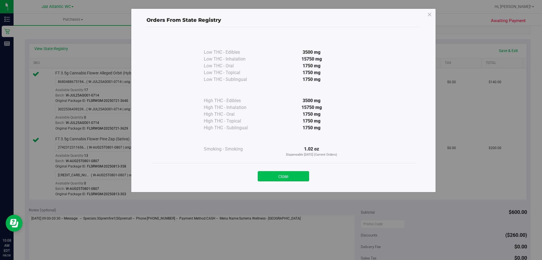
click at [290, 178] on button "Close" at bounding box center [283, 176] width 51 height 10
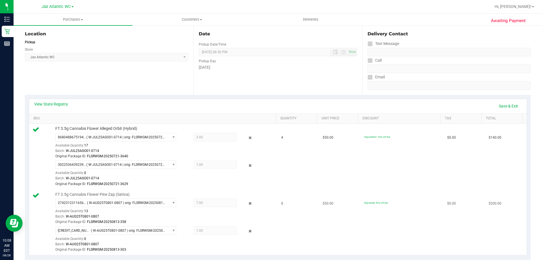
scroll to position [56, 0]
click at [24, 74] on div "Awaiting Payment Back Edit Purchase Cancel Purchase View Profile # 11860631 Bio…" at bounding box center [278, 236] width 529 height 536
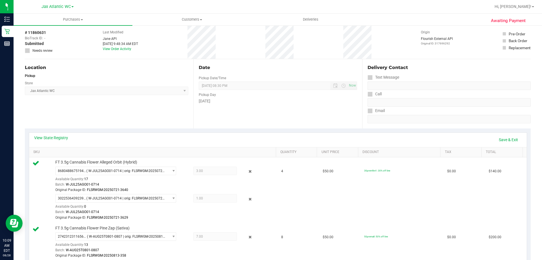
scroll to position [0, 0]
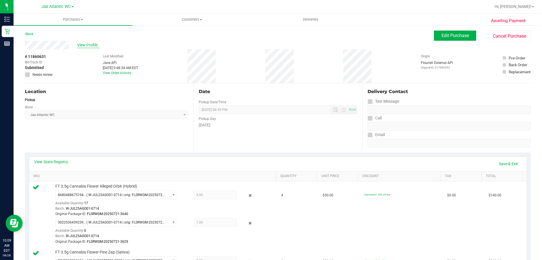
click at [89, 47] on span "View Profile" at bounding box center [88, 45] width 23 height 6
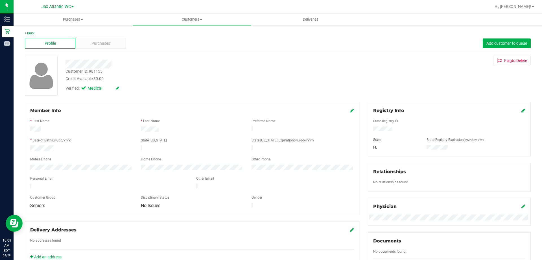
click at [94, 71] on div "Customer ID: 981155" at bounding box center [84, 71] width 37 height 6
click at [93, 71] on div "Customer ID: 981155" at bounding box center [84, 71] width 37 height 6
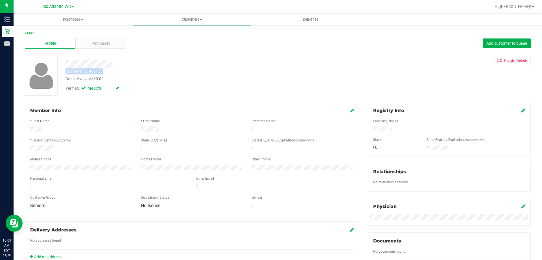
click at [93, 71] on div "Customer ID: 981155" at bounding box center [84, 71] width 37 height 6
copy div "Customer ID: 981155"
click at [476, 163] on div "Relationships No relationships found." at bounding box center [449, 177] width 163 height 29
click at [97, 44] on span "Purchases" at bounding box center [101, 43] width 19 height 6
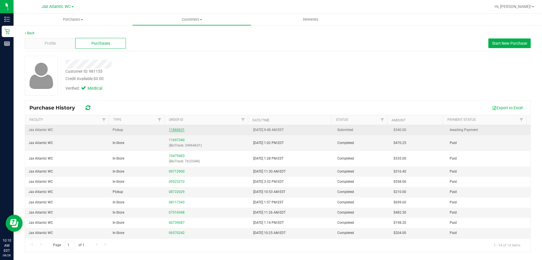
click at [171, 130] on link "11860631" at bounding box center [177, 130] width 16 height 4
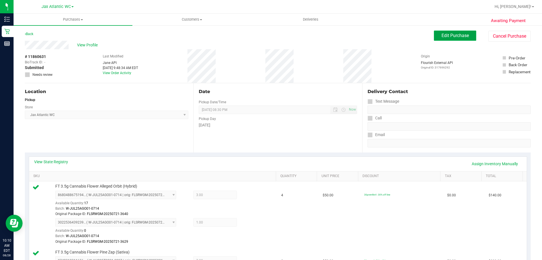
click at [434, 37] on button "Edit Purchase" at bounding box center [455, 36] width 42 height 10
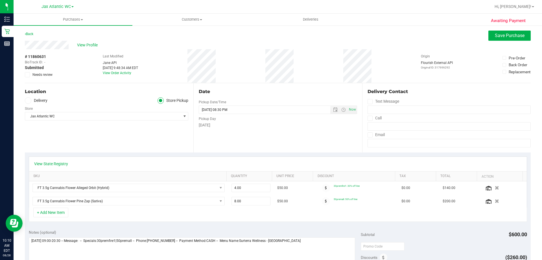
click at [29, 75] on icon at bounding box center [28, 75] width 4 height 0
click at [0, 0] on input "Needs review" at bounding box center [0, 0] width 0 height 0
click at [490, 35] on button "Save Purchase" at bounding box center [510, 36] width 42 height 10
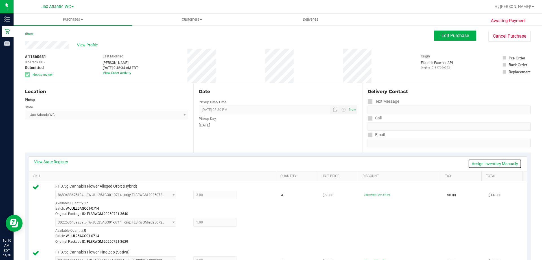
click at [501, 163] on link "Assign Inventory Manually" at bounding box center [495, 164] width 54 height 10
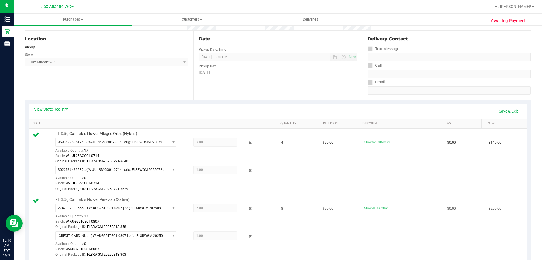
scroll to position [113, 0]
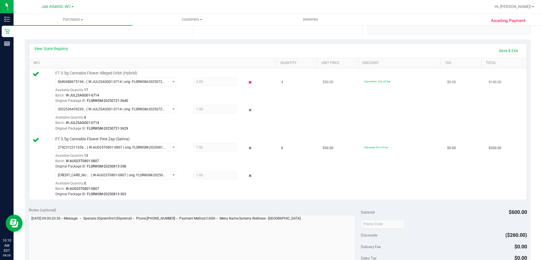
click at [247, 83] on icon at bounding box center [250, 82] width 6 height 6
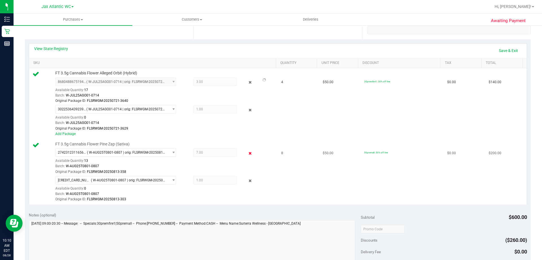
click at [249, 155] on icon at bounding box center [250, 153] width 6 height 6
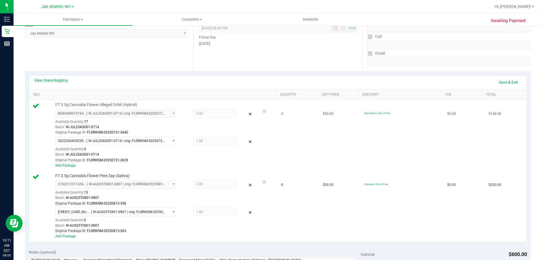
scroll to position [85, 0]
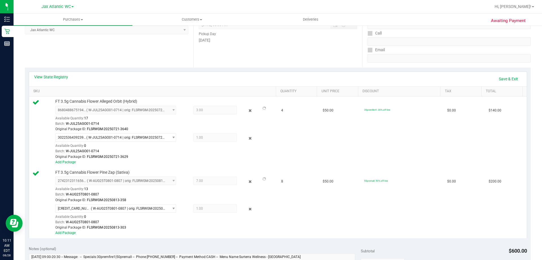
click at [501, 73] on div "View State Registry Save & Exit" at bounding box center [278, 79] width 498 height 14
click at [502, 78] on link "Save & Exit" at bounding box center [508, 79] width 27 height 10
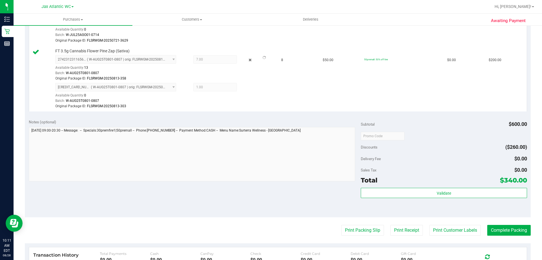
scroll to position [254, 0]
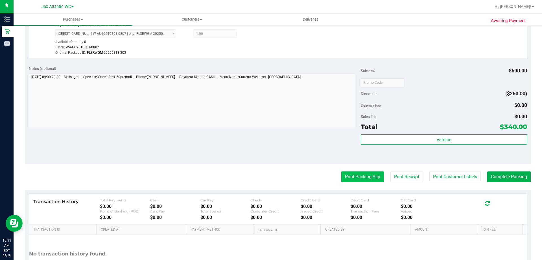
click at [353, 172] on button "Print Packing Slip" at bounding box center [362, 176] width 43 height 11
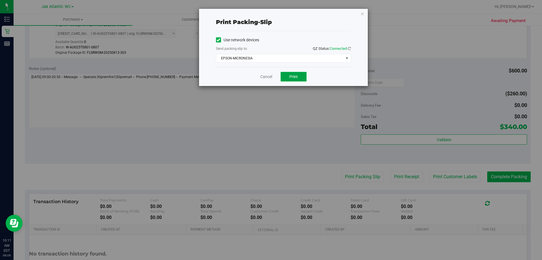
click at [289, 77] on span "Print" at bounding box center [293, 76] width 8 height 5
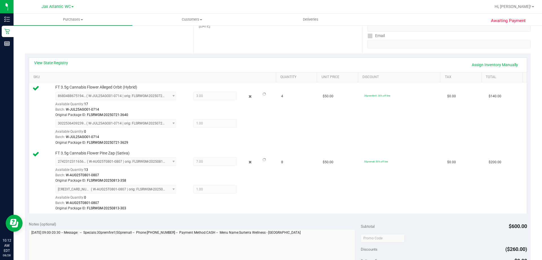
scroll to position [0, 0]
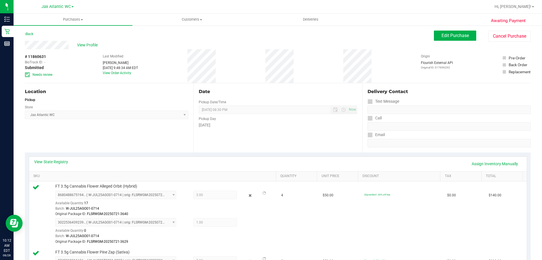
click at [449, 41] on div "Edit Purchase Cancel Purchase" at bounding box center [482, 36] width 97 height 11
click at [447, 37] on span "Edit Purchase" at bounding box center [455, 35] width 27 height 5
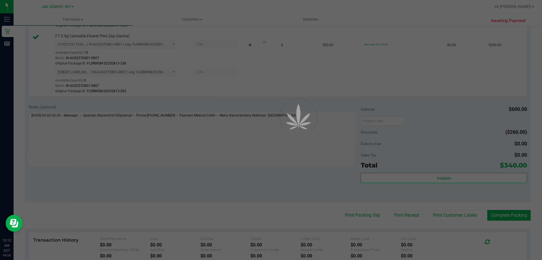
scroll to position [226, 0]
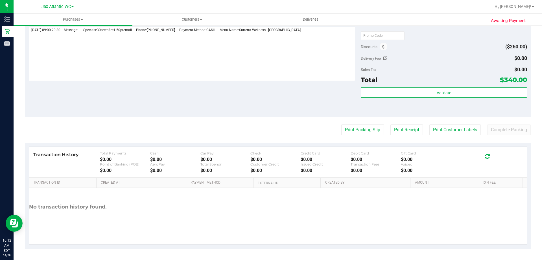
scroll to position [126, 0]
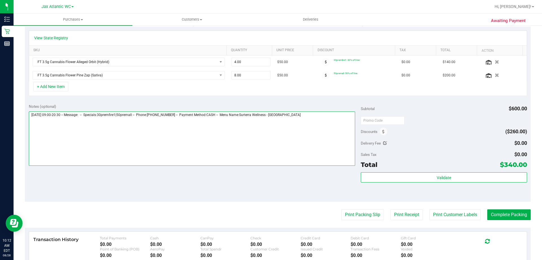
click at [326, 117] on textarea at bounding box center [192, 138] width 327 height 54
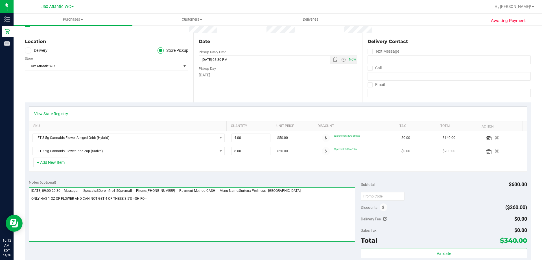
scroll to position [0, 0]
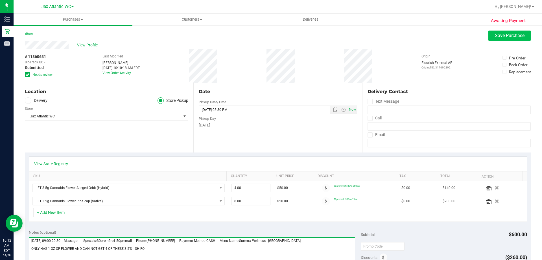
type textarea "Thursday 08/28/2025 09:00-20:30 -- Message: -- Specials:30premfire1|50premall -…"
click at [489, 39] on button "Save Purchase" at bounding box center [510, 36] width 42 height 10
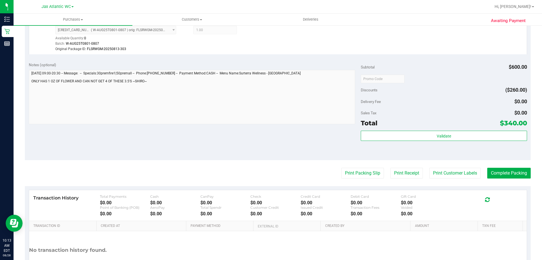
scroll to position [198, 0]
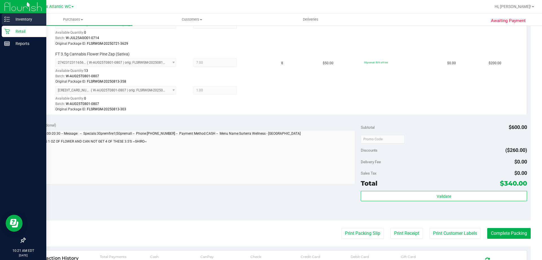
click at [12, 19] on p "Inventory" at bounding box center [27, 19] width 34 height 7
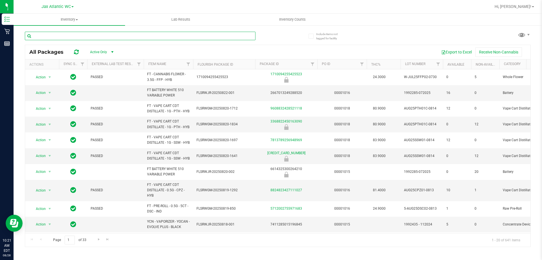
click at [127, 36] on input "text" at bounding box center [140, 36] width 231 height 8
type input "CPZ"
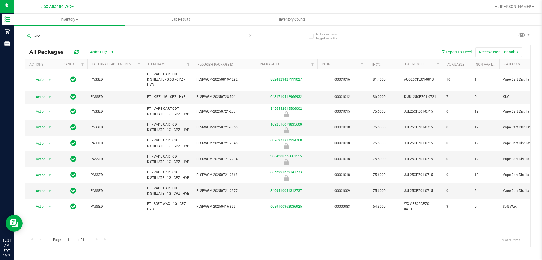
click at [54, 37] on input "CPZ" at bounding box center [140, 36] width 231 height 8
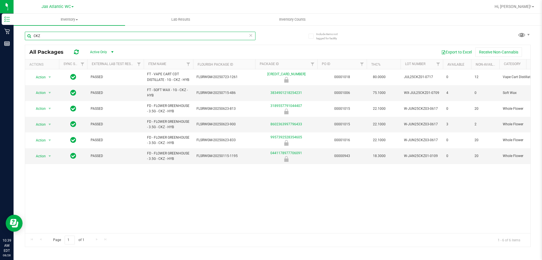
type input "CKZ"
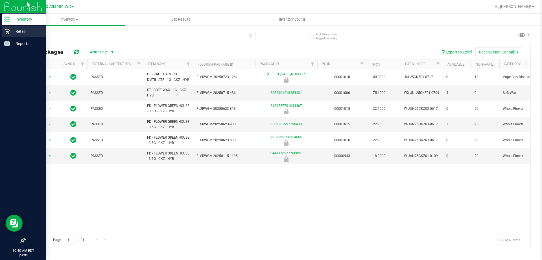
click at [10, 33] on p "Retail" at bounding box center [27, 31] width 34 height 7
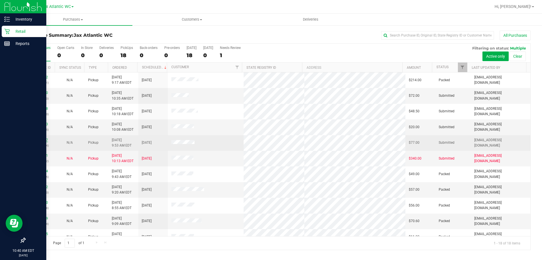
click at [42, 139] on link "11860667" at bounding box center [40, 140] width 16 height 4
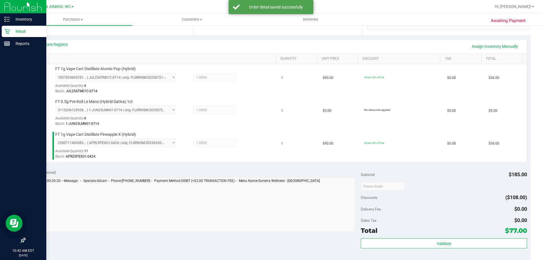
scroll to position [141, 0]
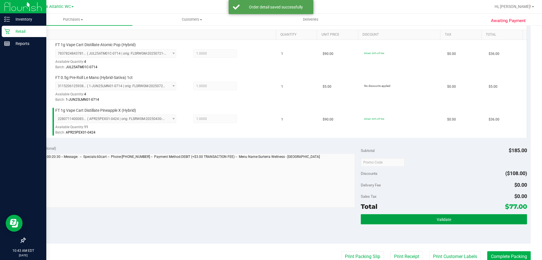
click at [389, 215] on button "Validate" at bounding box center [444, 219] width 166 height 10
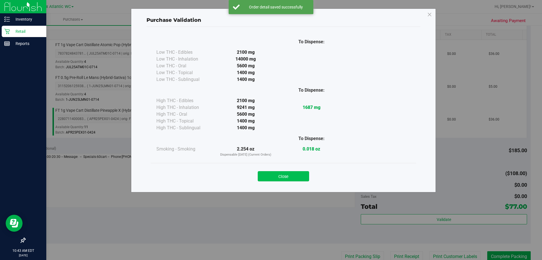
click at [286, 177] on button "Close" at bounding box center [283, 176] width 51 height 10
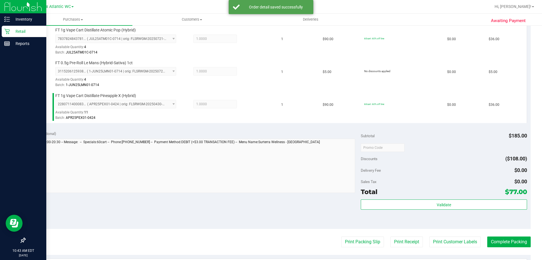
scroll to position [169, 0]
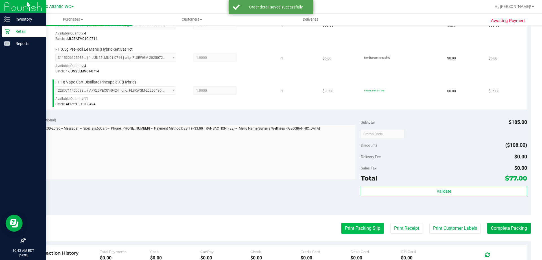
click at [344, 227] on button "Print Packing Slip" at bounding box center [362, 228] width 43 height 11
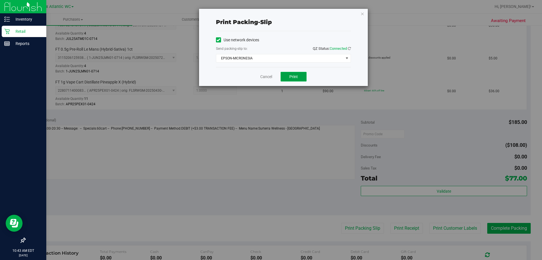
click at [289, 77] on button "Print" at bounding box center [294, 77] width 26 height 10
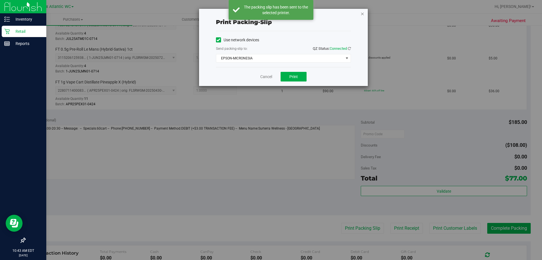
click at [362, 14] on icon "button" at bounding box center [363, 13] width 4 height 7
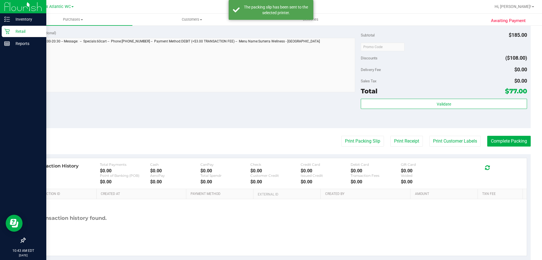
scroll to position [268, 0]
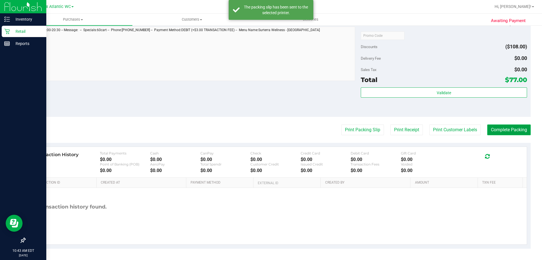
click at [496, 128] on button "Complete Packing" at bounding box center [508, 129] width 43 height 11
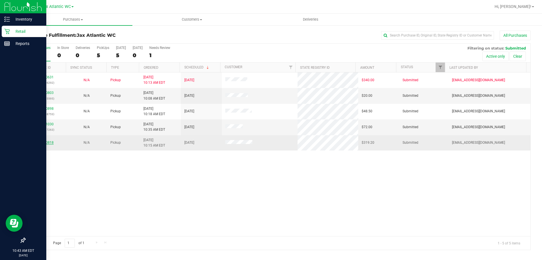
click at [47, 142] on link "11860818" at bounding box center [46, 142] width 16 height 4
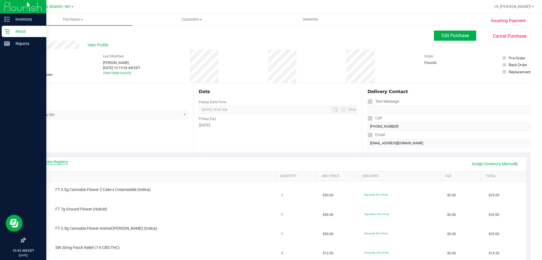
click at [46, 161] on link "View State Registry" at bounding box center [51, 162] width 34 height 6
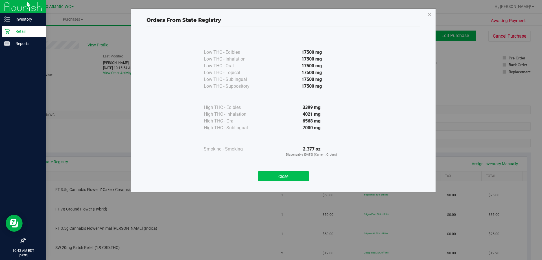
click at [277, 175] on button "Close" at bounding box center [283, 176] width 51 height 10
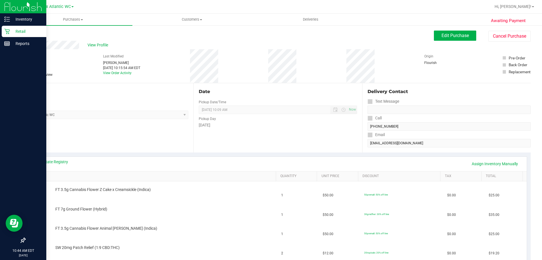
click at [32, 35] on link "Back" at bounding box center [29, 34] width 8 height 4
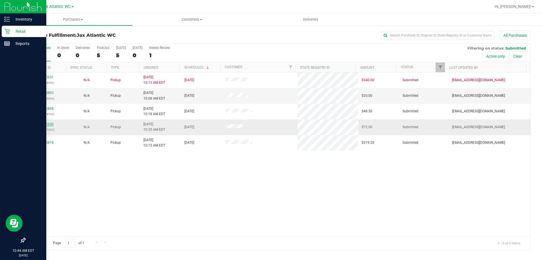
click at [49, 123] on link "11861030" at bounding box center [46, 124] width 16 height 4
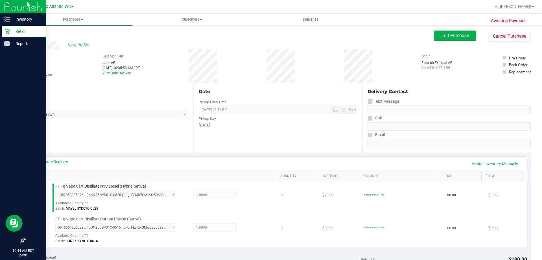
scroll to position [85, 0]
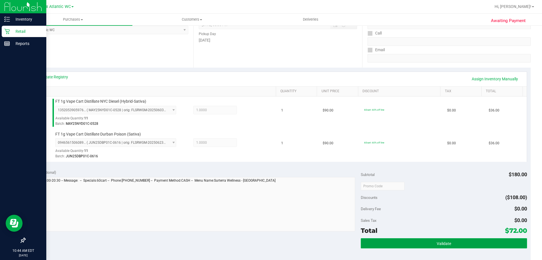
drag, startPoint x: 393, startPoint y: 241, endPoint x: 382, endPoint y: 245, distance: 11.1
click at [392, 241] on button "Validate" at bounding box center [444, 243] width 166 height 10
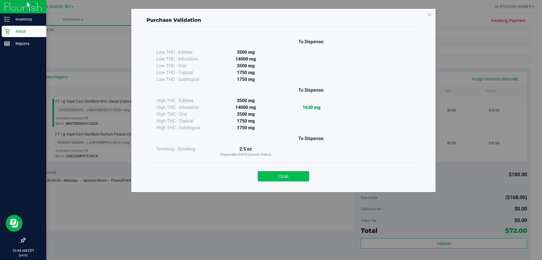
click at [289, 173] on button "Close" at bounding box center [283, 176] width 51 height 10
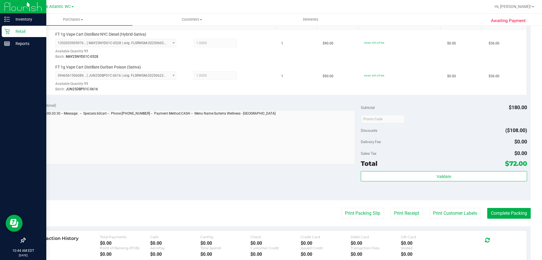
scroll to position [226, 0]
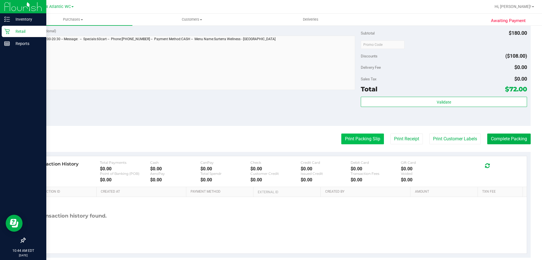
click at [352, 142] on button "Print Packing Slip" at bounding box center [362, 138] width 43 height 11
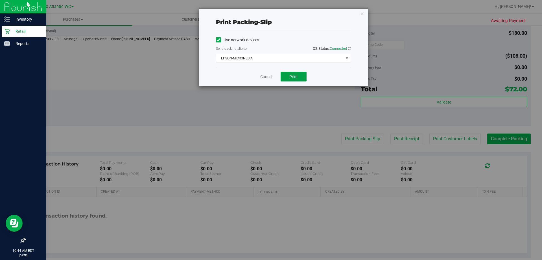
click at [294, 77] on span "Print" at bounding box center [293, 76] width 8 height 5
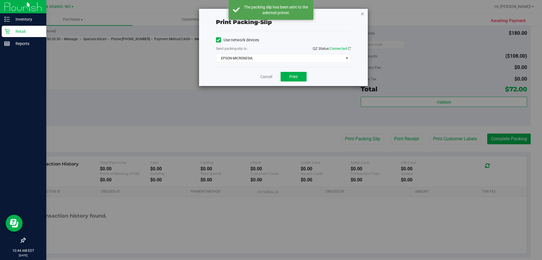
click at [362, 14] on icon "button" at bounding box center [363, 13] width 4 height 7
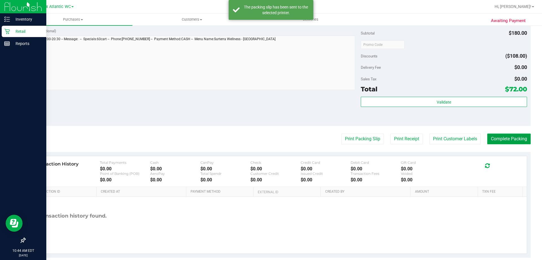
click at [499, 141] on button "Complete Packing" at bounding box center [508, 138] width 43 height 11
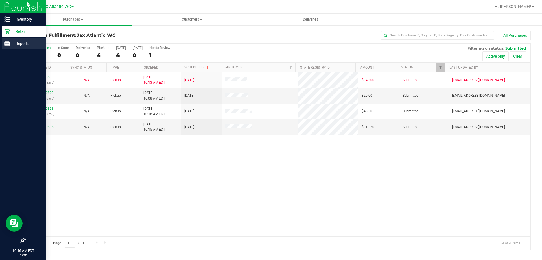
click at [14, 43] on p "Reports" at bounding box center [27, 43] width 34 height 7
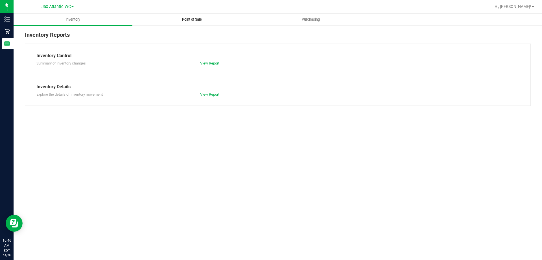
click at [193, 20] on span "Point of Sale" at bounding box center [192, 19] width 35 height 5
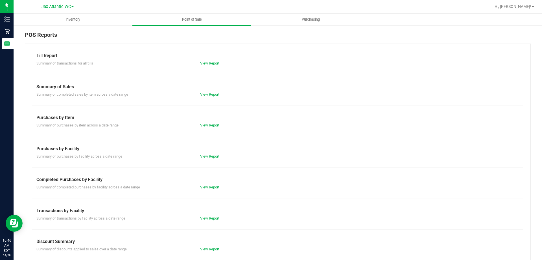
click at [203, 190] on div "View Report" at bounding box center [237, 187] width 82 height 6
click at [204, 188] on link "View Report" at bounding box center [209, 187] width 19 height 4
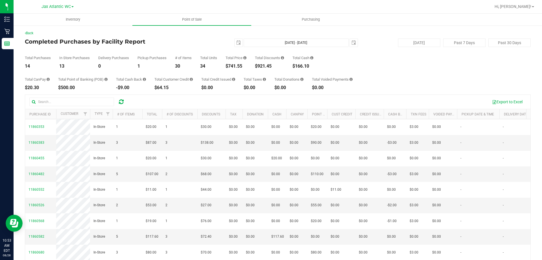
scroll to position [85, 0]
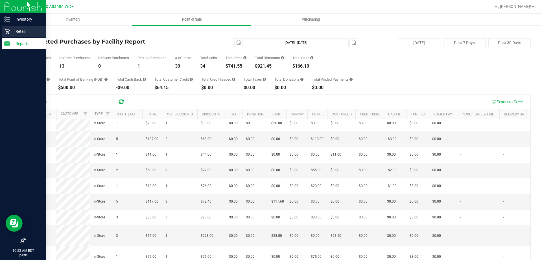
click at [11, 31] on p "Retail" at bounding box center [27, 31] width 34 height 7
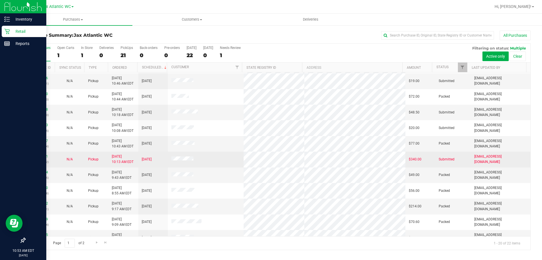
scroll to position [36, 0]
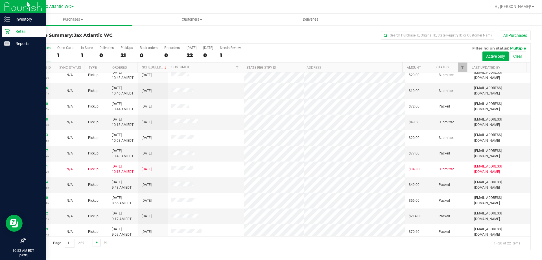
click at [98, 243] on span "Go to the next page" at bounding box center [97, 242] width 5 height 5
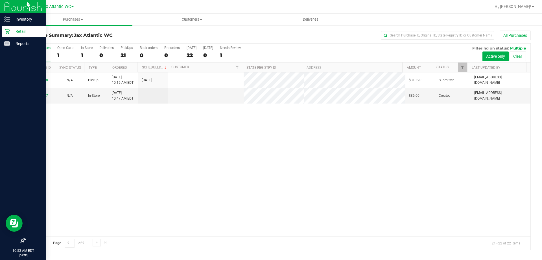
scroll to position [0, 0]
click at [41, 243] on span "Go to the previous page" at bounding box center [40, 242] width 5 height 5
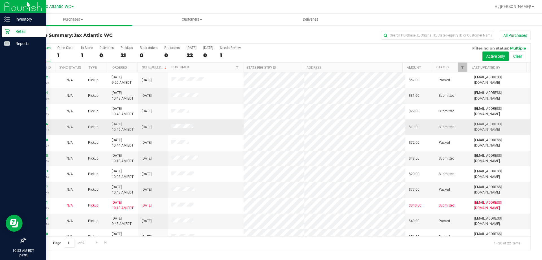
click at [40, 125] on link "11861116" at bounding box center [40, 124] width 16 height 4
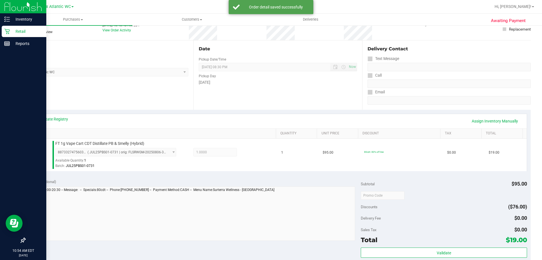
scroll to position [113, 0]
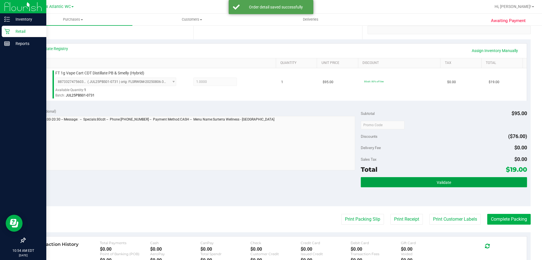
click at [474, 180] on button "Validate" at bounding box center [444, 182] width 166 height 10
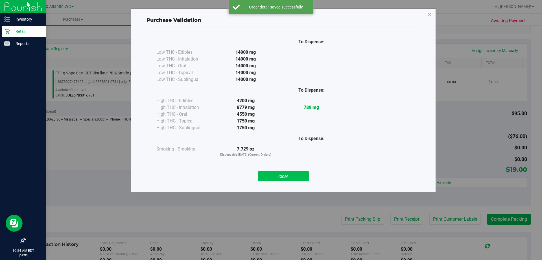
click at [298, 175] on button "Close" at bounding box center [283, 176] width 51 height 10
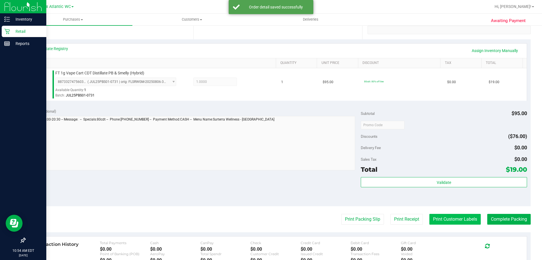
click at [437, 221] on button "Print Customer Labels" at bounding box center [455, 219] width 51 height 11
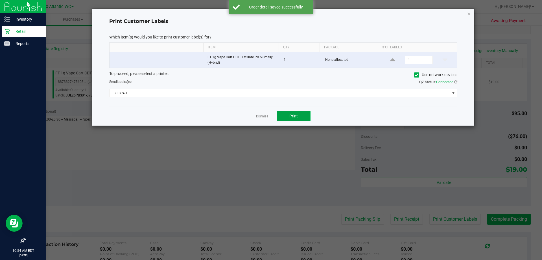
click at [298, 112] on button "Print" at bounding box center [294, 116] width 34 height 10
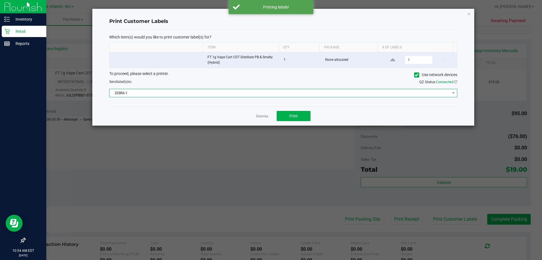
click at [276, 90] on span "ZEBRA-1" at bounding box center [280, 93] width 341 height 8
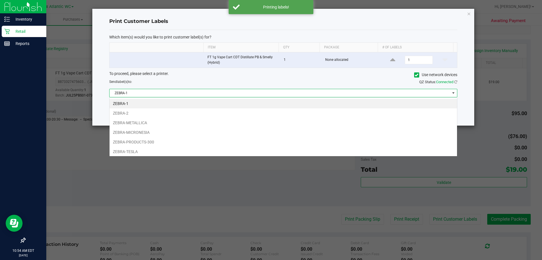
scroll to position [8, 348]
click at [148, 130] on li "ZEBRA-MICRONESIA" at bounding box center [284, 132] width 348 height 10
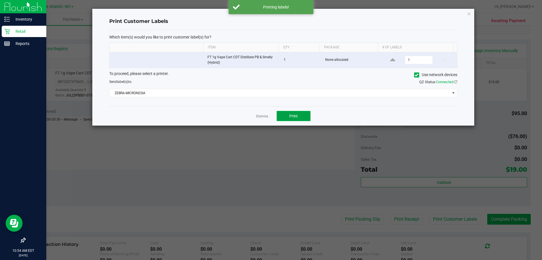
click at [281, 117] on button "Print" at bounding box center [294, 116] width 34 height 10
click at [468, 14] on icon "button" at bounding box center [469, 13] width 4 height 7
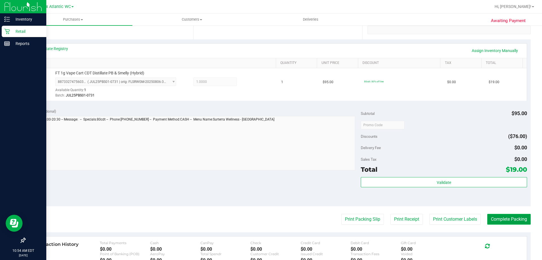
click at [494, 219] on button "Complete Packing" at bounding box center [508, 219] width 43 height 11
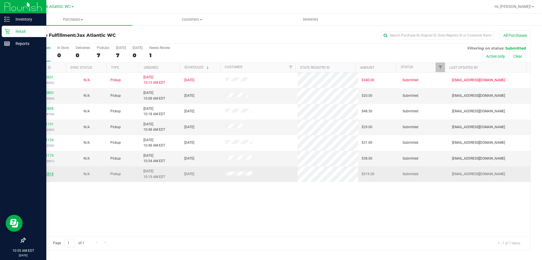
click at [47, 174] on link "11860818" at bounding box center [46, 174] width 16 height 4
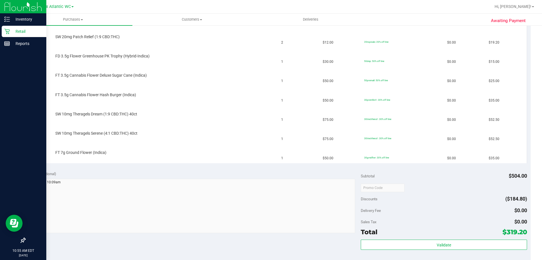
scroll to position [282, 0]
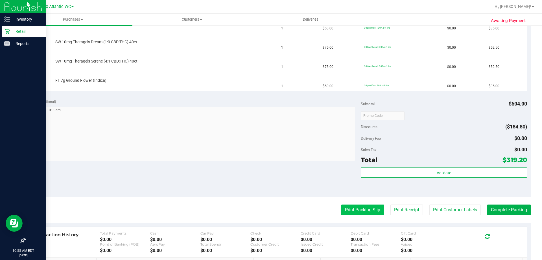
click at [371, 210] on button "Print Packing Slip" at bounding box center [362, 209] width 43 height 11
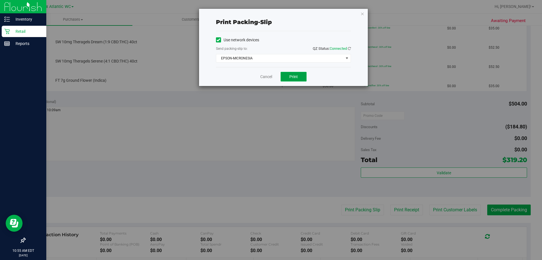
click at [295, 79] on button "Print" at bounding box center [294, 77] width 26 height 10
click at [265, 77] on link "Cancel" at bounding box center [266, 77] width 12 height 6
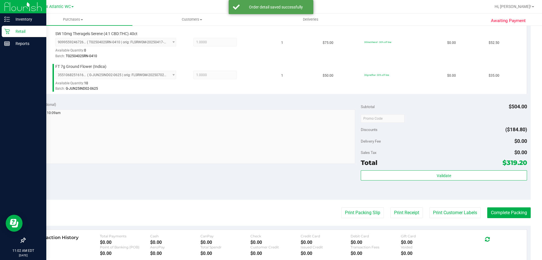
scroll to position [480, 0]
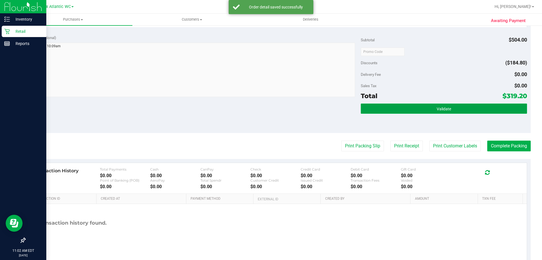
click at [380, 104] on button "Validate" at bounding box center [444, 108] width 166 height 10
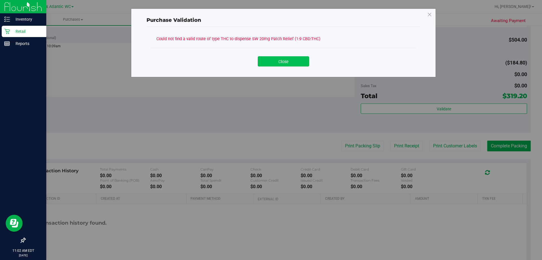
click at [271, 60] on button "Close" at bounding box center [283, 61] width 51 height 10
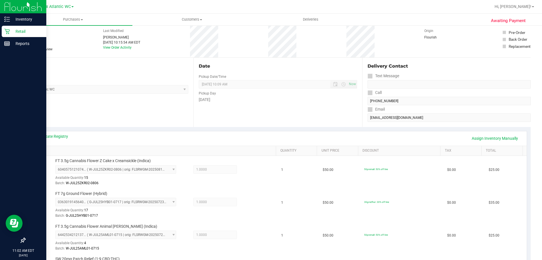
scroll to position [0, 0]
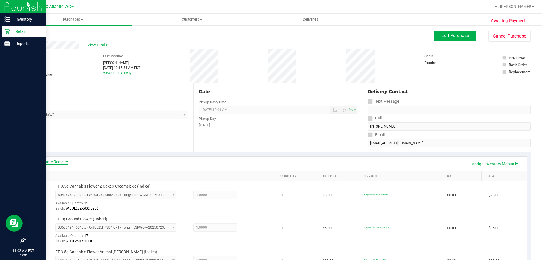
click at [56, 161] on link "View State Registry" at bounding box center [51, 162] width 34 height 6
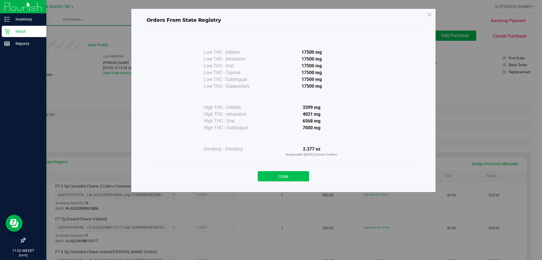
click at [272, 173] on button "Close" at bounding box center [283, 176] width 51 height 10
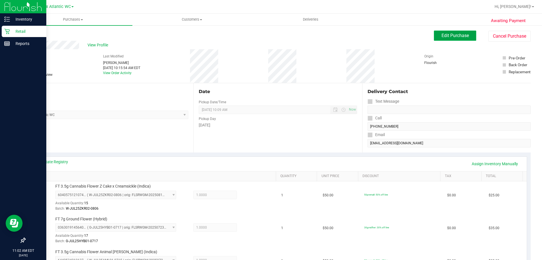
click at [458, 36] on span "Edit Purchase" at bounding box center [455, 35] width 27 height 5
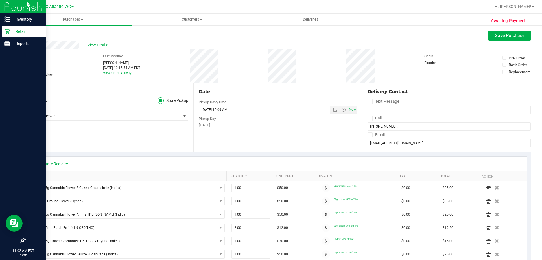
click at [27, 75] on icon at bounding box center [28, 75] width 4 height 0
click at [0, 0] on input "Needs review" at bounding box center [0, 0] width 0 height 0
click at [502, 37] on span "Save Purchase" at bounding box center [510, 35] width 30 height 5
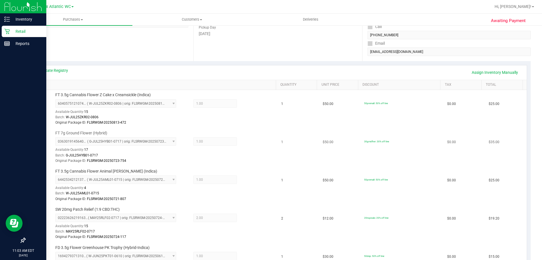
scroll to position [70, 0]
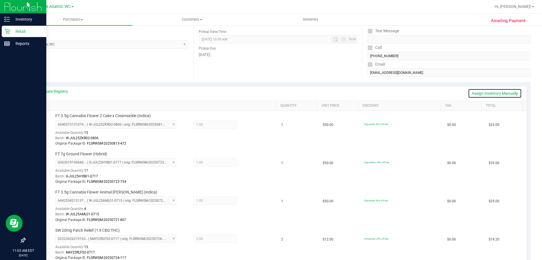
click at [478, 92] on link "Assign Inventory Manually" at bounding box center [495, 93] width 54 height 10
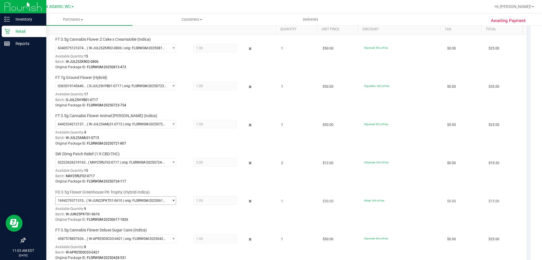
scroll to position [155, 0]
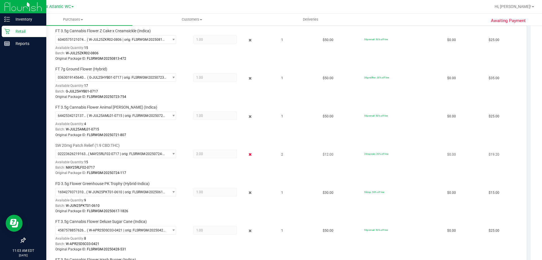
click at [247, 154] on icon at bounding box center [250, 154] width 6 height 6
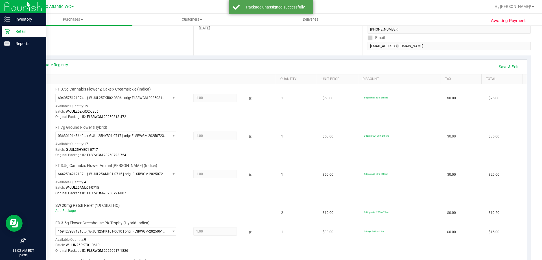
scroll to position [0, 0]
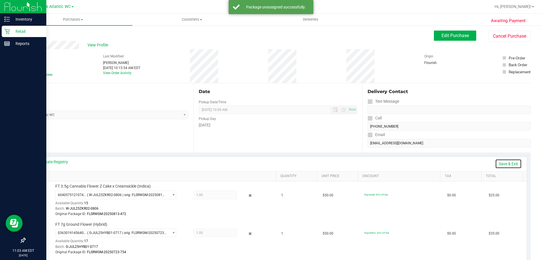
click at [500, 164] on link "Save & Exit" at bounding box center [508, 164] width 27 height 10
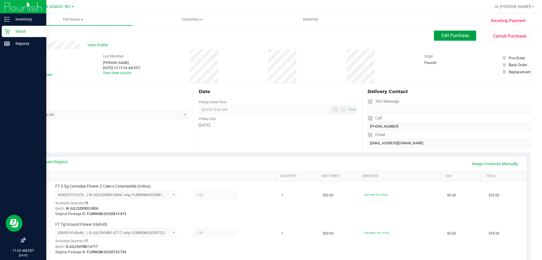
click at [454, 35] on span "Edit Purchase" at bounding box center [455, 35] width 27 height 5
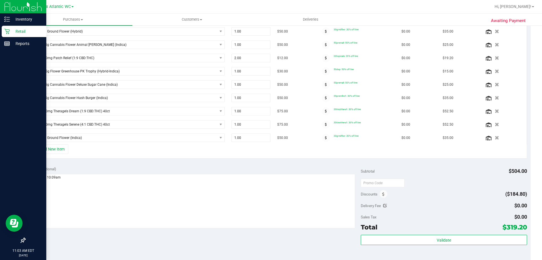
scroll to position [311, 0]
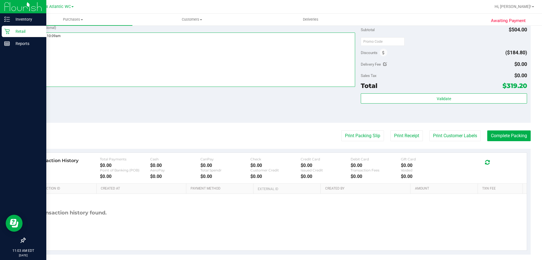
click at [80, 35] on textarea at bounding box center [192, 59] width 327 height 54
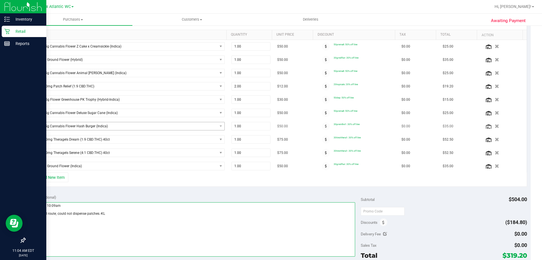
scroll to position [56, 0]
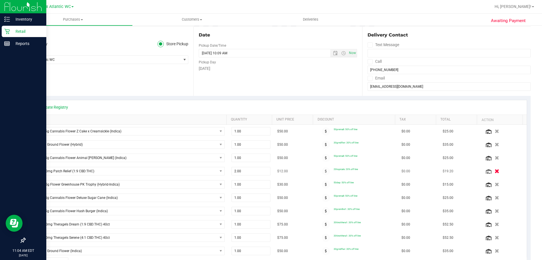
type textarea "EJ 8/28/25 10:09am No topical route; could not dispense patches.-KL"
click at [495, 171] on icon "button" at bounding box center [497, 171] width 5 height 4
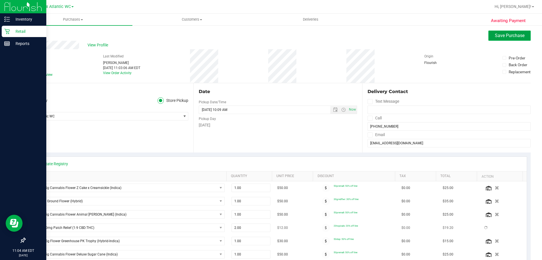
click at [495, 34] on span "Save Purchase" at bounding box center [510, 35] width 30 height 5
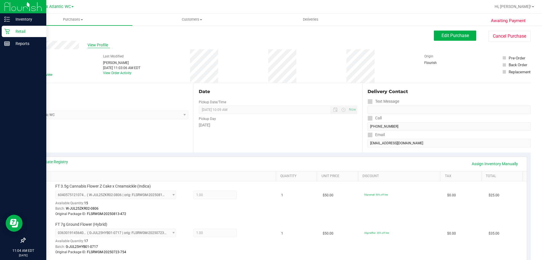
click at [92, 46] on span "View Profile" at bounding box center [99, 45] width 23 height 6
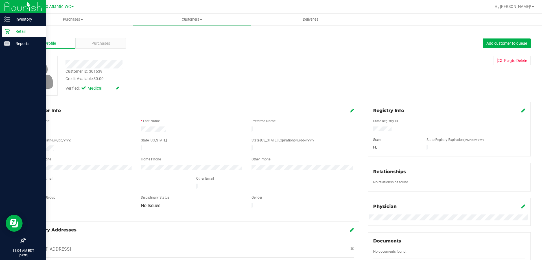
click at [98, 72] on div "Customer ID: 301639" at bounding box center [84, 71] width 37 height 6
copy div "301639"
click at [28, 32] on link "Back" at bounding box center [30, 33] width 10 height 4
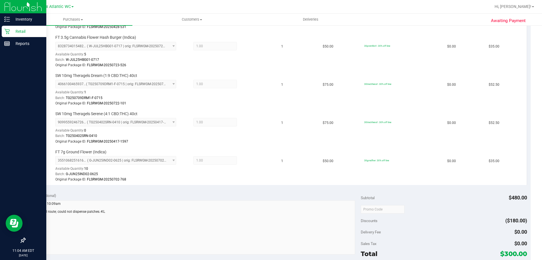
scroll to position [508, 0]
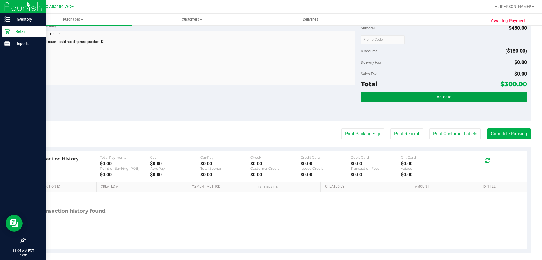
click at [408, 98] on button "Validate" at bounding box center [444, 97] width 166 height 10
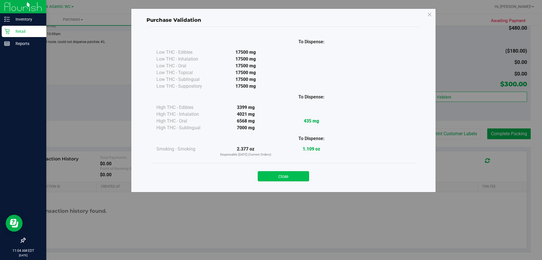
click at [283, 174] on button "Close" at bounding box center [283, 176] width 51 height 10
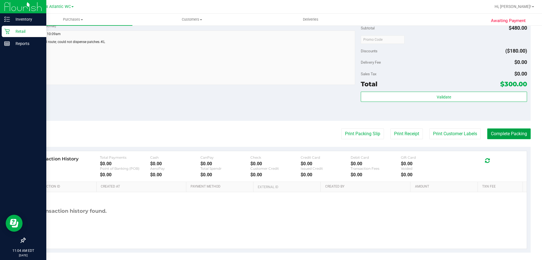
click at [507, 132] on button "Complete Packing" at bounding box center [508, 133] width 43 height 11
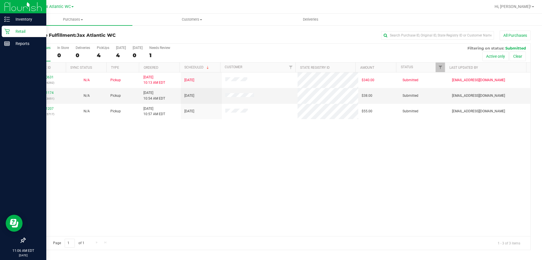
click at [9, 32] on icon at bounding box center [7, 32] width 6 height 6
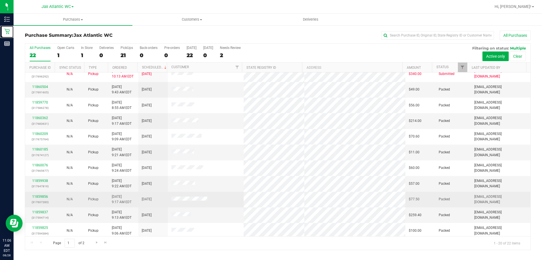
scroll to position [149, 0]
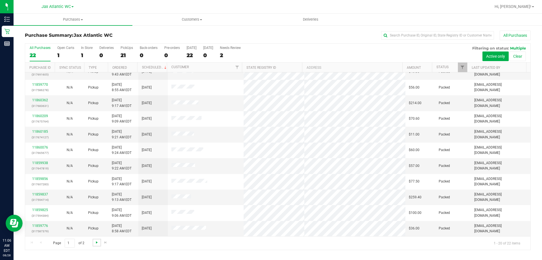
click at [98, 242] on span "Go to the next page" at bounding box center [97, 242] width 5 height 5
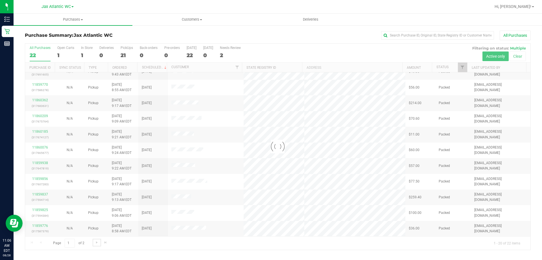
scroll to position [0, 0]
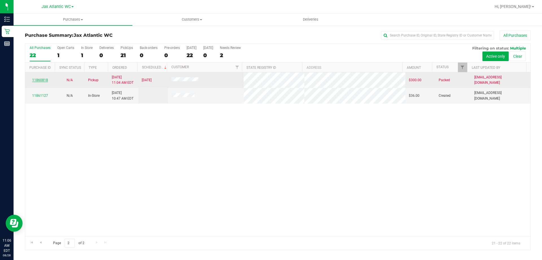
click at [39, 80] on link "11860818" at bounding box center [40, 80] width 16 height 4
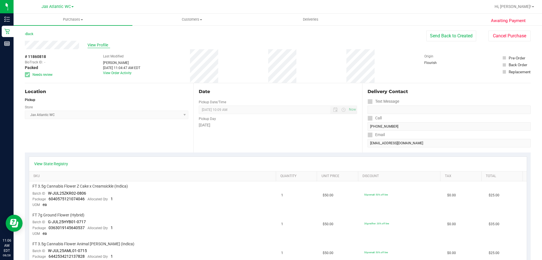
click at [100, 45] on span "View Profile" at bounding box center [99, 45] width 23 height 6
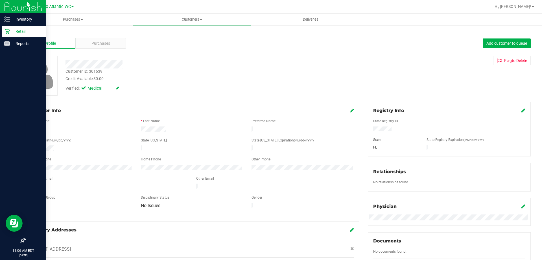
click at [8, 32] on icon at bounding box center [6, 31] width 5 height 5
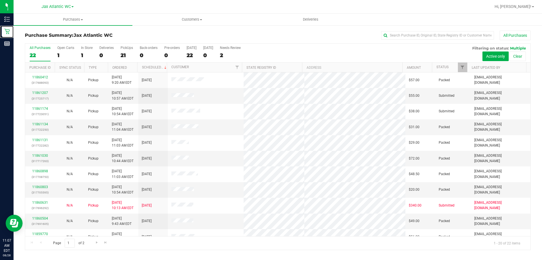
scroll to position [149, 0]
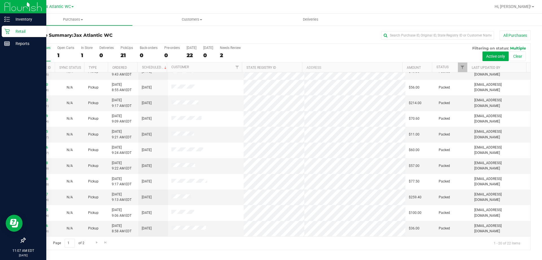
click at [7, 31] on icon at bounding box center [6, 31] width 5 height 5
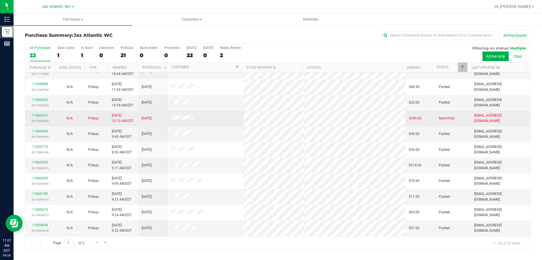
scroll to position [0, 0]
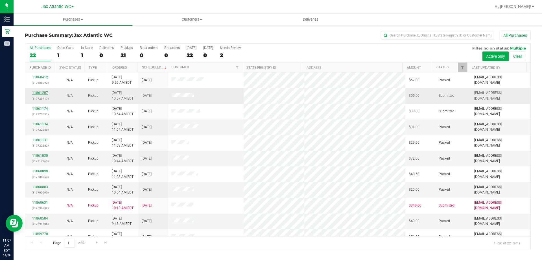
click at [40, 92] on link "11861207" at bounding box center [40, 93] width 16 height 4
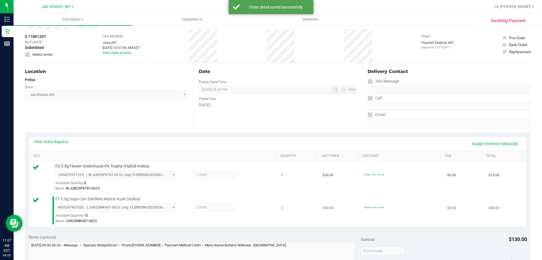
scroll to position [85, 0]
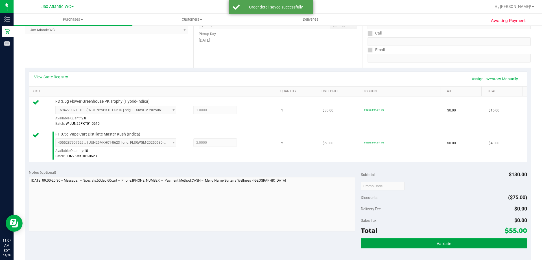
click at [413, 241] on button "Validate" at bounding box center [444, 243] width 166 height 10
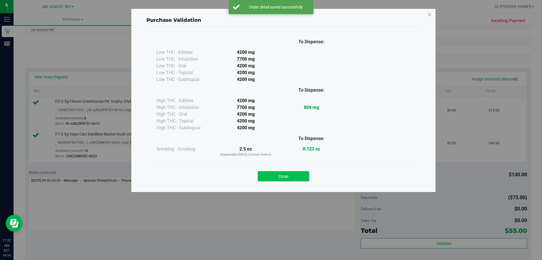
click at [279, 174] on button "Close" at bounding box center [283, 176] width 51 height 10
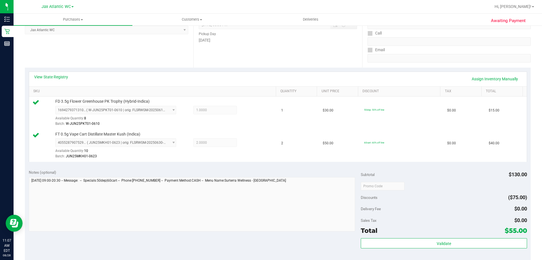
scroll to position [198, 0]
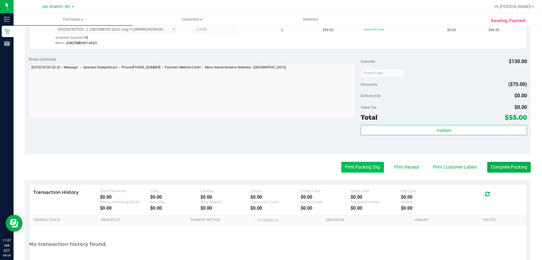
click at [360, 168] on button "Print Packing Slip" at bounding box center [362, 167] width 43 height 11
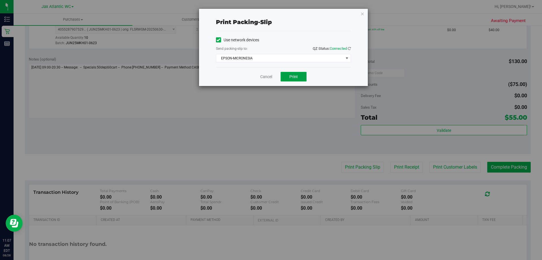
click at [289, 77] on span "Print" at bounding box center [293, 76] width 8 height 5
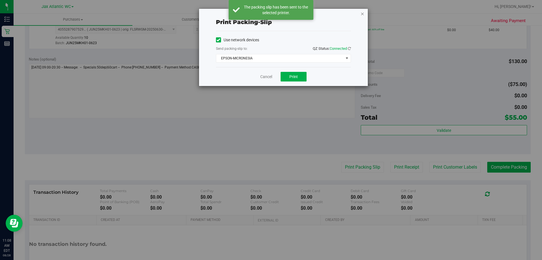
click at [361, 14] on icon "button" at bounding box center [363, 13] width 4 height 7
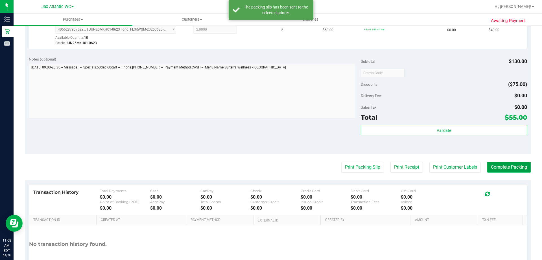
click at [496, 169] on button "Complete Packing" at bounding box center [508, 167] width 43 height 11
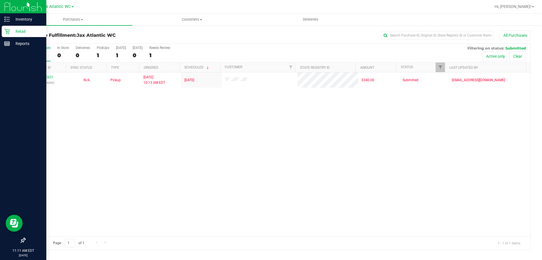
click at [12, 32] on p "Retail" at bounding box center [27, 31] width 34 height 7
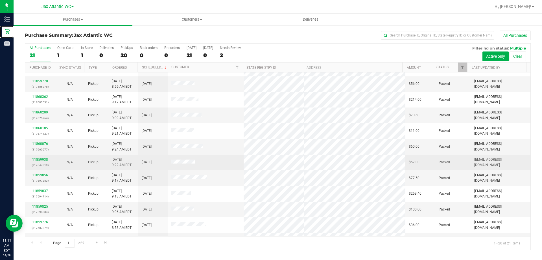
scroll to position [149, 0]
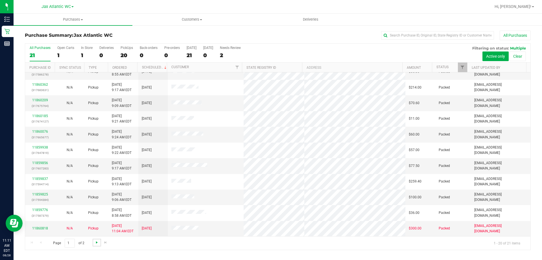
click at [95, 243] on span "Go to the next page" at bounding box center [97, 242] width 5 height 5
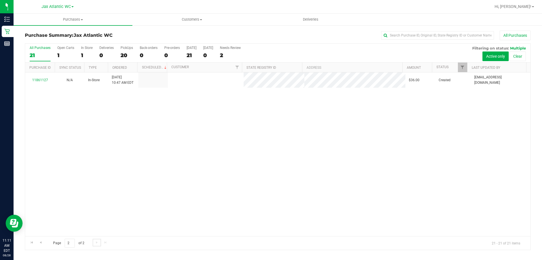
scroll to position [0, 0]
click at [42, 242] on span "Go to the previous page" at bounding box center [40, 242] width 5 height 5
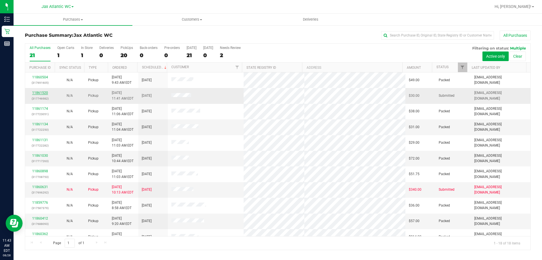
click at [47, 92] on link "11861520" at bounding box center [40, 93] width 16 height 4
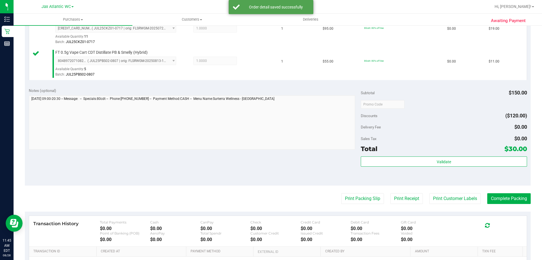
scroll to position [226, 0]
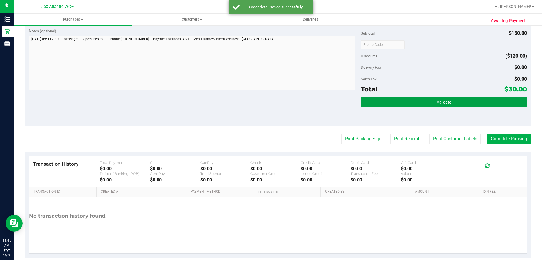
click at [406, 99] on button "Validate" at bounding box center [444, 102] width 166 height 10
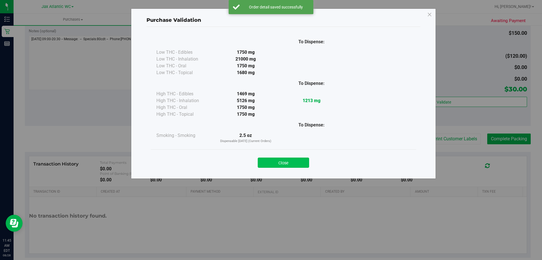
click at [270, 161] on button "Close" at bounding box center [283, 162] width 51 height 10
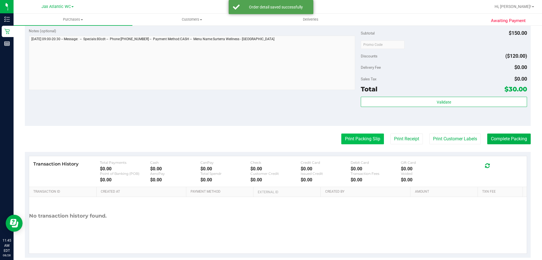
click at [368, 137] on button "Print Packing Slip" at bounding box center [362, 138] width 43 height 11
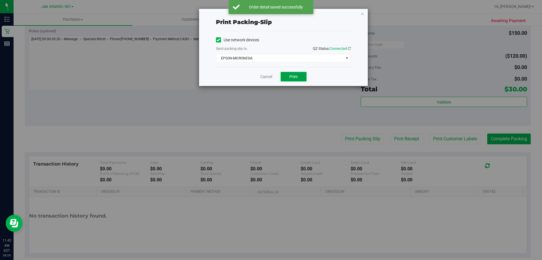
click at [298, 76] on span "Print" at bounding box center [293, 76] width 8 height 5
click at [267, 77] on link "Cancel" at bounding box center [266, 77] width 12 height 6
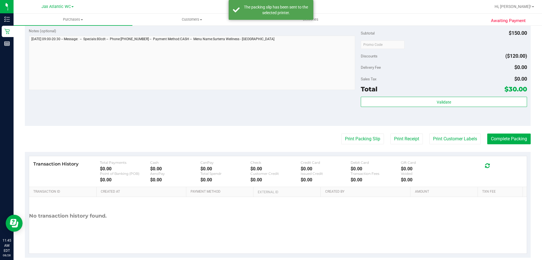
click at [502, 131] on purchase-details "Back Edit Purchase Cancel Purchase View Profile # 11861520 BioTrack ID: - Submi…" at bounding box center [278, 31] width 506 height 453
drag, startPoint x: 499, startPoint y: 132, endPoint x: 492, endPoint y: 130, distance: 7.8
click at [497, 132] on purchase-details "Back Edit Purchase Cancel Purchase View Profile # 11861520 BioTrack ID: - Submi…" at bounding box center [278, 31] width 506 height 453
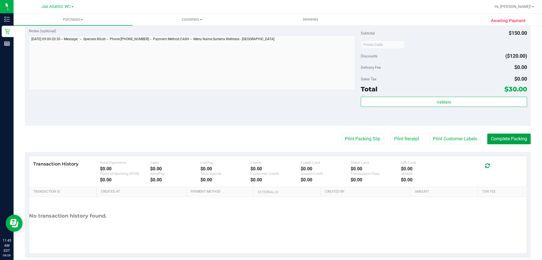
drag, startPoint x: 496, startPoint y: 153, endPoint x: 496, endPoint y: 143, distance: 9.6
click at [496, 143] on button "Complete Packing" at bounding box center [508, 138] width 43 height 11
click at [496, 143] on button "Complete Packing" at bounding box center [507, 138] width 48 height 11
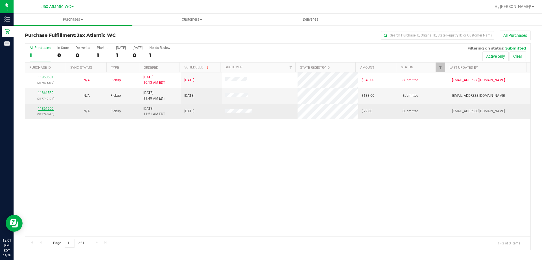
click at [43, 107] on link "11861609" at bounding box center [46, 108] width 16 height 4
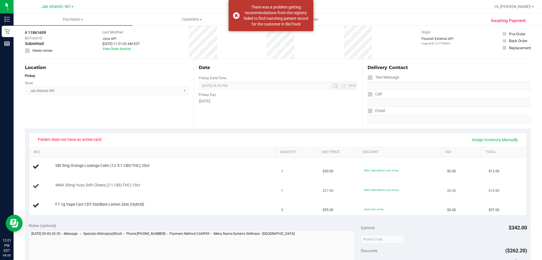
scroll to position [56, 0]
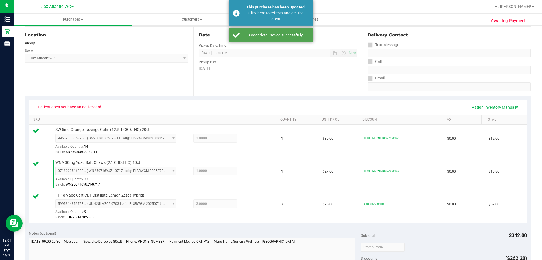
click at [144, 105] on div "Patient does not have an active card. Assign Inventory Manually" at bounding box center [278, 107] width 488 height 10
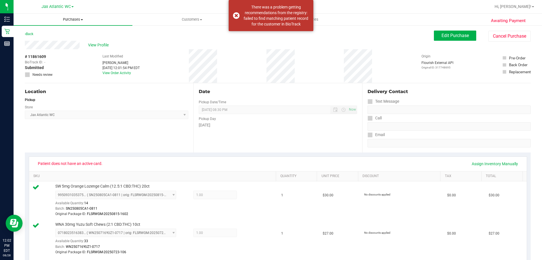
click at [67, 19] on span "Purchases" at bounding box center [73, 19] width 119 height 5
click at [321, 153] on div "Patient does not have an active card. Assign Inventory Manually SKU Quantity Un…" at bounding box center [278, 225] width 506 height 147
click at [70, 22] on uib-tab-heading "Purchases Summary of purchases Fulfillment All purchases" at bounding box center [73, 20] width 119 height 12
click at [48, 39] on li "Fulfillment" at bounding box center [73, 41] width 119 height 7
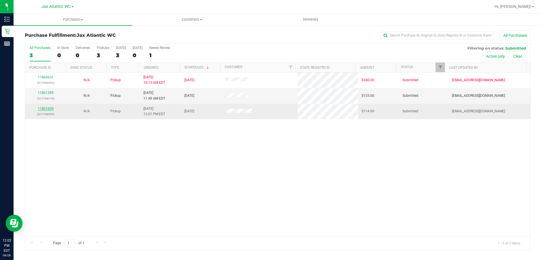
click at [38, 108] on link "11861609" at bounding box center [46, 108] width 16 height 4
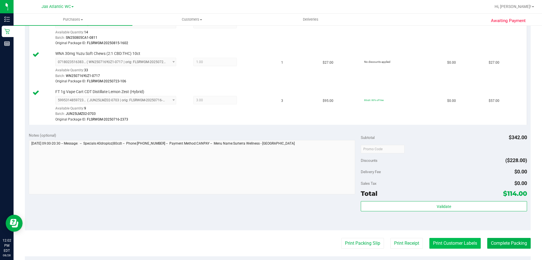
scroll to position [226, 0]
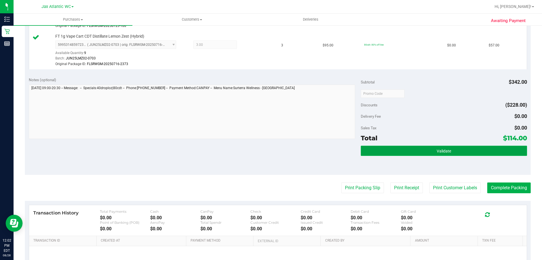
click at [428, 154] on button "Validate" at bounding box center [444, 150] width 166 height 10
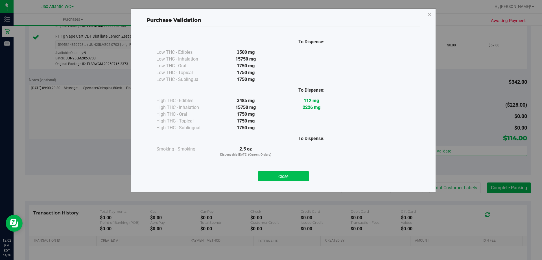
click at [284, 173] on button "Close" at bounding box center [283, 176] width 51 height 10
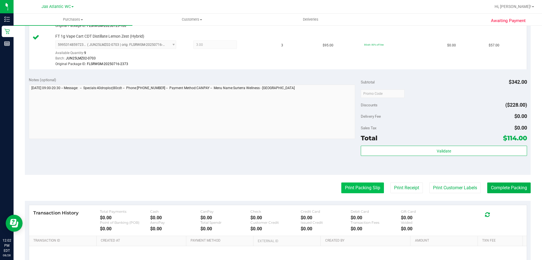
click at [355, 185] on button "Print Packing Slip" at bounding box center [362, 187] width 43 height 11
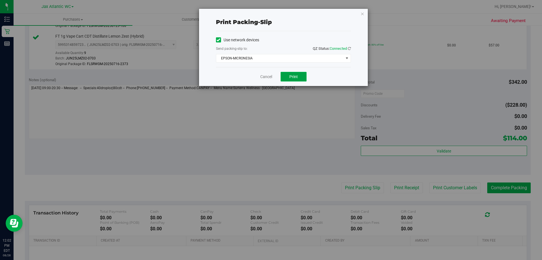
click at [290, 74] on span "Print" at bounding box center [293, 76] width 8 height 5
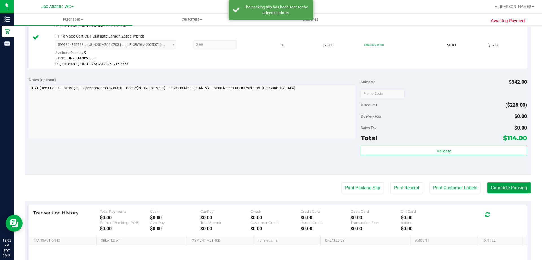
click at [498, 188] on button "Complete Packing" at bounding box center [508, 187] width 43 height 11
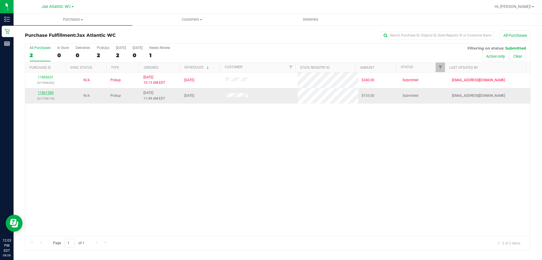
click at [46, 94] on link "11861589" at bounding box center [46, 93] width 16 height 4
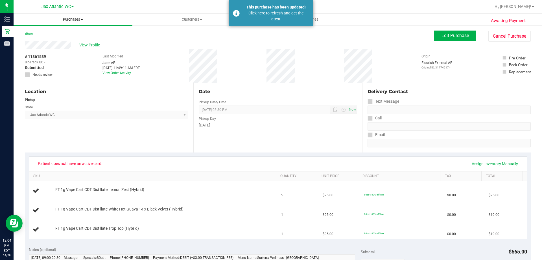
click at [70, 20] on span "Purchases" at bounding box center [73, 19] width 119 height 5
click at [48, 37] on li "Summary of purchases" at bounding box center [73, 34] width 119 height 7
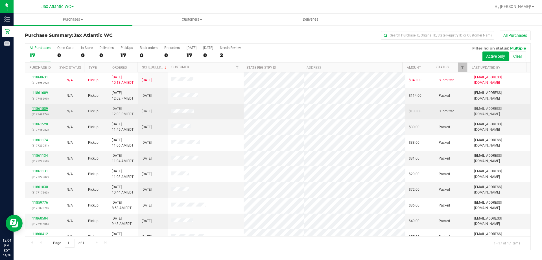
click at [43, 108] on link "11861589" at bounding box center [40, 108] width 16 height 4
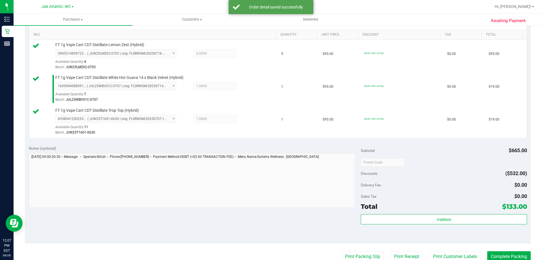
scroll to position [198, 0]
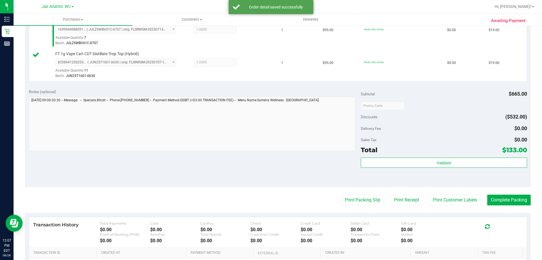
click at [395, 171] on div "Validate" at bounding box center [444, 169] width 166 height 25
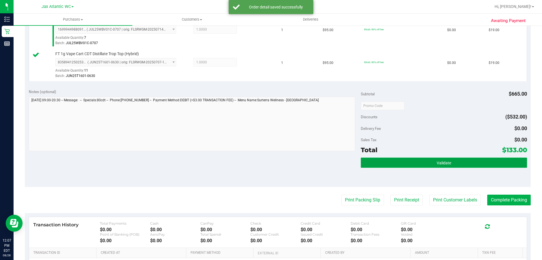
click at [396, 162] on button "Validate" at bounding box center [444, 162] width 166 height 10
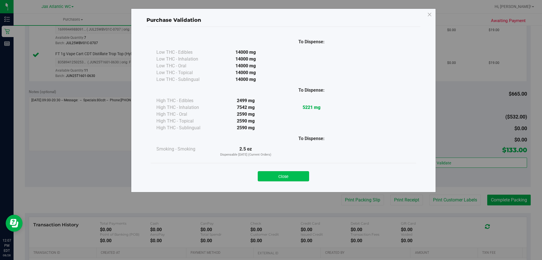
click at [285, 173] on button "Close" at bounding box center [283, 176] width 51 height 10
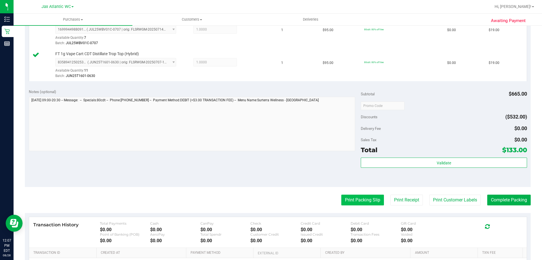
click at [357, 197] on button "Print Packing Slip" at bounding box center [362, 199] width 43 height 11
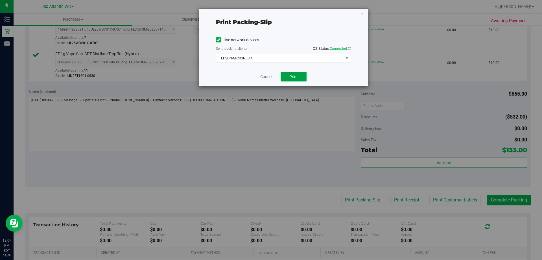
click at [296, 74] on span "Print" at bounding box center [293, 76] width 8 height 5
click at [267, 77] on link "Cancel" at bounding box center [266, 77] width 12 height 6
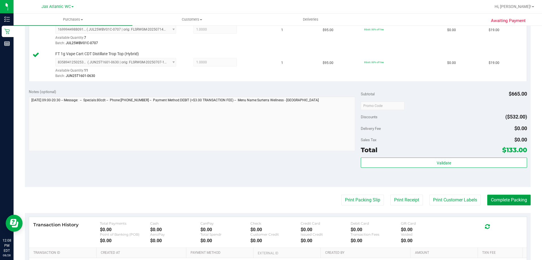
click at [514, 200] on button "Complete Packing" at bounding box center [508, 199] width 43 height 11
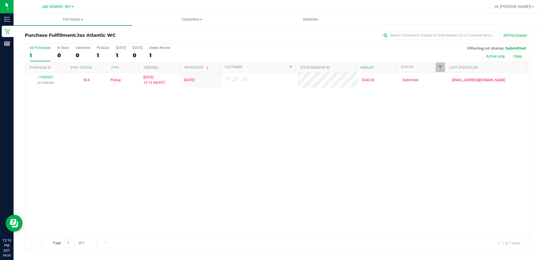
click at [28, 5] on div "Jax Atlantic WC" at bounding box center [57, 6] width 82 height 9
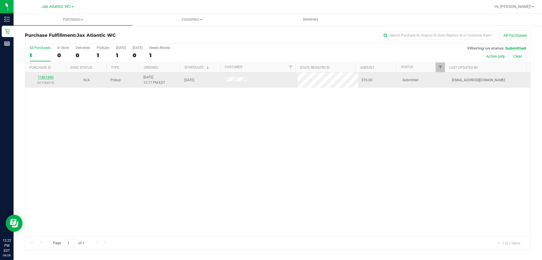
click at [44, 79] on link "11861840" at bounding box center [46, 77] width 16 height 4
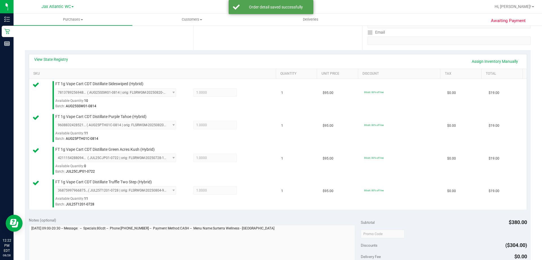
scroll to position [169, 0]
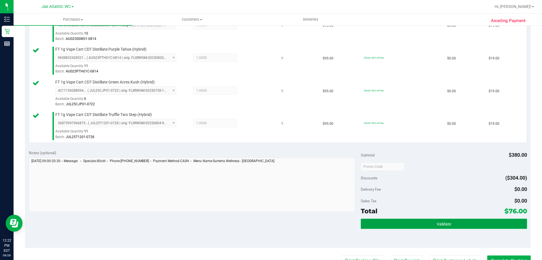
click at [399, 221] on button "Validate" at bounding box center [444, 223] width 166 height 10
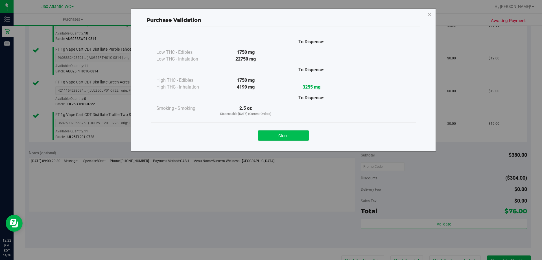
click at [279, 133] on button "Close" at bounding box center [283, 135] width 51 height 10
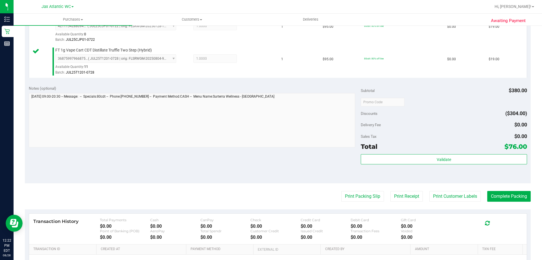
scroll to position [282, 0]
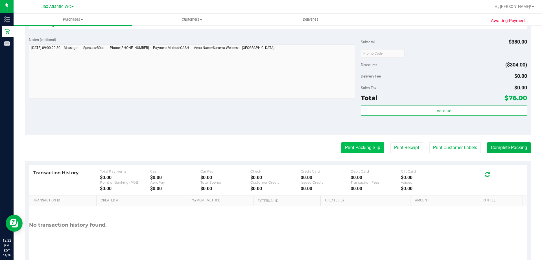
click at [352, 150] on button "Print Packing Slip" at bounding box center [362, 147] width 43 height 11
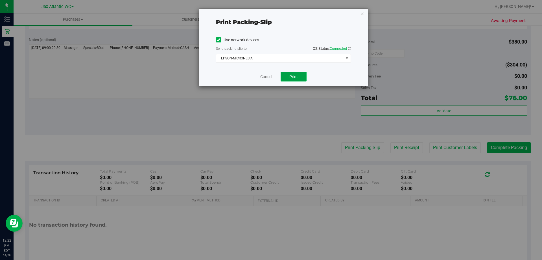
click at [290, 81] on button "Print" at bounding box center [294, 77] width 26 height 10
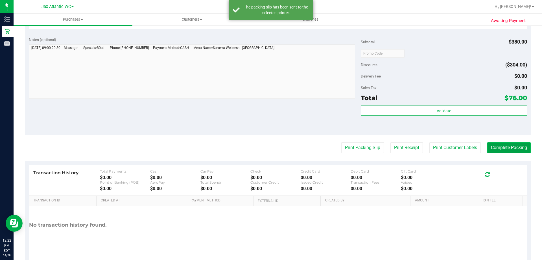
click at [491, 148] on button "Complete Packing" at bounding box center [508, 147] width 43 height 11
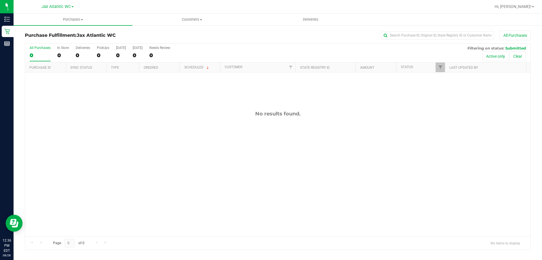
click at [177, 124] on div "No results found." at bounding box center [278, 173] width 506 height 202
click at [253, 36] on div "All Purchases" at bounding box center [362, 36] width 338 height 10
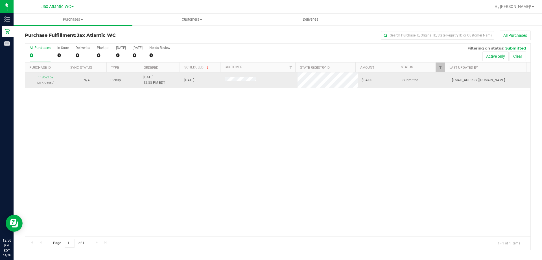
click at [47, 77] on link "11862159" at bounding box center [46, 77] width 16 height 4
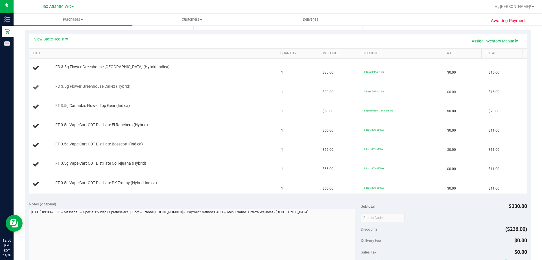
scroll to position [113, 0]
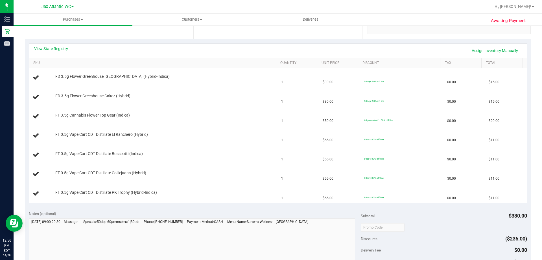
click at [158, 50] on div "View State Registry Assign Inventory Manually" at bounding box center [278, 51] width 488 height 10
click at [152, 50] on div "View State Registry Assign Inventory Manually" at bounding box center [278, 51] width 488 height 10
click at [168, 53] on div "View State Registry Assign Inventory Manually" at bounding box center [278, 51] width 488 height 10
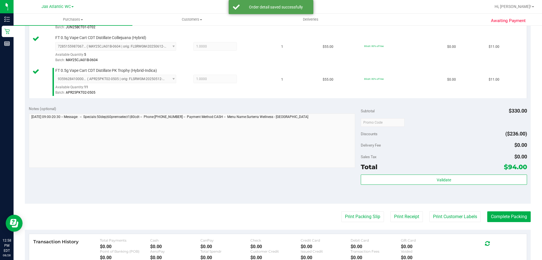
scroll to position [339, 0]
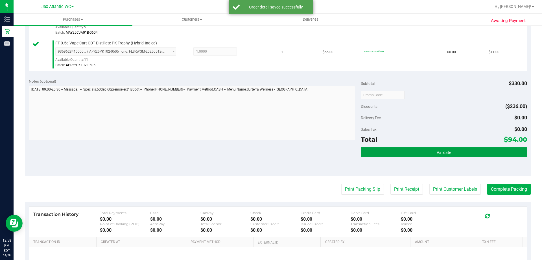
click at [420, 152] on button "Validate" at bounding box center [444, 152] width 166 height 10
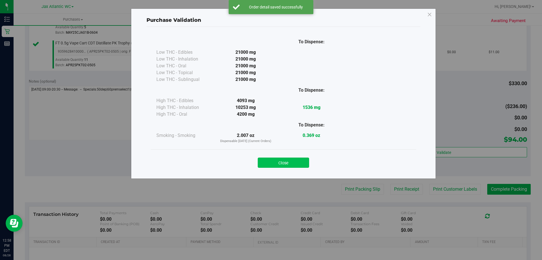
click at [286, 161] on button "Close" at bounding box center [283, 162] width 51 height 10
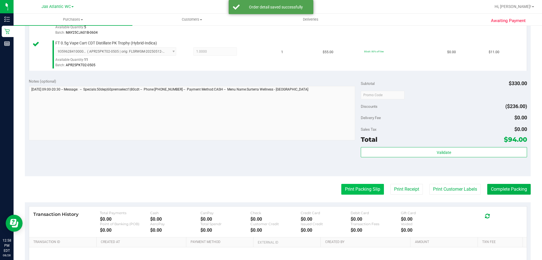
click at [341, 184] on button "Print Packing Slip" at bounding box center [362, 189] width 43 height 11
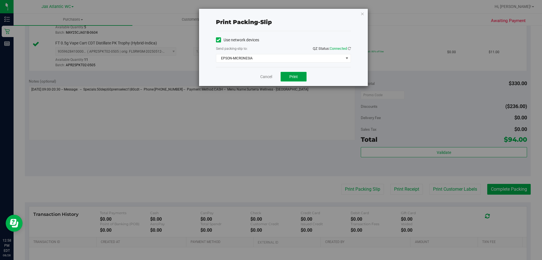
click at [289, 75] on button "Print" at bounding box center [294, 77] width 26 height 10
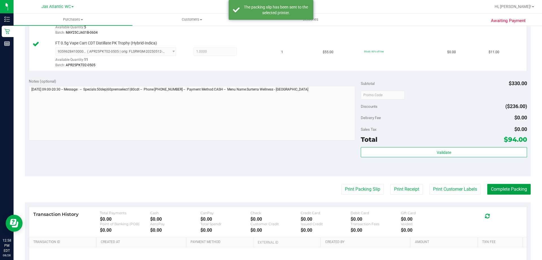
click at [498, 190] on button "Complete Packing" at bounding box center [508, 189] width 43 height 11
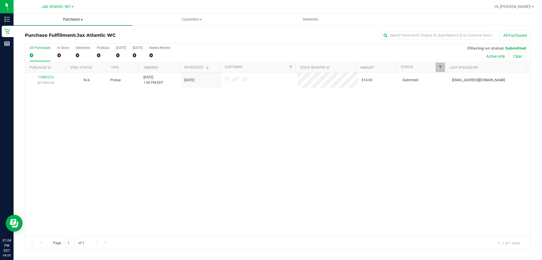
click at [63, 20] on span "Purchases" at bounding box center [73, 19] width 119 height 5
click at [47, 32] on span "Summary of purchases" at bounding box center [43, 34] width 58 height 5
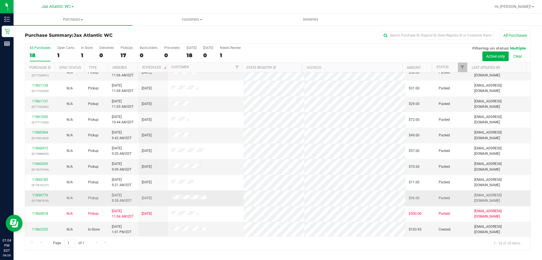
scroll to position [118, 0]
click at [41, 231] on td "11862225" at bounding box center [40, 228] width 30 height 15
click at [43, 227] on link "11862225" at bounding box center [40, 228] width 16 height 4
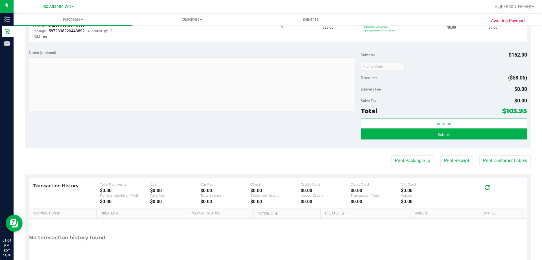
scroll to position [282, 0]
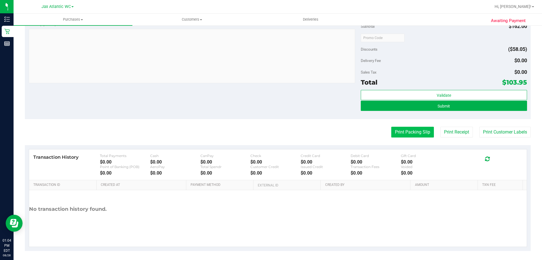
click at [395, 134] on button "Print Packing Slip" at bounding box center [412, 132] width 43 height 11
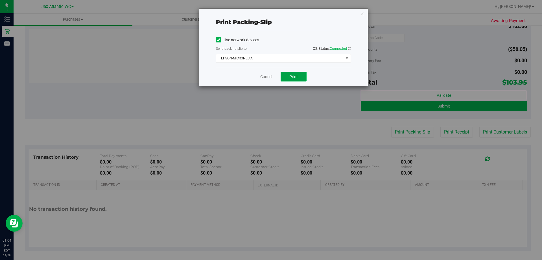
click at [291, 75] on span "Print" at bounding box center [293, 76] width 8 height 5
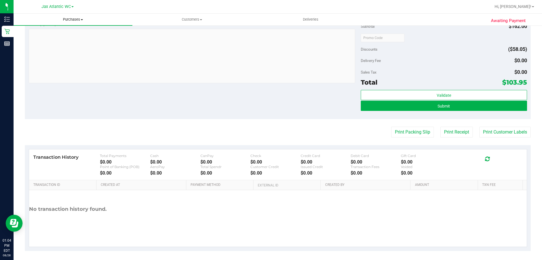
click at [77, 17] on span "Purchases" at bounding box center [73, 19] width 119 height 5
click at [40, 33] on span "Summary of purchases" at bounding box center [43, 34] width 58 height 5
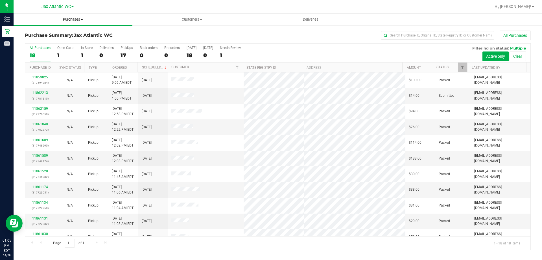
click at [65, 18] on span "Purchases" at bounding box center [73, 19] width 119 height 5
click at [204, 95] on td at bounding box center [206, 96] width 76 height 16
click at [44, 93] on link "11862213" at bounding box center [40, 93] width 16 height 4
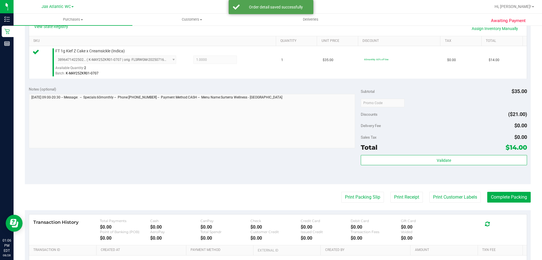
scroll to position [169, 0]
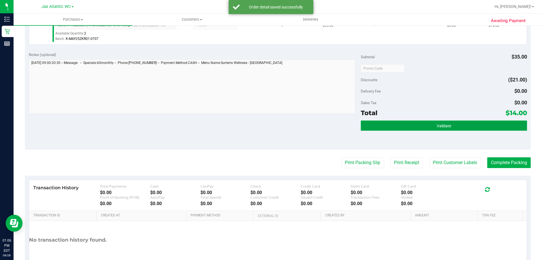
click at [416, 122] on button "Validate" at bounding box center [444, 125] width 166 height 10
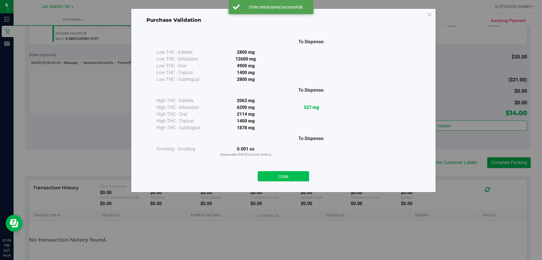
click at [280, 176] on button "Close" at bounding box center [283, 176] width 51 height 10
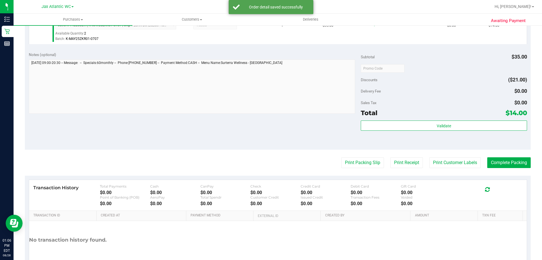
click at [352, 156] on purchase-details "Back Edit Purchase Cancel Purchase View Profile # 11862213 BioTrack ID: - Submi…" at bounding box center [278, 71] width 506 height 420
click at [352, 160] on button "Print Packing Slip" at bounding box center [362, 162] width 43 height 11
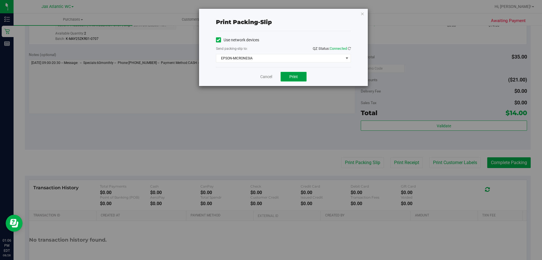
click at [293, 78] on span "Print" at bounding box center [293, 76] width 8 height 5
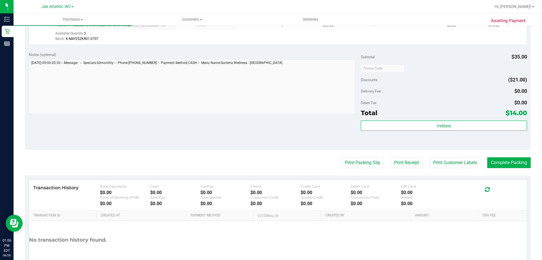
click at [489, 157] on purchase-details "Back Edit Purchase Cancel Purchase View Profile # 11862213 BioTrack ID: - Submi…" at bounding box center [278, 71] width 506 height 420
click at [489, 160] on button "Complete Packing" at bounding box center [508, 162] width 43 height 11
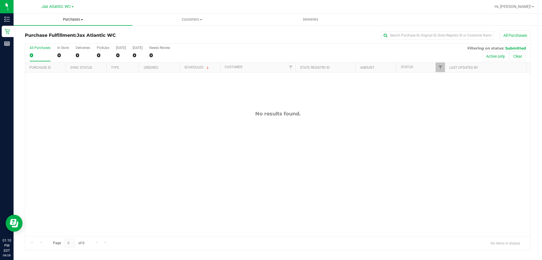
click at [81, 19] on span at bounding box center [82, 19] width 2 height 1
click at [53, 43] on li "Fulfillment" at bounding box center [73, 41] width 119 height 7
click at [228, 106] on div "No results found." at bounding box center [278, 173] width 506 height 202
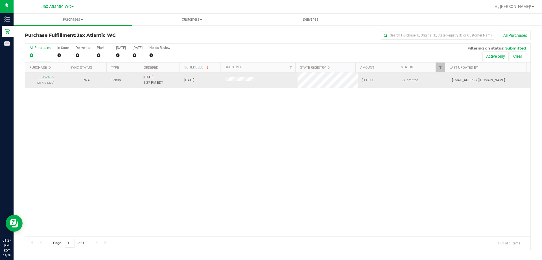
click at [50, 78] on link "11862435" at bounding box center [46, 77] width 16 height 4
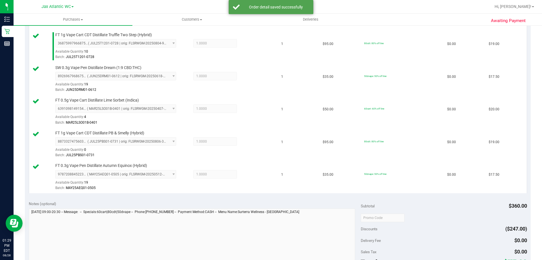
scroll to position [226, 0]
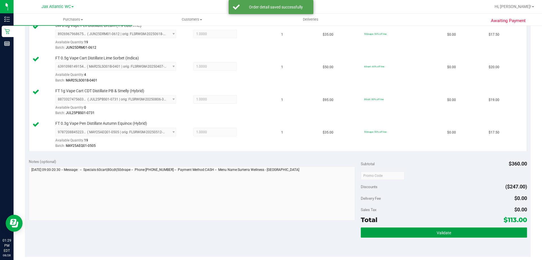
click at [399, 231] on button "Validate" at bounding box center [444, 232] width 166 height 10
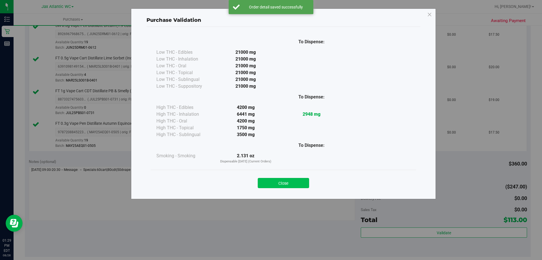
click at [294, 183] on button "Close" at bounding box center [283, 183] width 51 height 10
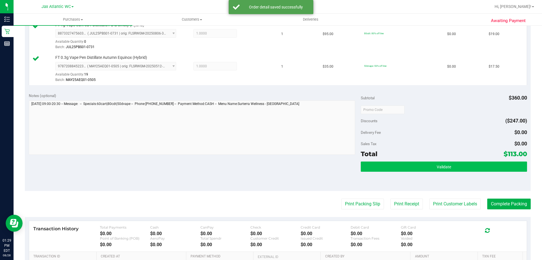
scroll to position [339, 0]
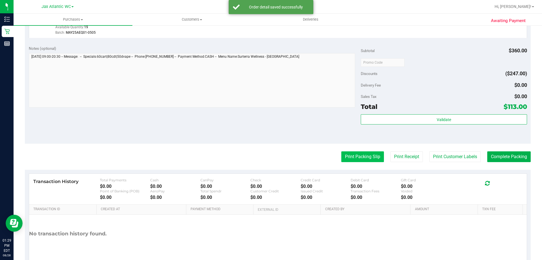
click at [361, 158] on button "Print Packing Slip" at bounding box center [362, 156] width 43 height 11
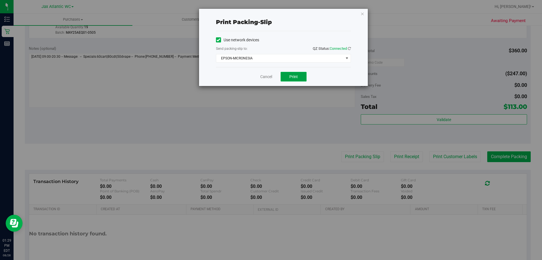
click at [292, 76] on span "Print" at bounding box center [293, 76] width 8 height 5
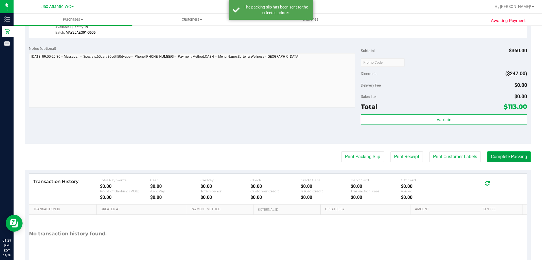
click at [488, 153] on button "Complete Packing" at bounding box center [508, 156] width 43 height 11
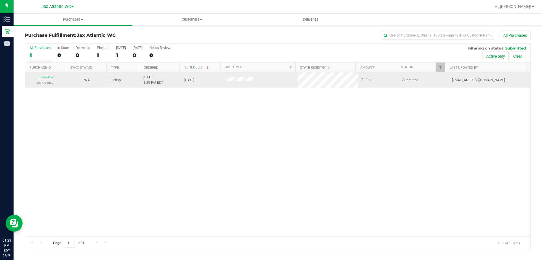
click at [49, 77] on link "11862452" at bounding box center [46, 77] width 16 height 4
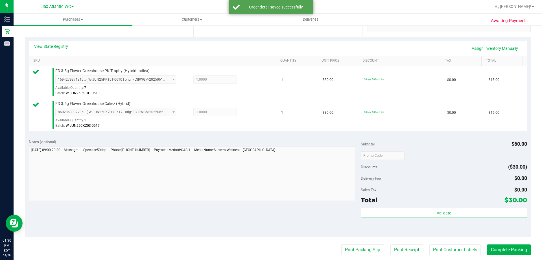
scroll to position [141, 0]
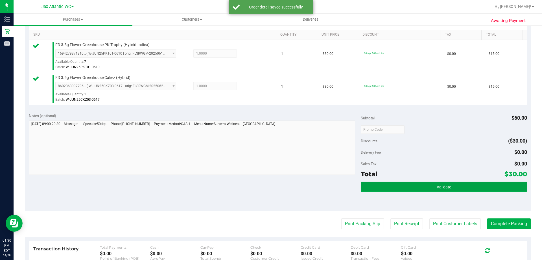
click at [463, 184] on button "Validate" at bounding box center [444, 186] width 166 height 10
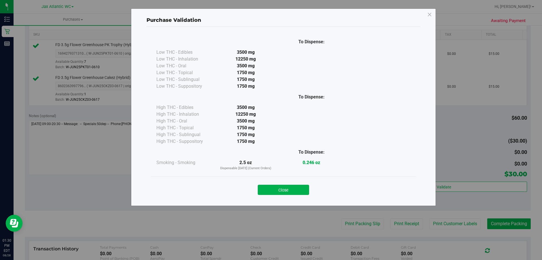
click at [304, 191] on button "Close" at bounding box center [283, 189] width 51 height 10
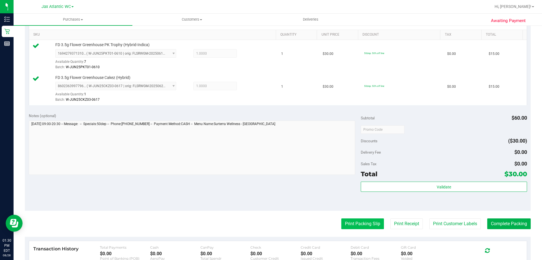
click at [349, 220] on button "Print Packing Slip" at bounding box center [362, 223] width 43 height 11
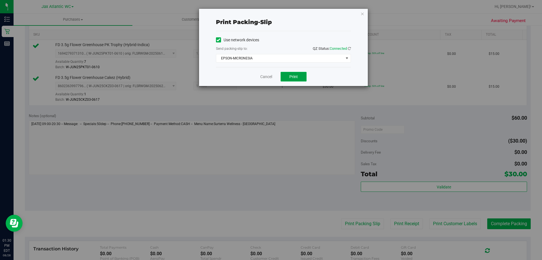
click at [288, 76] on button "Print" at bounding box center [294, 77] width 26 height 10
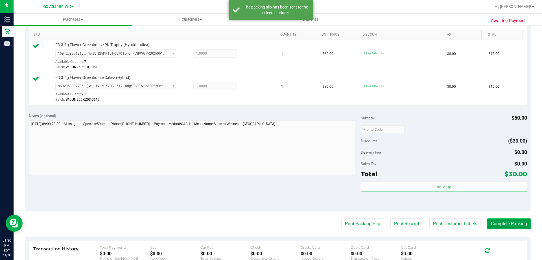
click at [508, 229] on button "Complete Packing" at bounding box center [508, 223] width 43 height 11
